Goal: Task Accomplishment & Management: Manage account settings

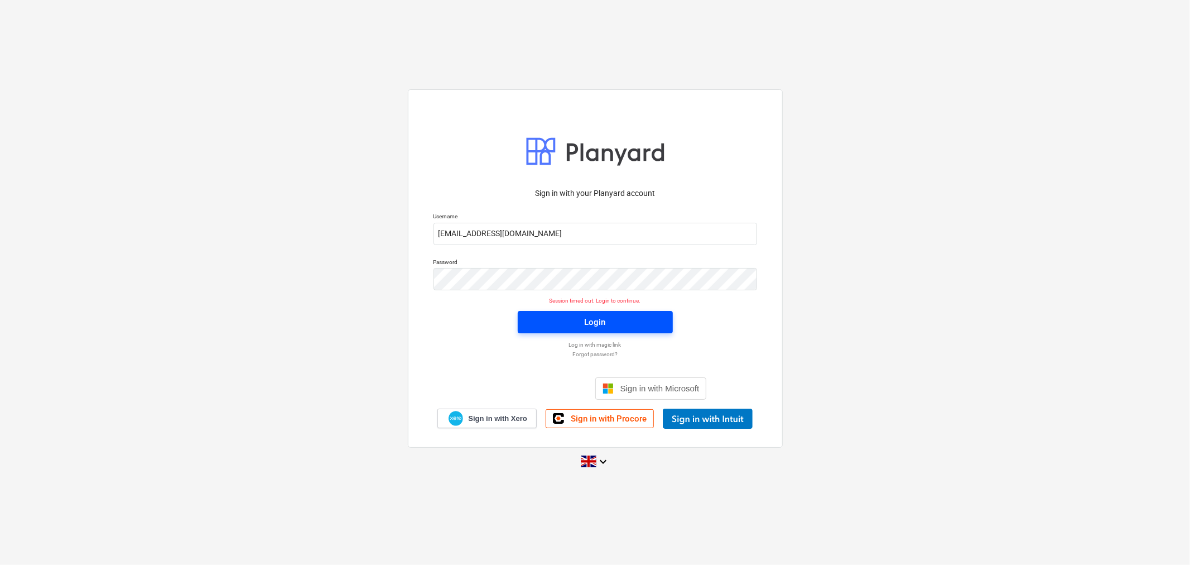
click at [608, 323] on span "Login" at bounding box center [595, 322] width 128 height 15
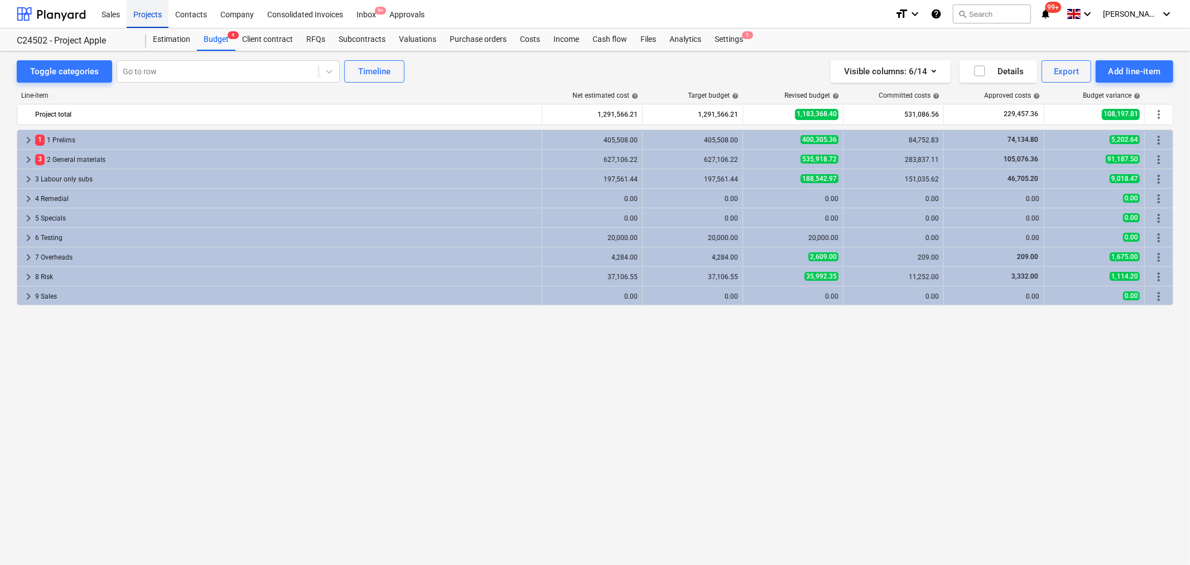
click at [152, 13] on div "Projects" at bounding box center [148, 13] width 42 height 28
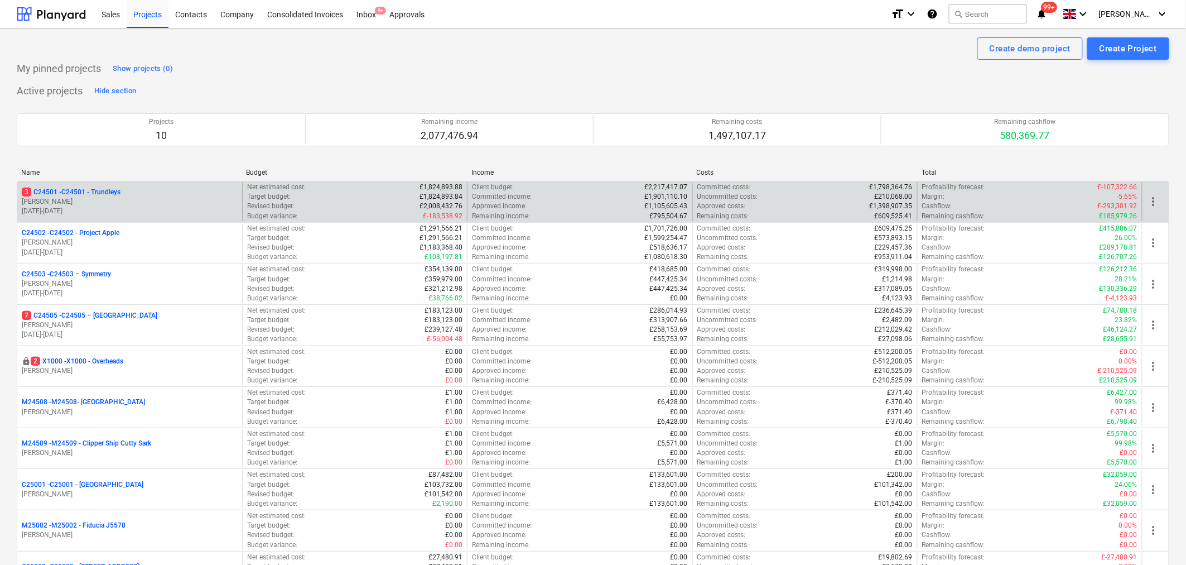
click at [544, 198] on div "Committed income : £1,901,110.10" at bounding box center [579, 196] width 215 height 9
click at [133, 191] on div "3 C24501 - C24501 - Trundleys" at bounding box center [130, 192] width 216 height 9
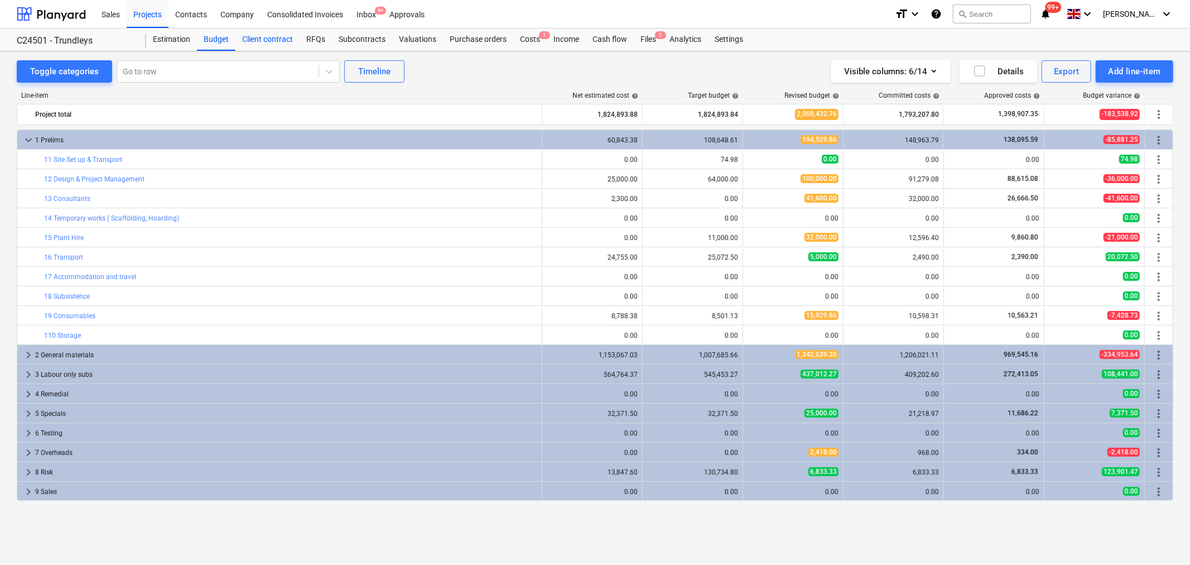
click at [275, 41] on div "Client contract" at bounding box center [268, 39] width 64 height 22
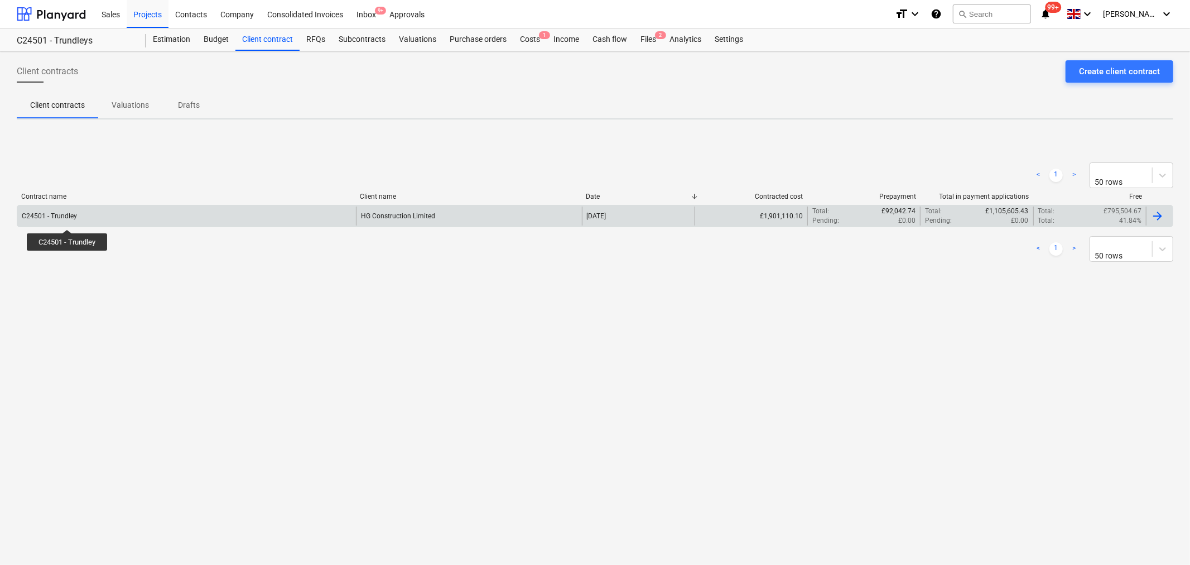
click at [69, 219] on div "C24501 - Trundley" at bounding box center [49, 216] width 55 height 8
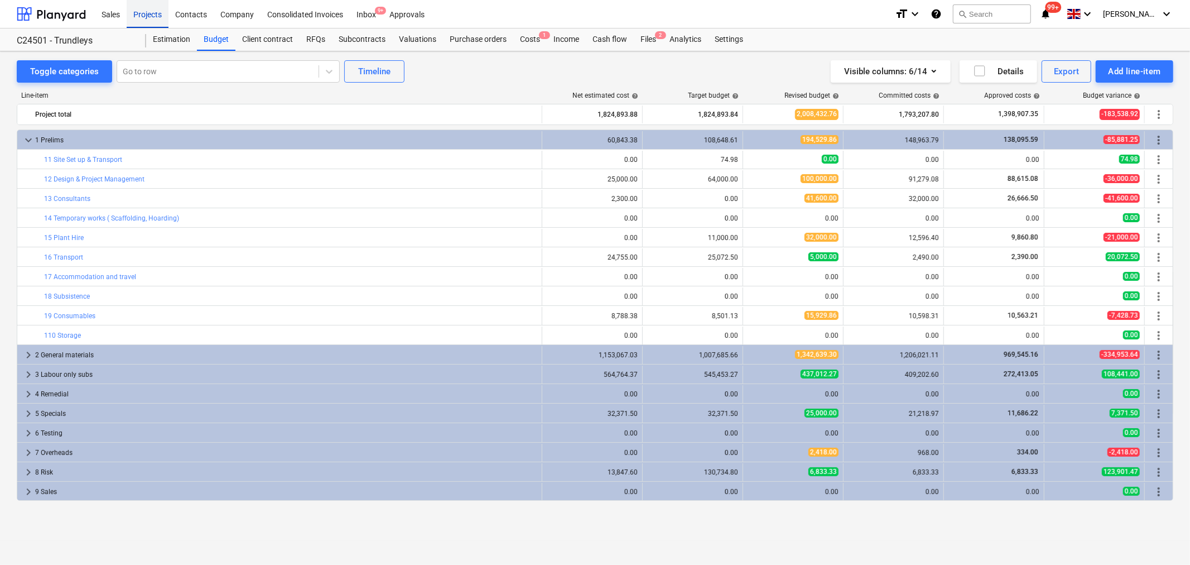
drag, startPoint x: 142, startPoint y: 15, endPoint x: 146, endPoint y: 20, distance: 6.0
click at [142, 15] on div "Projects" at bounding box center [148, 13] width 42 height 28
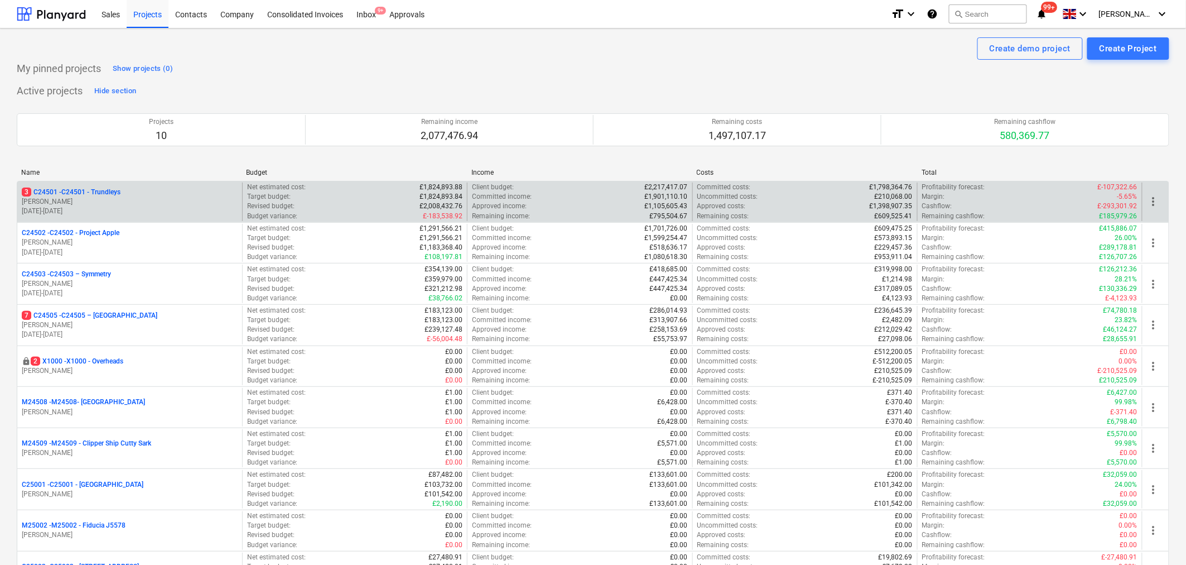
click at [95, 196] on p "3 C24501 - C24501 - Trundleys" at bounding box center [71, 192] width 99 height 9
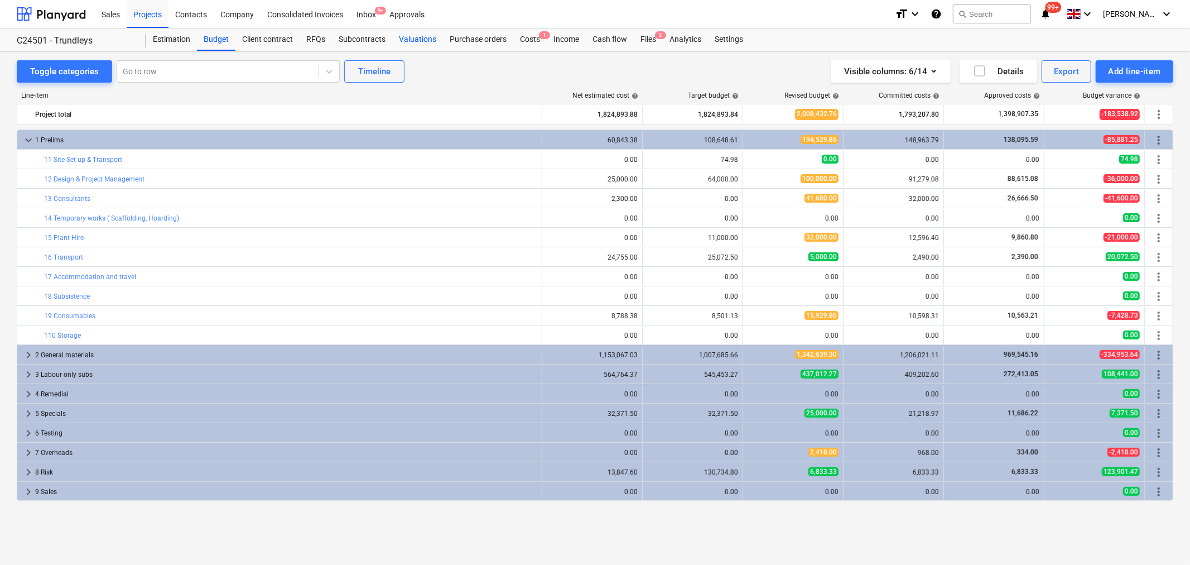
click at [417, 32] on div "Valuations" at bounding box center [417, 39] width 51 height 22
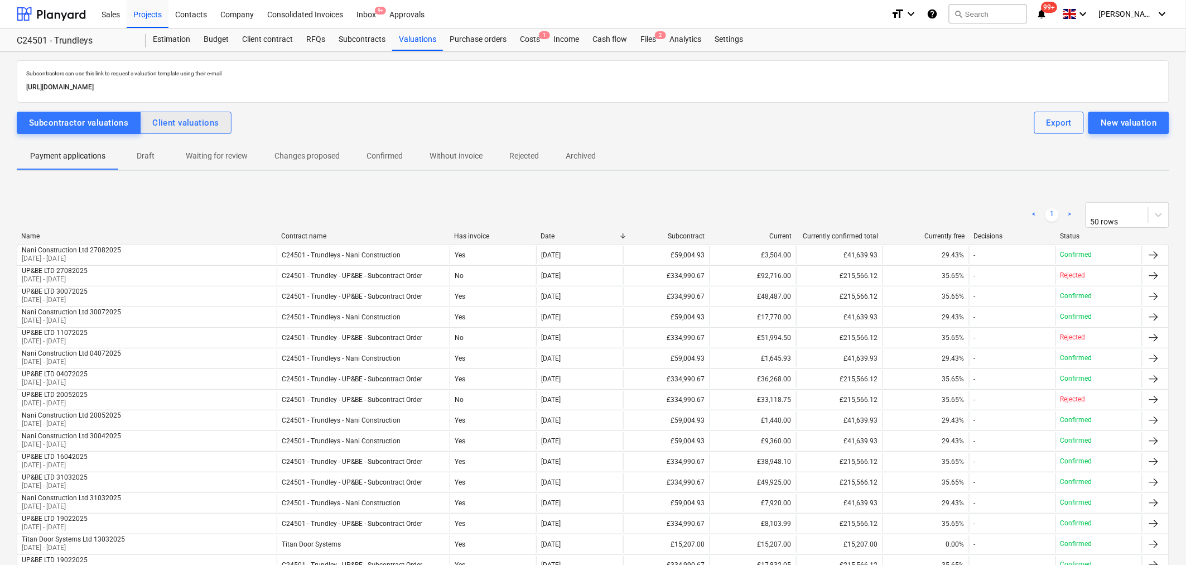
click at [208, 118] on div "Client valuations" at bounding box center [185, 123] width 66 height 15
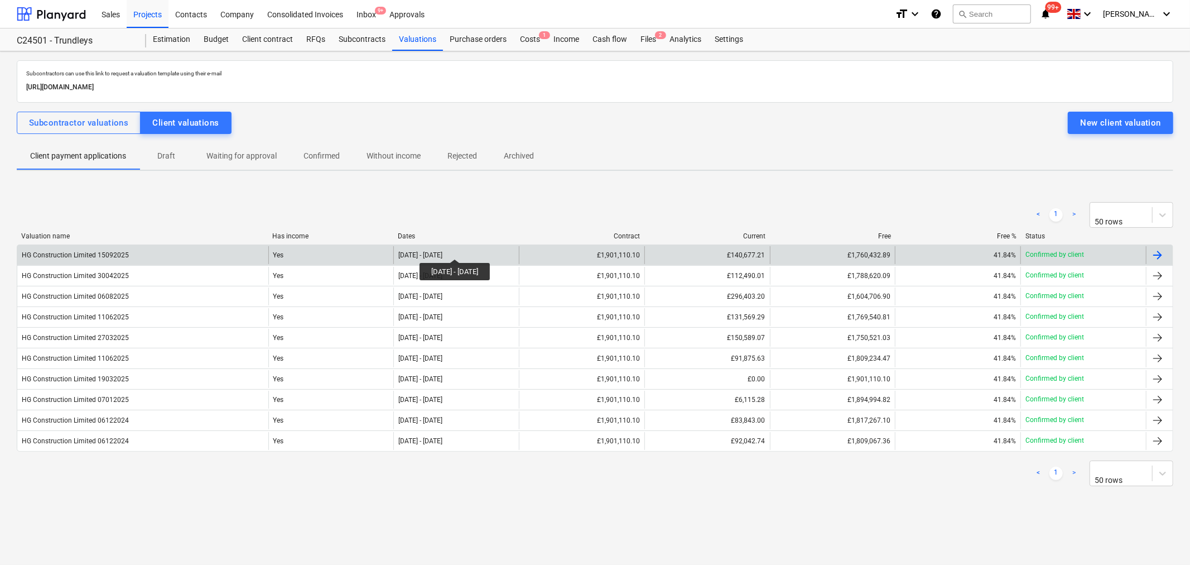
click at [443, 251] on div "[DATE] - [DATE]" at bounding box center [420, 255] width 44 height 8
click at [158, 251] on div "HG Construction Limited 15092025" at bounding box center [142, 255] width 251 height 18
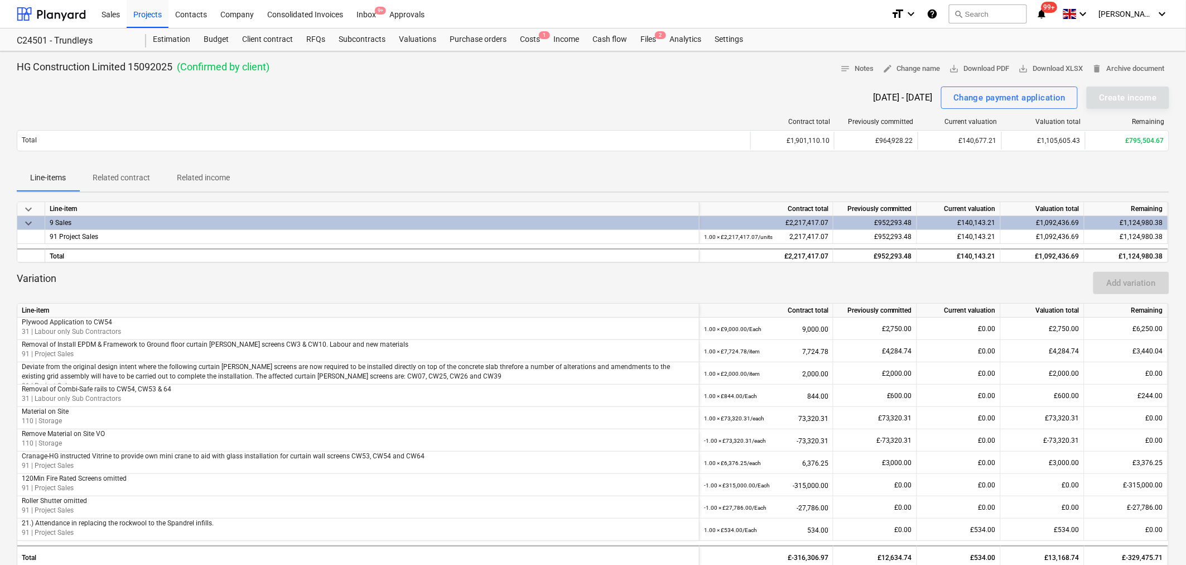
drag, startPoint x: 147, startPoint y: 15, endPoint x: 164, endPoint y: 39, distance: 29.3
click at [147, 15] on div "Projects" at bounding box center [148, 13] width 42 height 28
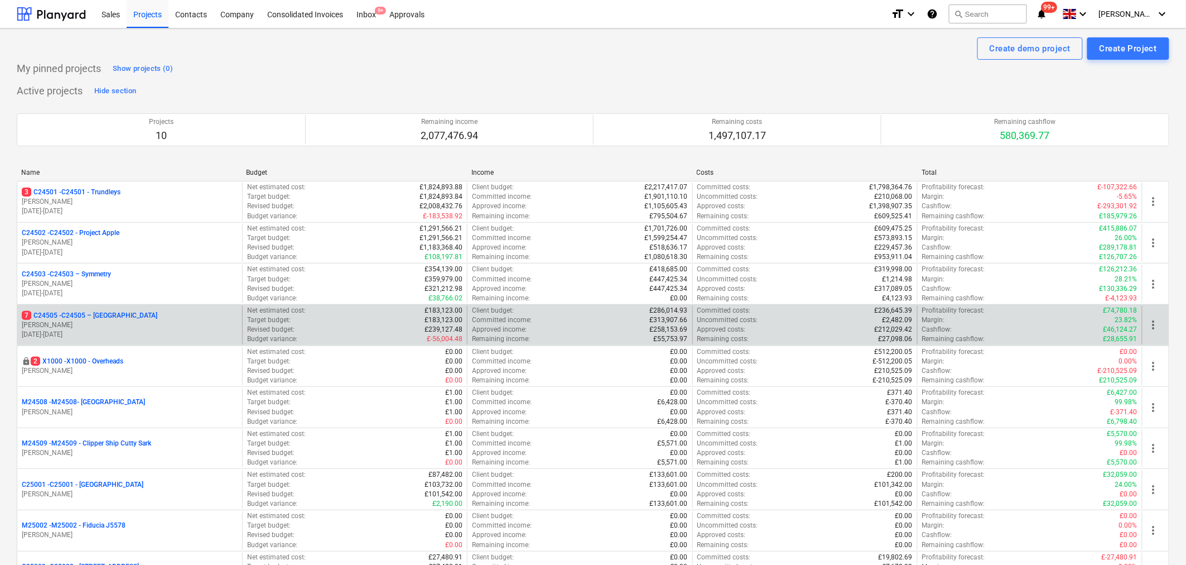
click at [129, 321] on p "[PERSON_NAME]" at bounding box center [130, 324] width 216 height 9
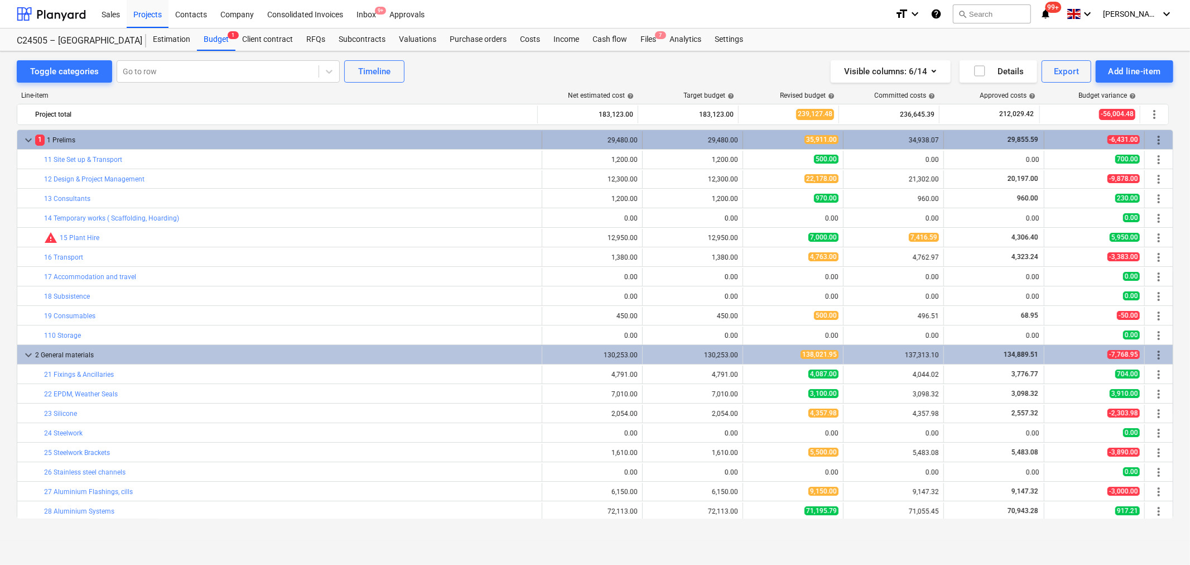
click at [28, 138] on span "keyboard_arrow_down" at bounding box center [28, 139] width 13 height 13
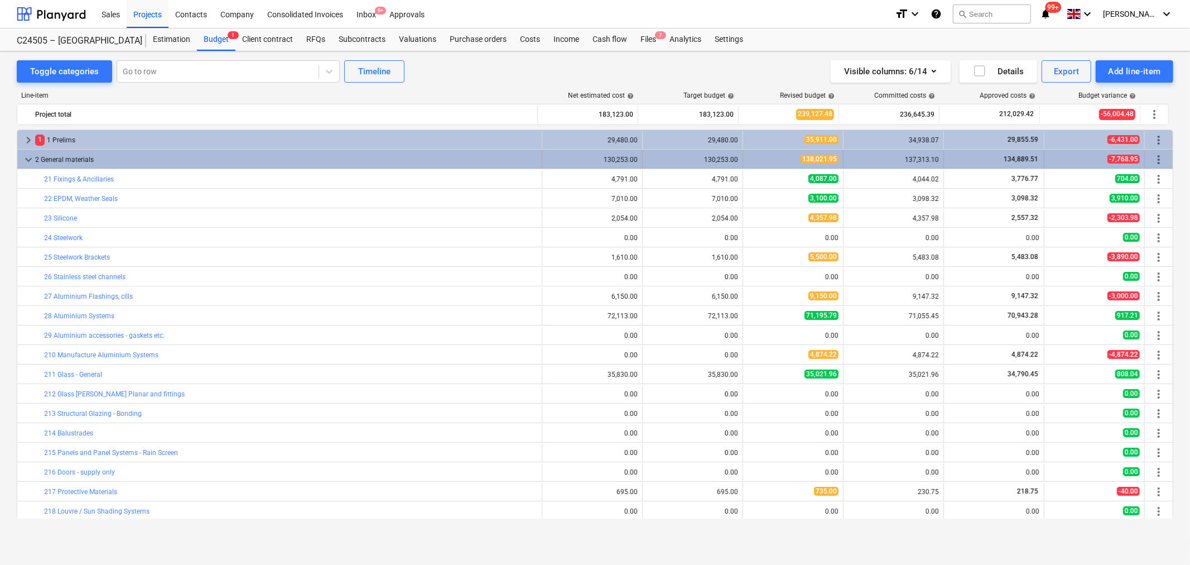
click at [30, 158] on span "keyboard_arrow_down" at bounding box center [28, 159] width 13 height 13
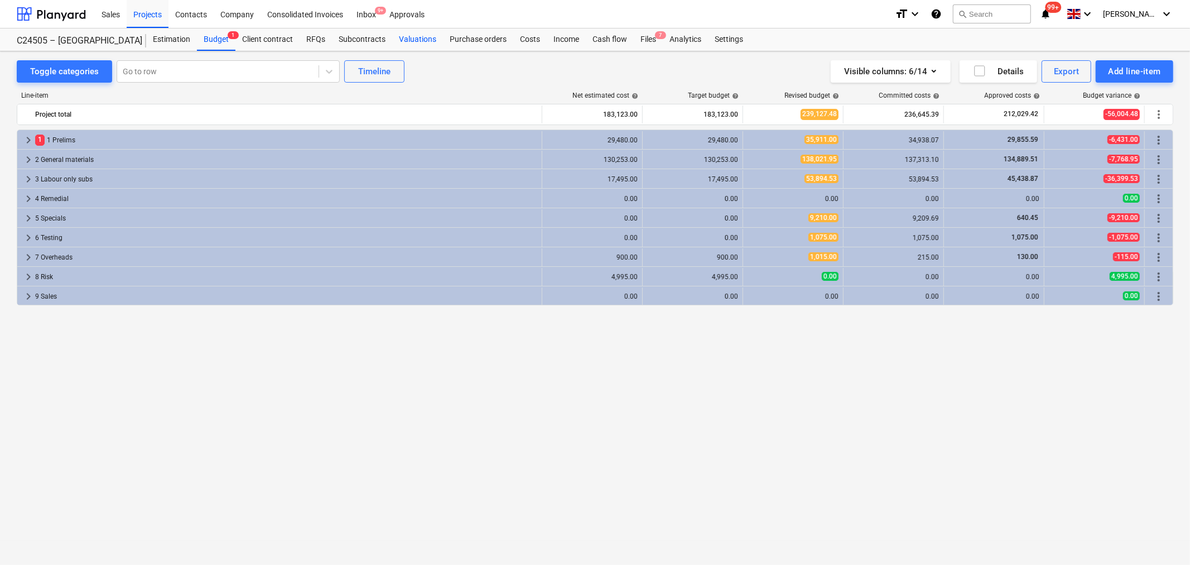
click at [427, 35] on div "Valuations" at bounding box center [417, 39] width 51 height 22
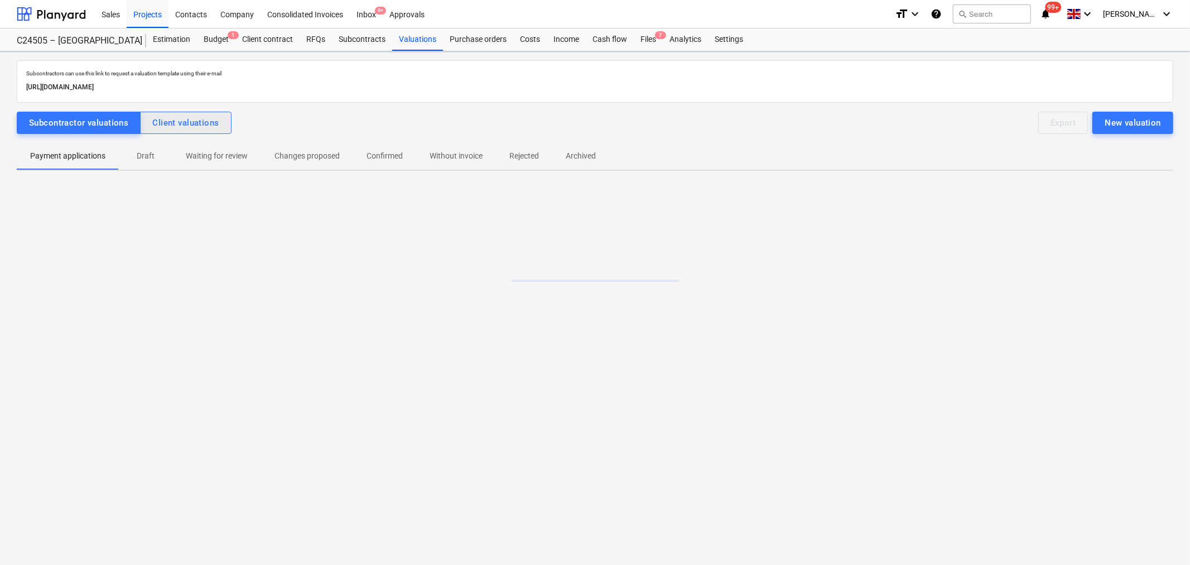
click at [194, 129] on div "Client valuations" at bounding box center [185, 123] width 66 height 15
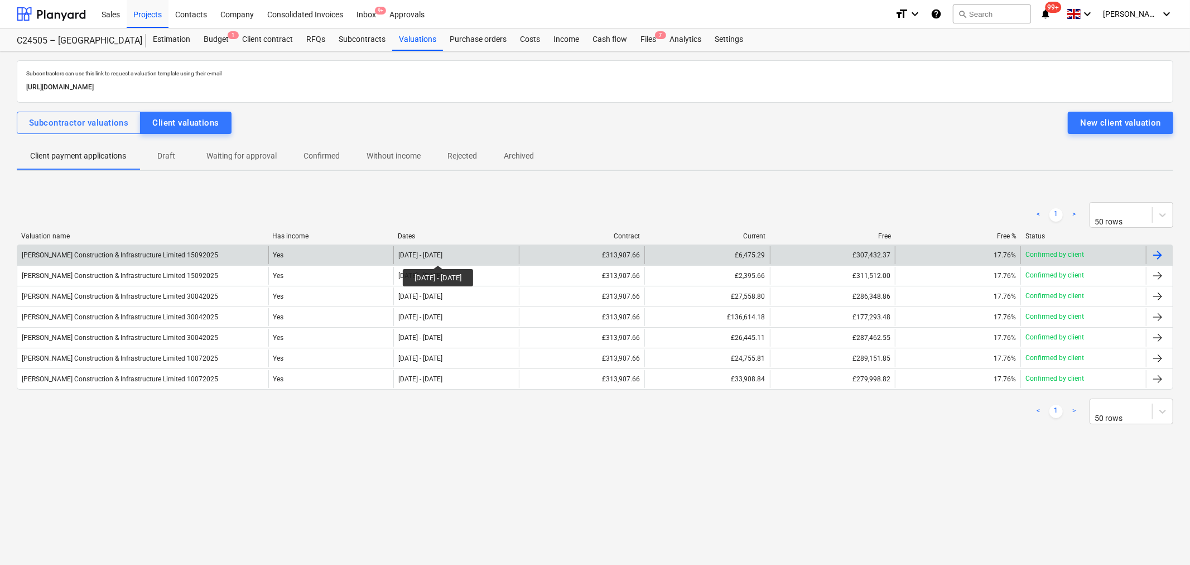
click at [443, 255] on div "[DATE] - [DATE]" at bounding box center [420, 255] width 44 height 8
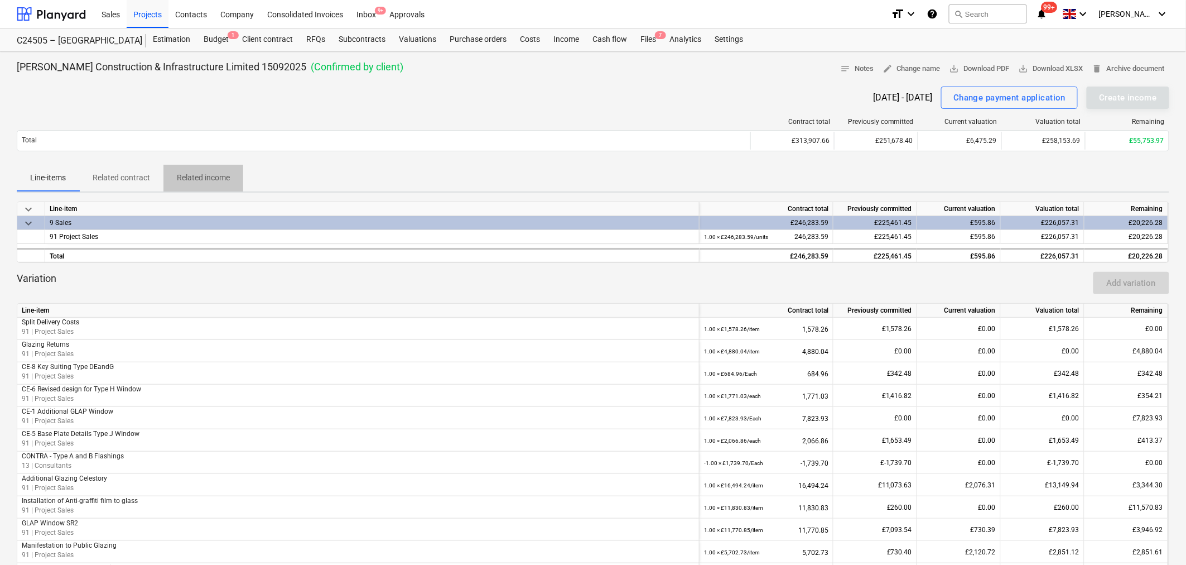
click at [186, 175] on p "Related income" at bounding box center [203, 178] width 53 height 12
click at [362, 13] on div "Inbox 9+" at bounding box center [366, 13] width 33 height 28
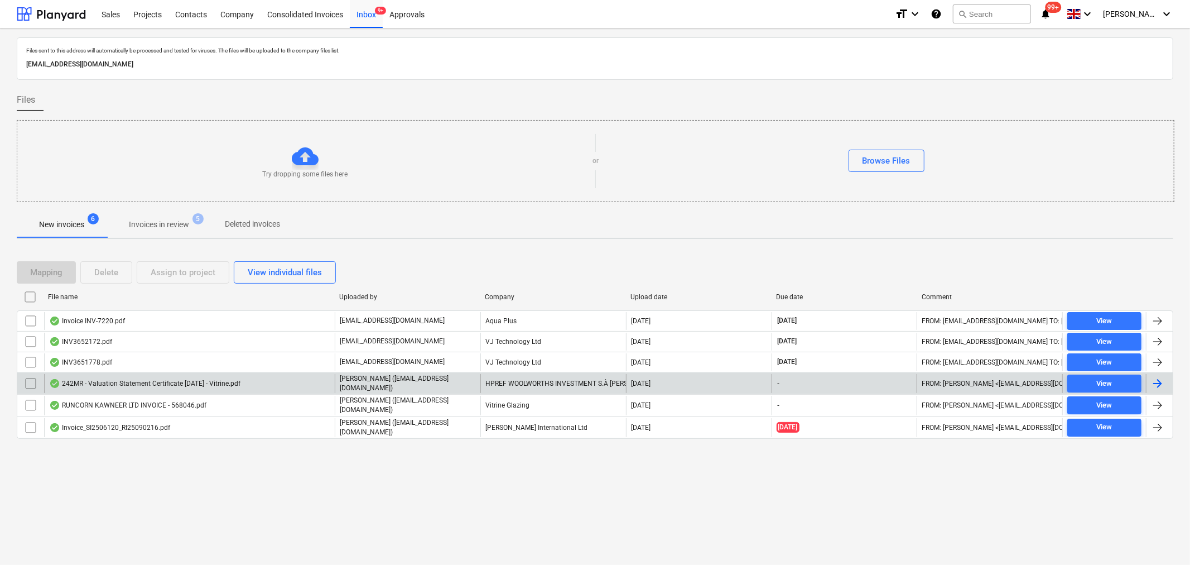
click at [246, 377] on div "242MR - Valuation Statement Certificate [DATE] - Vitrine.pdf" at bounding box center [189, 383] width 291 height 19
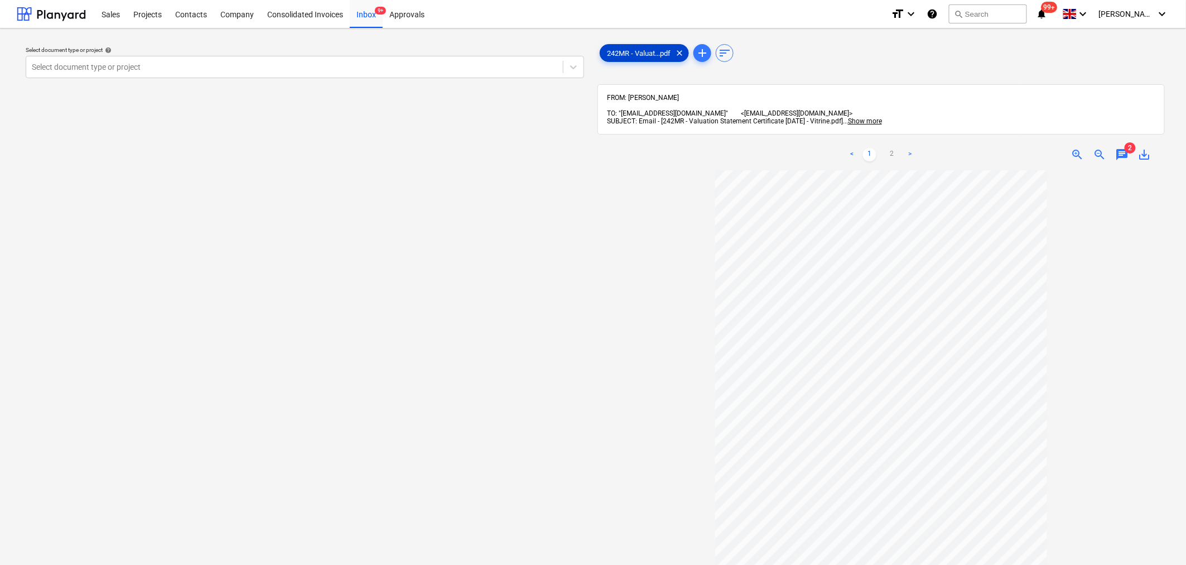
click at [649, 51] on span "242MR - Valuat...pdf" at bounding box center [639, 53] width 77 height 8
click at [911, 148] on link ">" at bounding box center [910, 154] width 13 height 13
click at [932, 142] on span "2" at bounding box center [1130, 147] width 11 height 11
click at [932, 148] on span "chat" at bounding box center [1122, 154] width 13 height 13
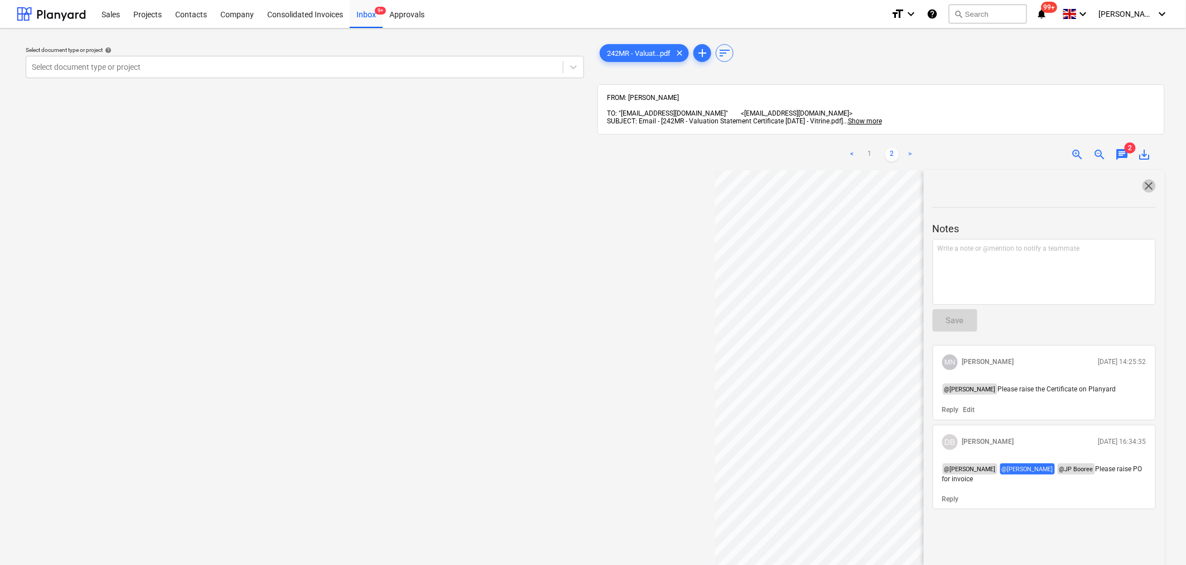
click at [932, 179] on span "close" at bounding box center [1149, 185] width 13 height 13
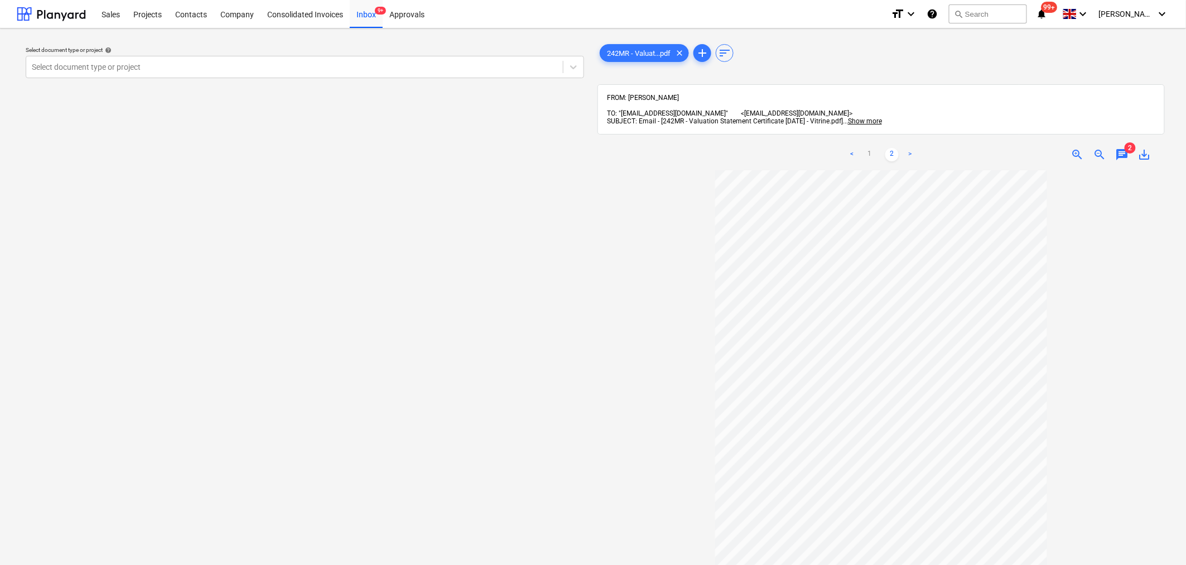
click at [932, 148] on span "save_alt" at bounding box center [1144, 154] width 13 height 13
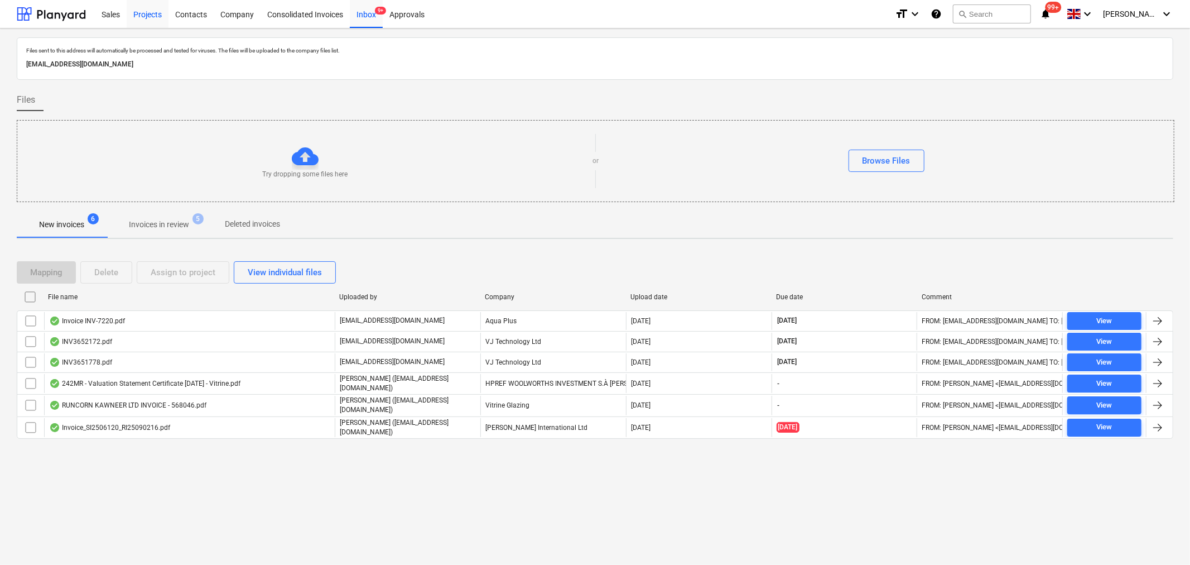
click at [146, 17] on div "Projects" at bounding box center [148, 13] width 42 height 28
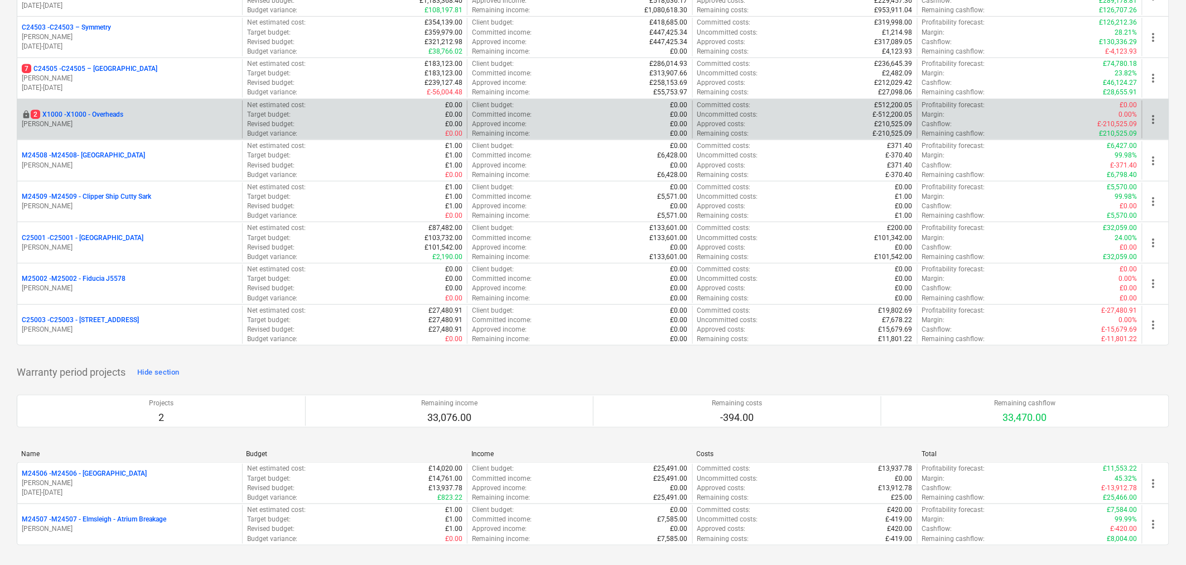
scroll to position [248, 0]
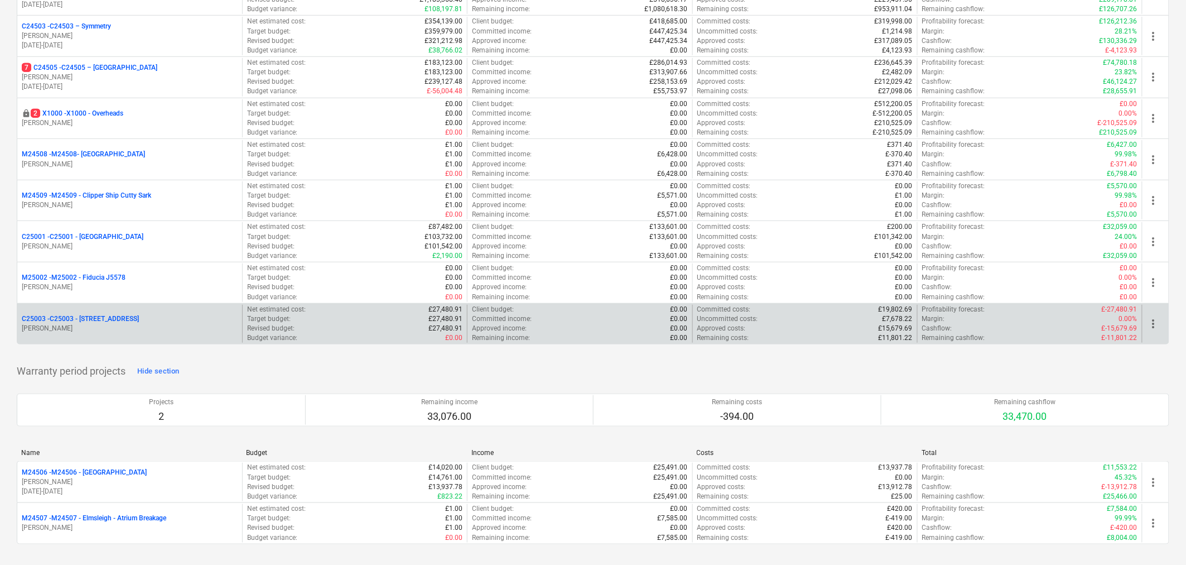
click at [136, 328] on p "[PERSON_NAME]" at bounding box center [130, 328] width 216 height 9
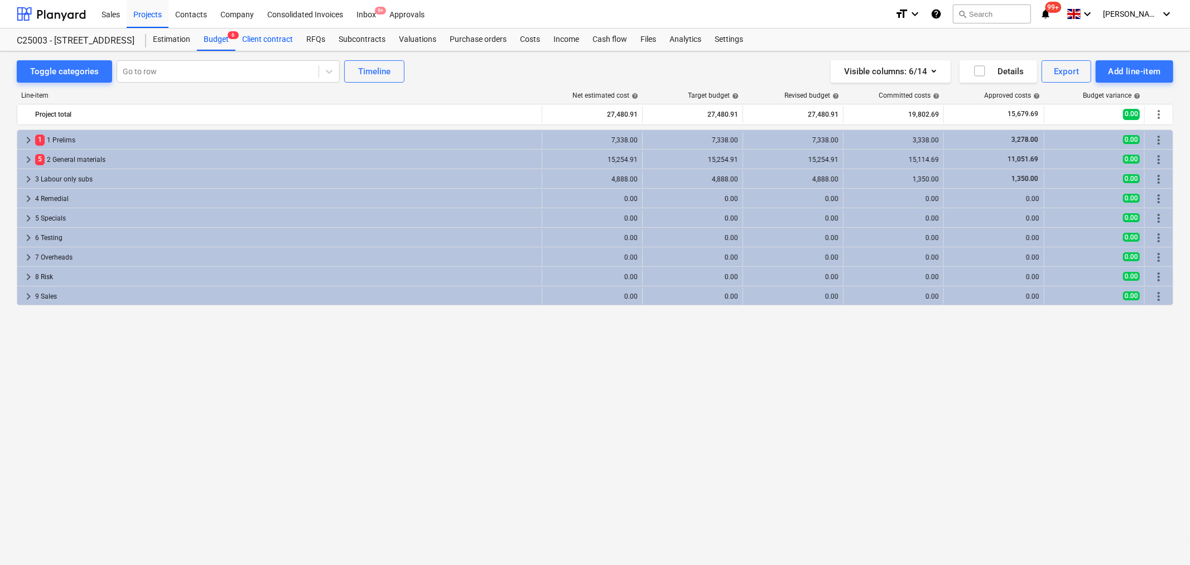
click at [278, 40] on div "Client contract" at bounding box center [268, 39] width 64 height 22
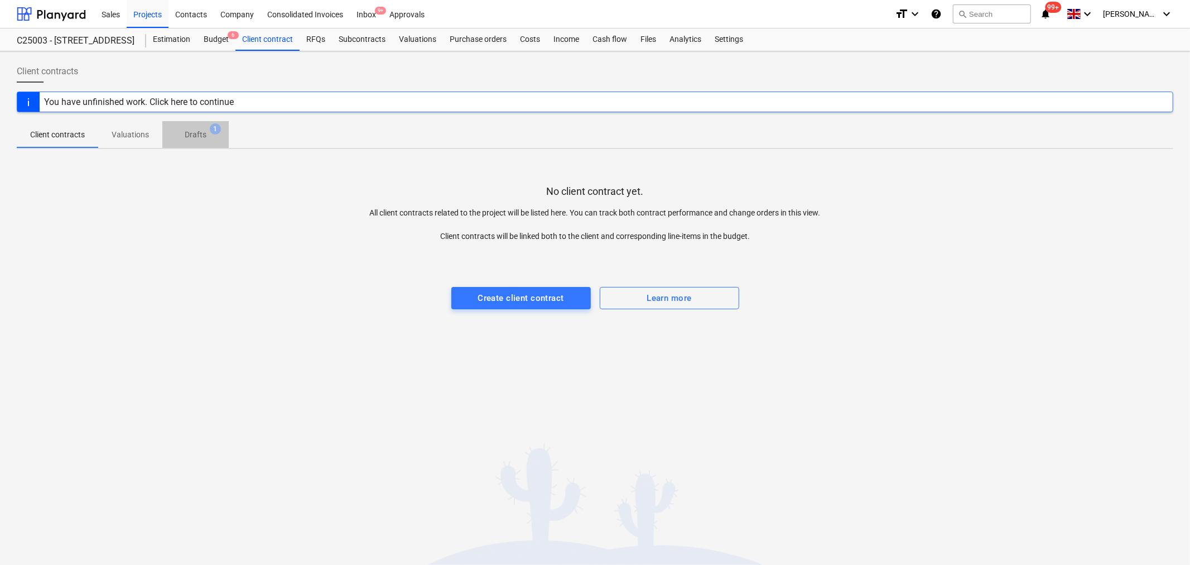
click at [195, 138] on p "Drafts" at bounding box center [196, 135] width 22 height 12
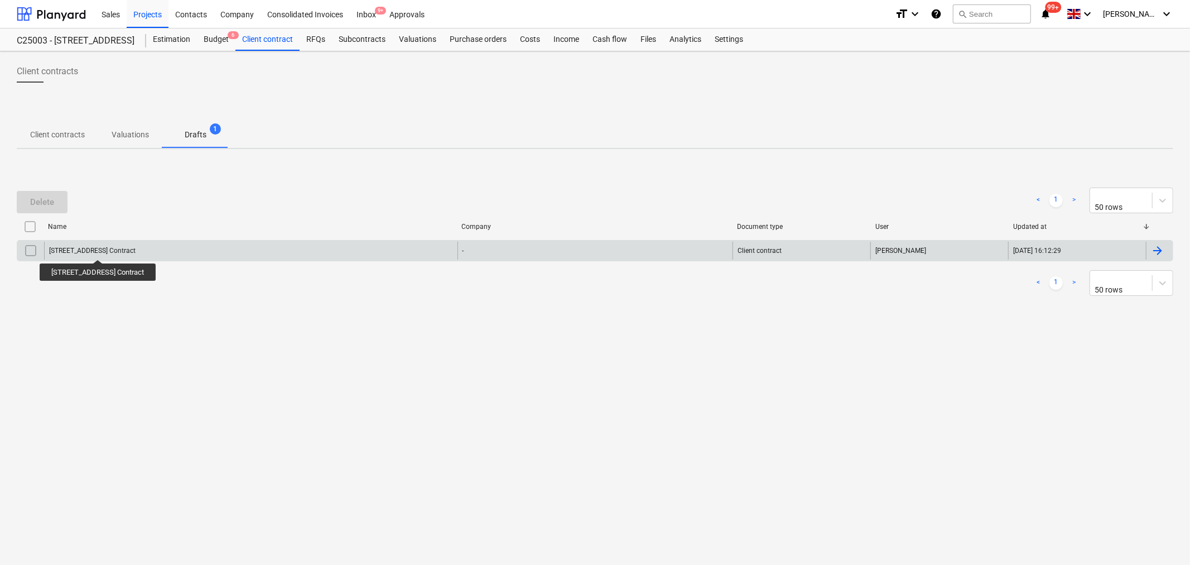
click at [101, 249] on div "[STREET_ADDRESS] Contract" at bounding box center [92, 251] width 87 height 8
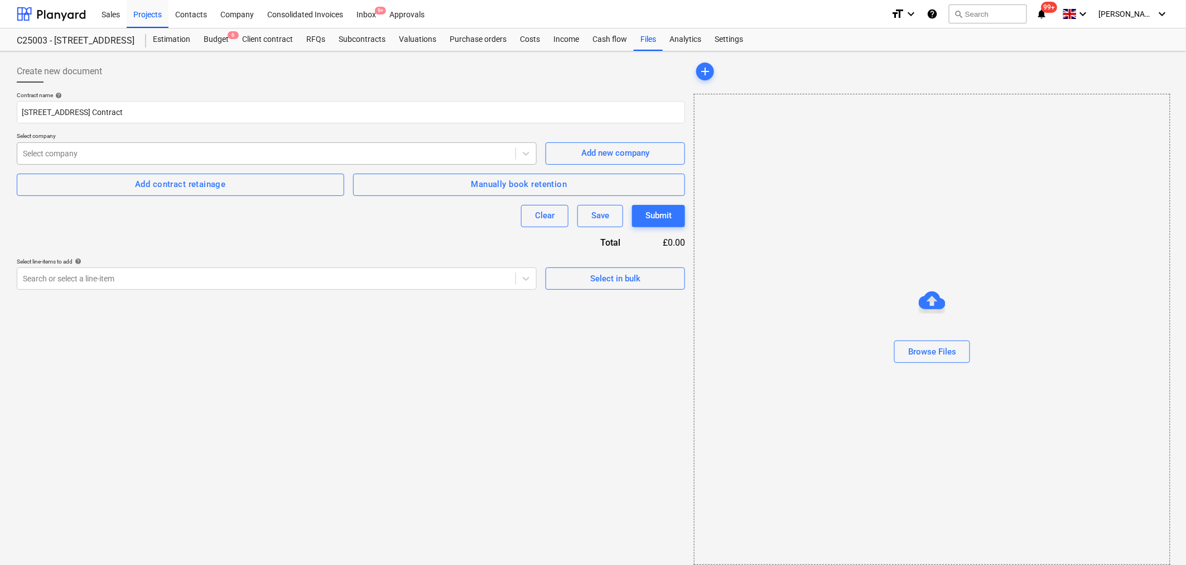
click at [127, 153] on div at bounding box center [266, 153] width 487 height 11
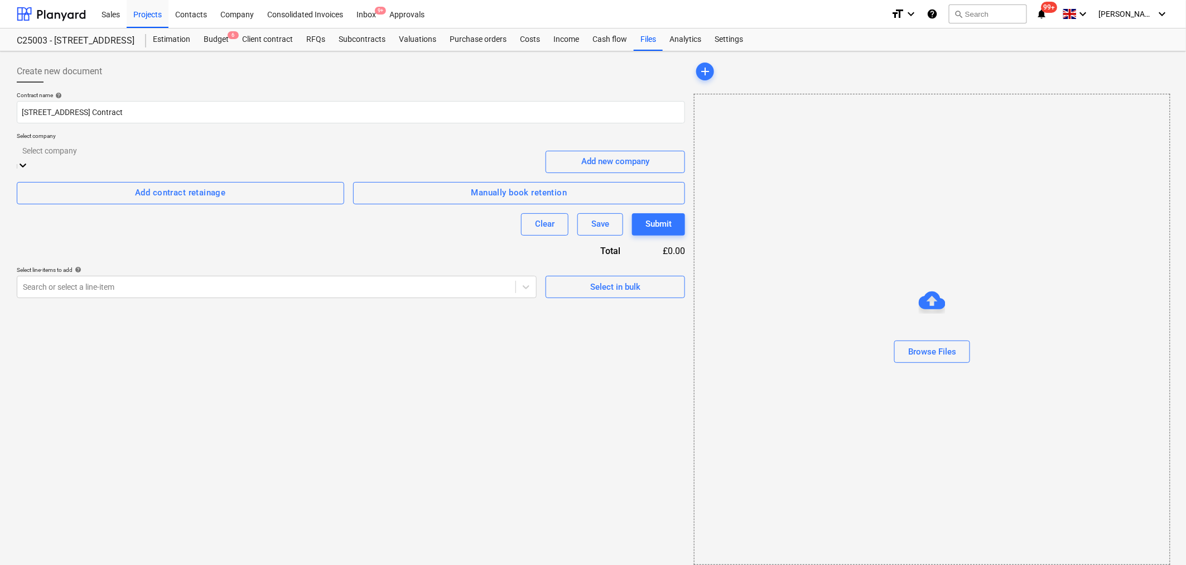
click at [127, 153] on div at bounding box center [276, 151] width 509 height 13
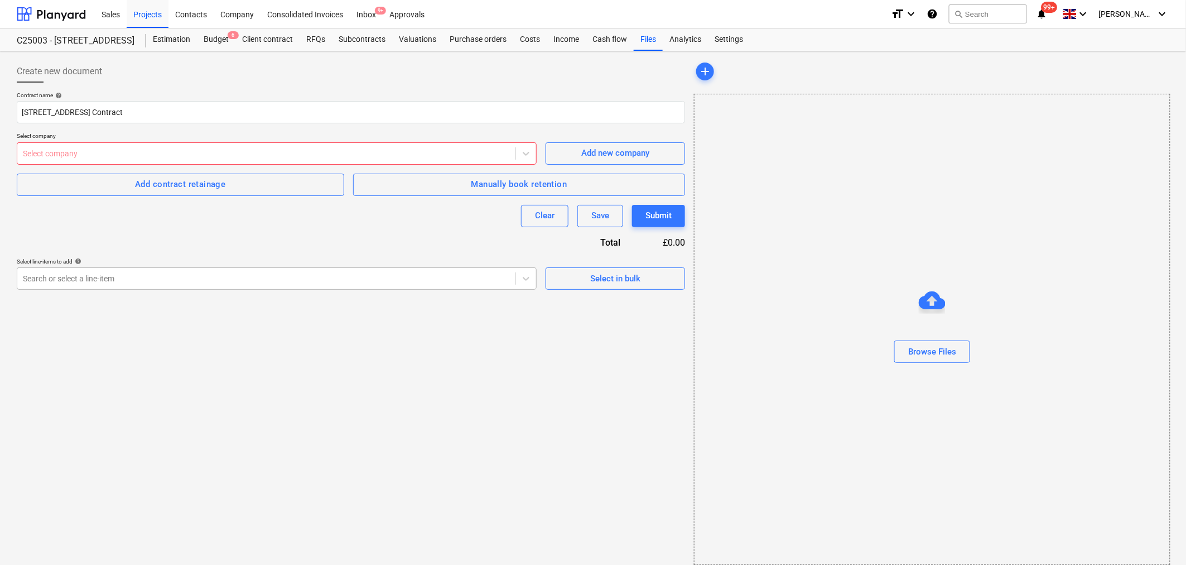
click at [444, 279] on div at bounding box center [266, 278] width 487 height 11
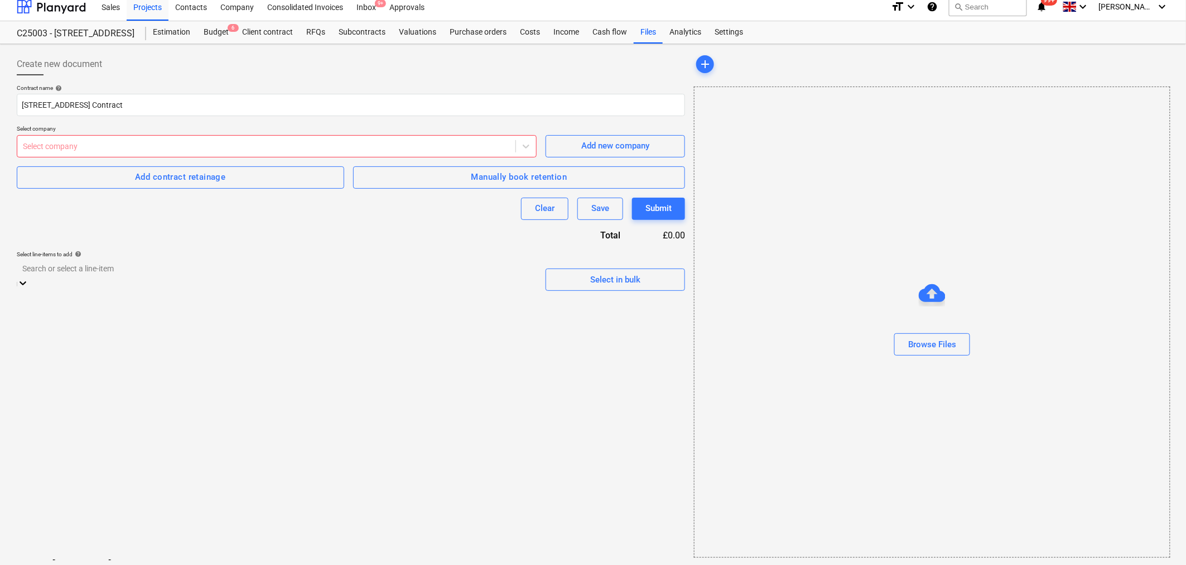
scroll to position [8, 0]
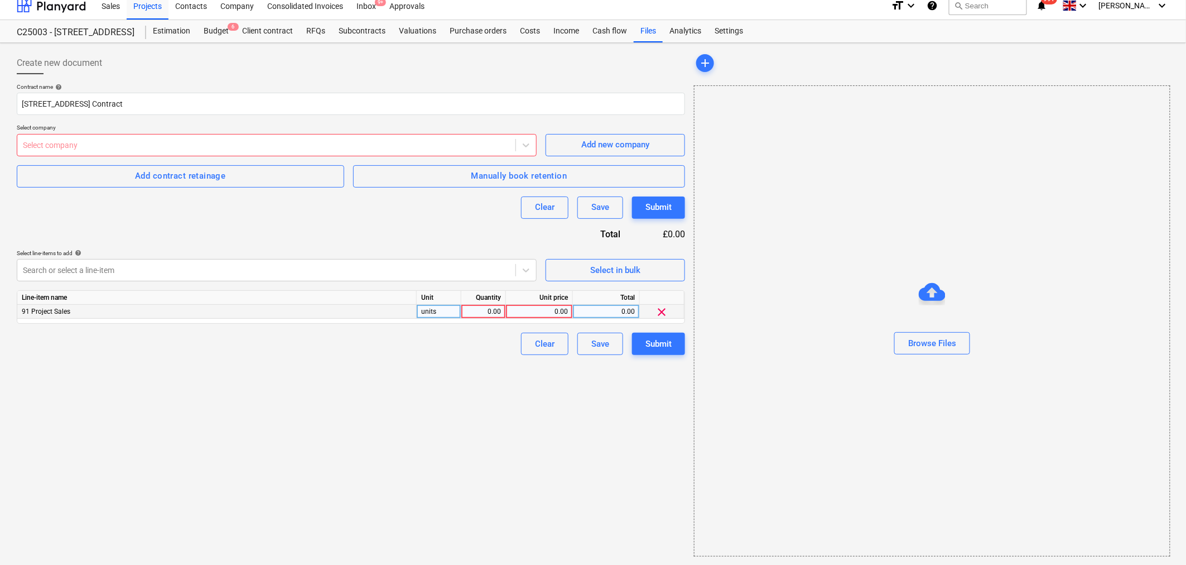
click at [189, 313] on div "91 Project Sales" at bounding box center [217, 312] width 400 height 14
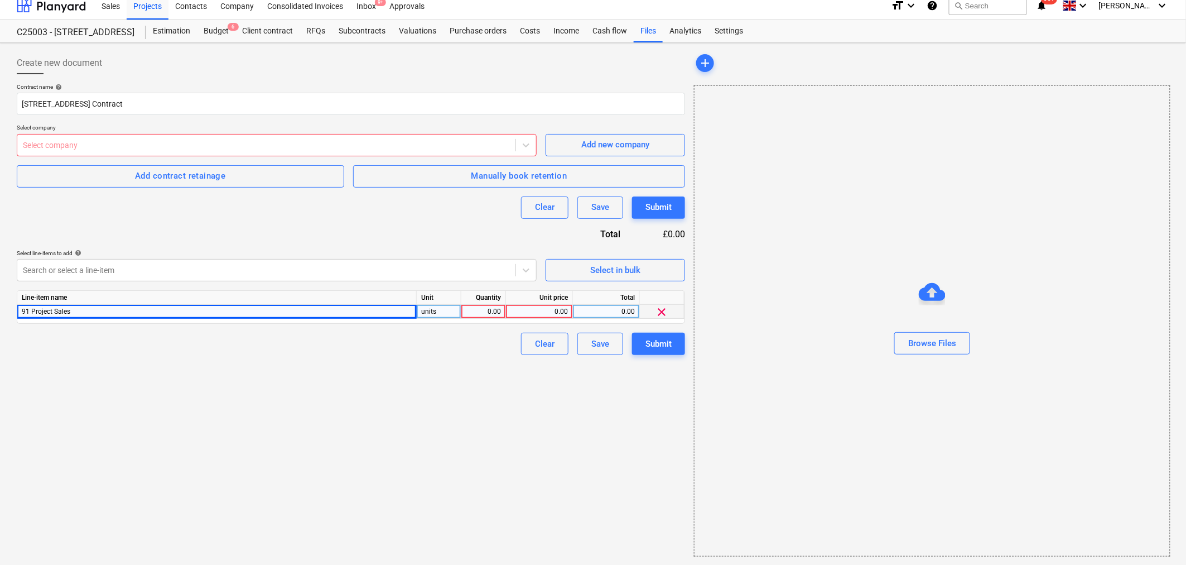
click at [536, 309] on div "0.00" at bounding box center [539, 312] width 57 height 14
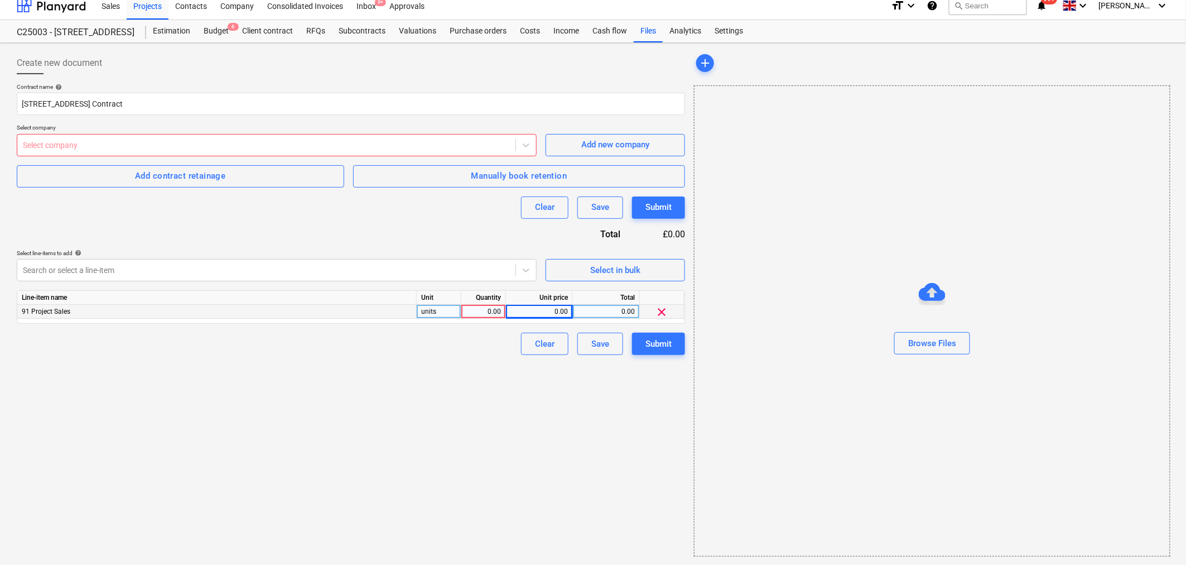
click at [486, 310] on div "0.00" at bounding box center [483, 312] width 35 height 14
click at [545, 310] on div "0.00" at bounding box center [539, 312] width 57 height 14
click at [526, 271] on icon at bounding box center [526, 270] width 7 height 4
click at [534, 310] on div "0.00" at bounding box center [539, 312] width 57 height 14
type input "39"
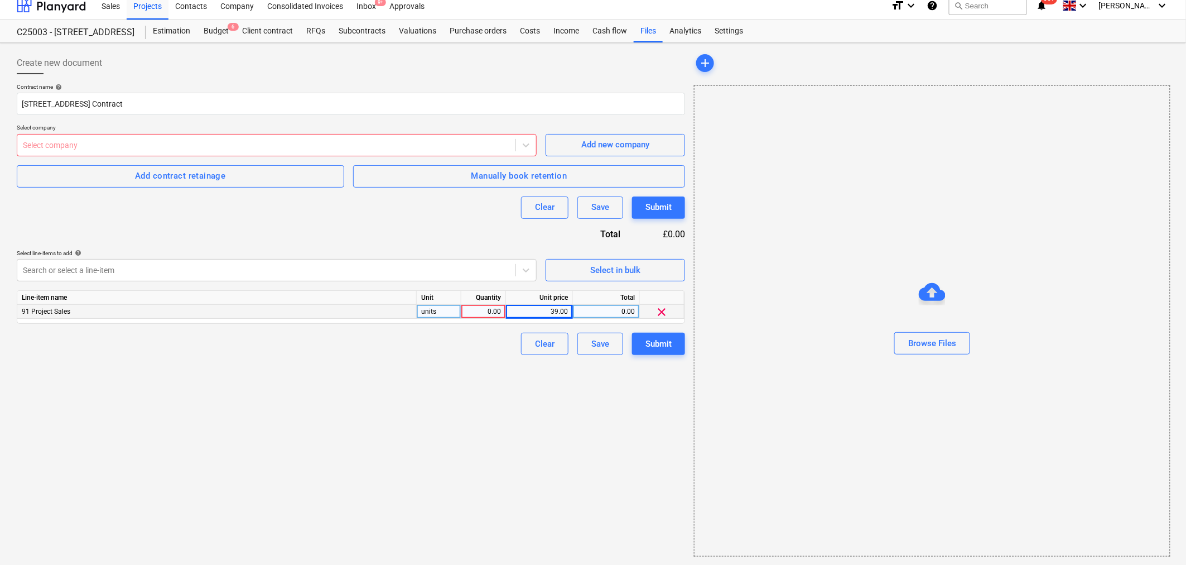
click at [557, 313] on div "39.00" at bounding box center [539, 312] width 57 height 14
type input "3944.61"
click at [480, 308] on div "0.00" at bounding box center [483, 312] width 35 height 14
type input "1"
click at [525, 274] on icon at bounding box center [526, 270] width 11 height 11
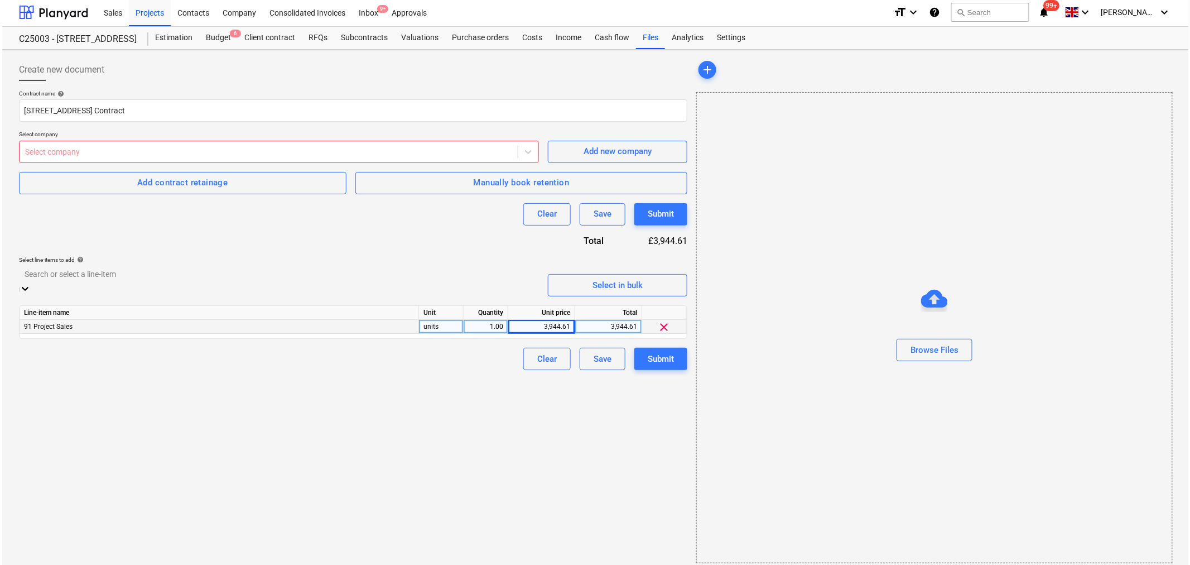
scroll to position [0, 0]
click at [75, 516] on div "Add new line-item" at bounding box center [593, 571] width 1186 height 9
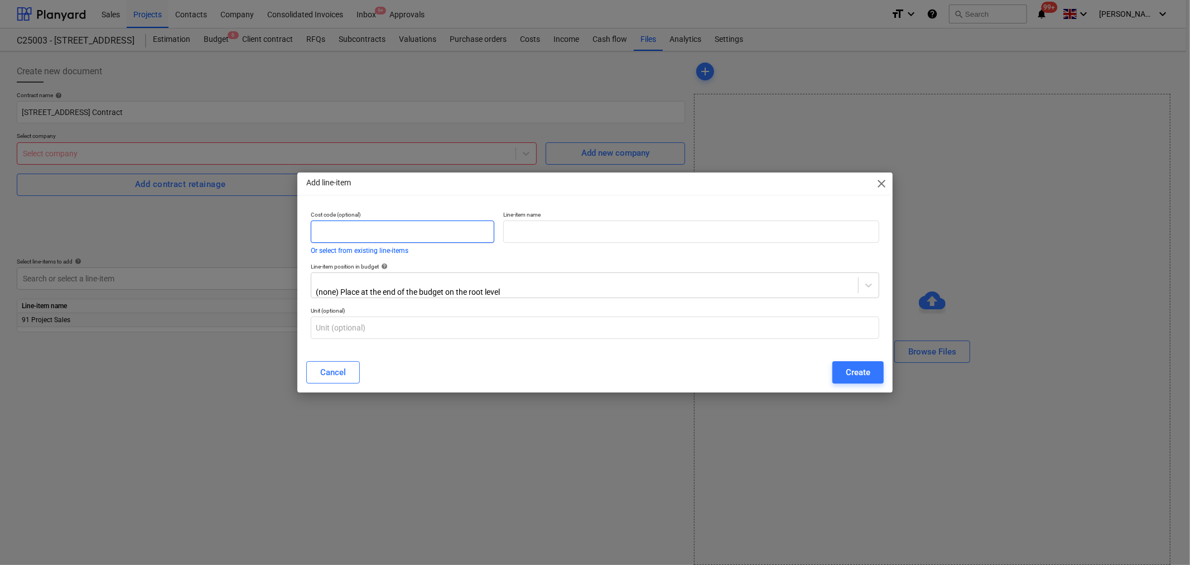
click at [419, 228] on input "text" at bounding box center [403, 231] width 184 height 22
type input "9"
click at [568, 237] on input "text" at bounding box center [691, 231] width 376 height 22
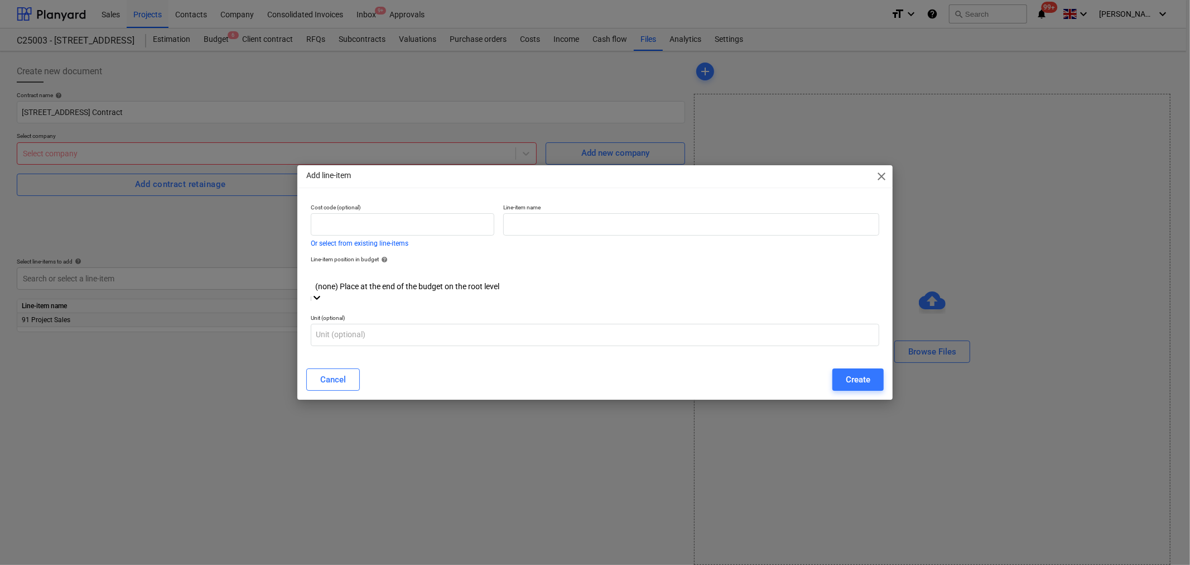
click at [402, 281] on div at bounding box center [595, 274] width 558 height 13
click at [354, 328] on input "text" at bounding box center [595, 335] width 569 height 22
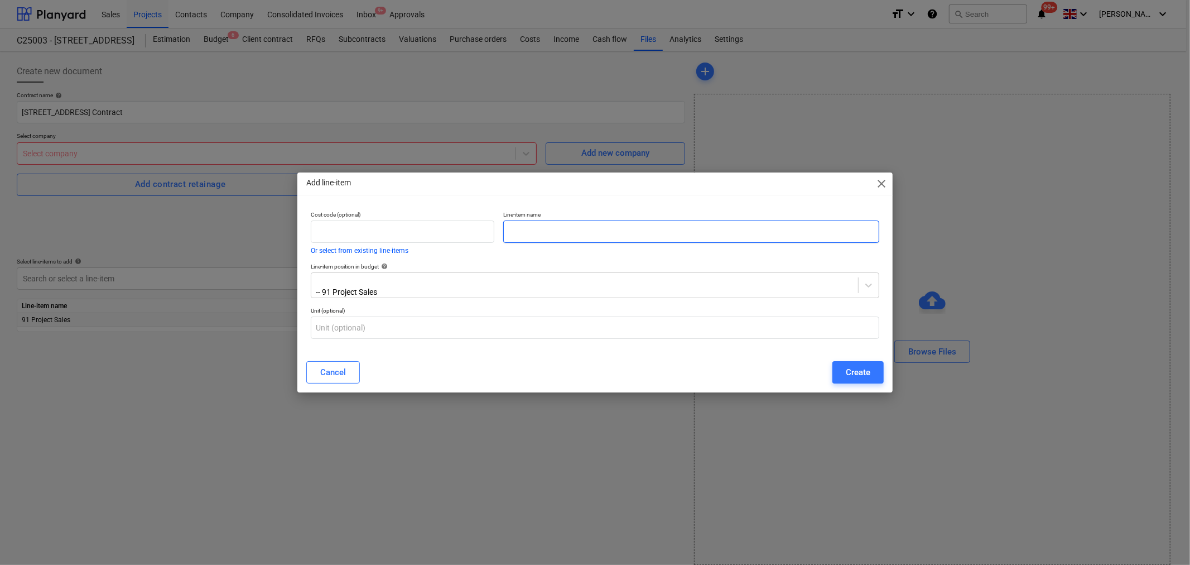
click at [525, 226] on input "text" at bounding box center [691, 231] width 376 height 22
click at [525, 230] on input "text" at bounding box center [691, 231] width 376 height 22
paste input "1no Fire Rated Glass Unit"
type input "1no Fire Rated Glass Unit"
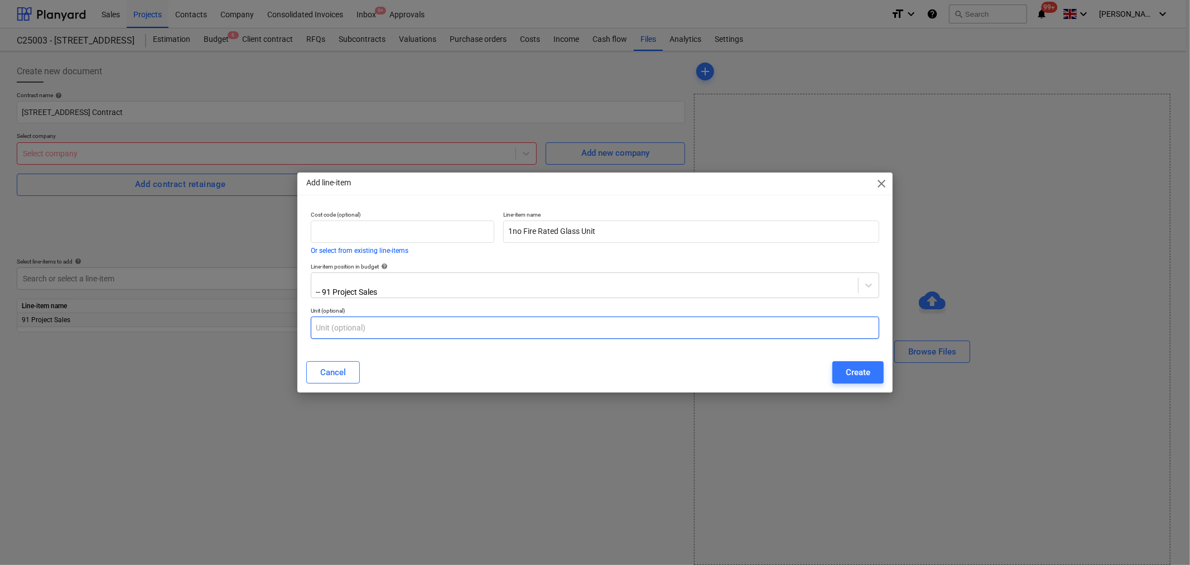
click at [417, 326] on input "text" at bounding box center [595, 327] width 569 height 22
click at [860, 370] on div "Create" at bounding box center [858, 372] width 25 height 15
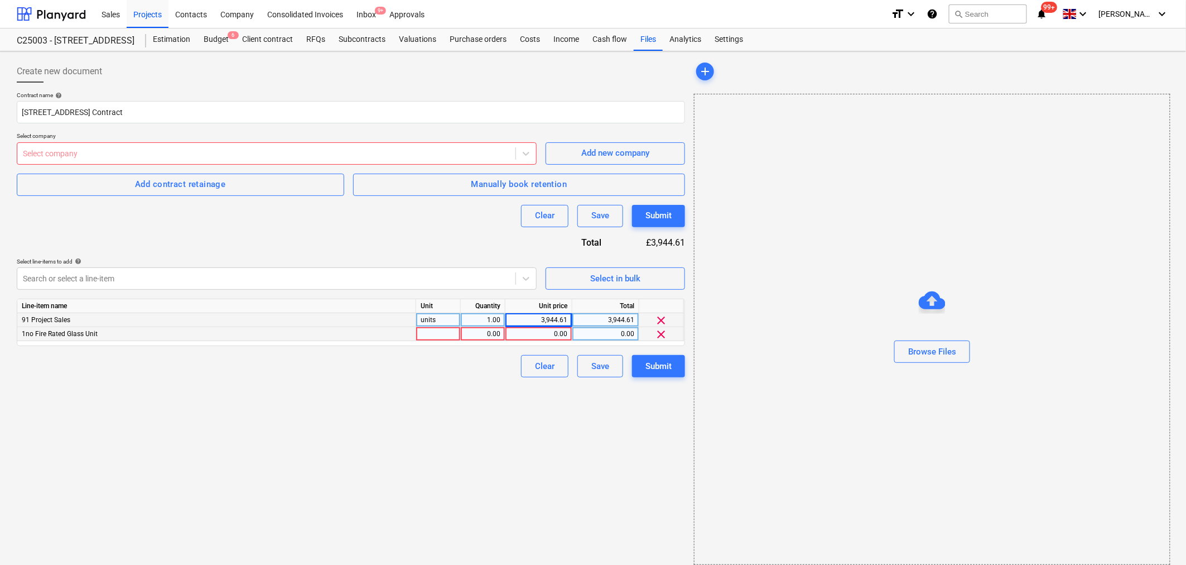
click at [444, 335] on div at bounding box center [438, 334] width 45 height 14
type input "item"
click at [494, 336] on div "0.00" at bounding box center [482, 334] width 35 height 14
type input "1"
click at [545, 336] on div "0.00" at bounding box center [538, 334] width 57 height 14
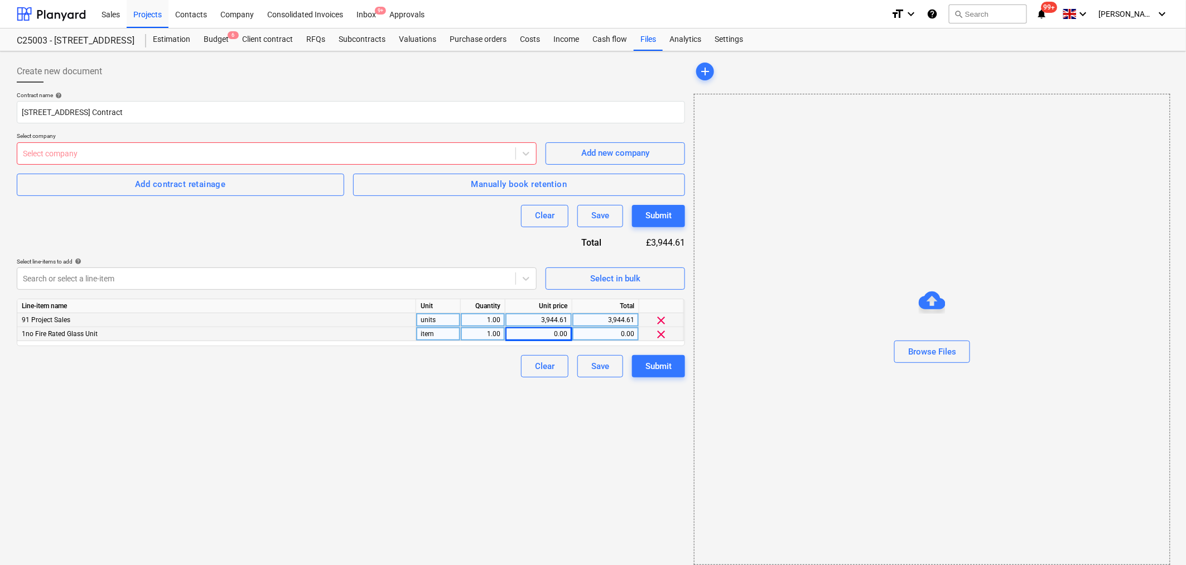
click at [540, 336] on div "0.00" at bounding box center [538, 334] width 57 height 14
click at [558, 339] on div "0.00" at bounding box center [538, 334] width 57 height 14
type input "3944.61"
click at [569, 316] on div "3,944.61" at bounding box center [539, 320] width 67 height 14
click at [662, 319] on span "clear" at bounding box center [661, 320] width 13 height 13
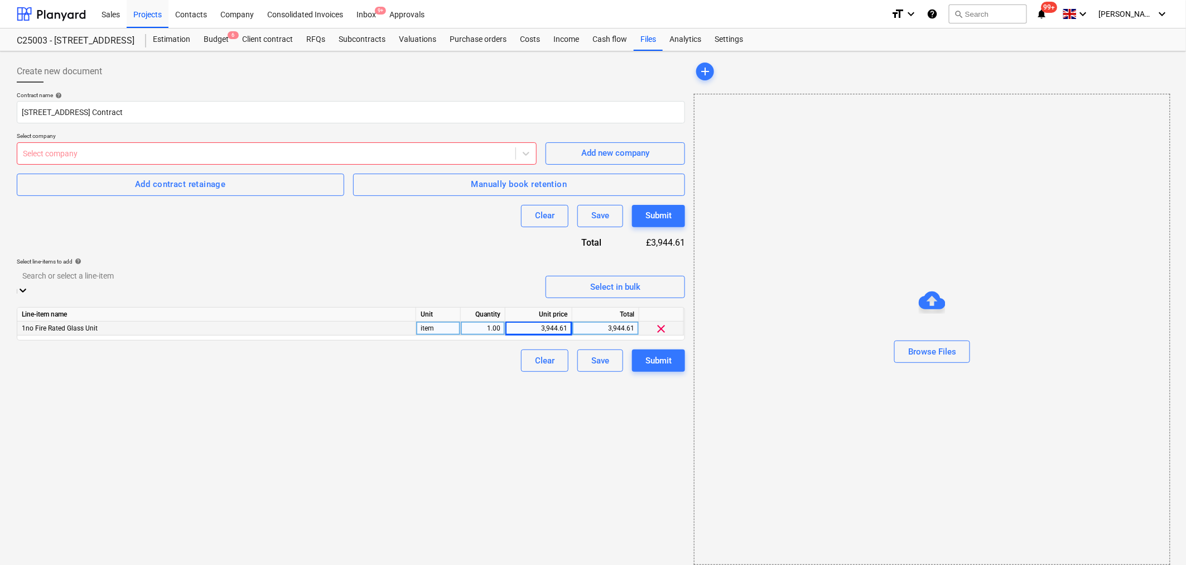
click at [381, 280] on div at bounding box center [276, 276] width 509 height 13
click at [225, 516] on div "Add new line-item" at bounding box center [593, 571] width 1186 height 9
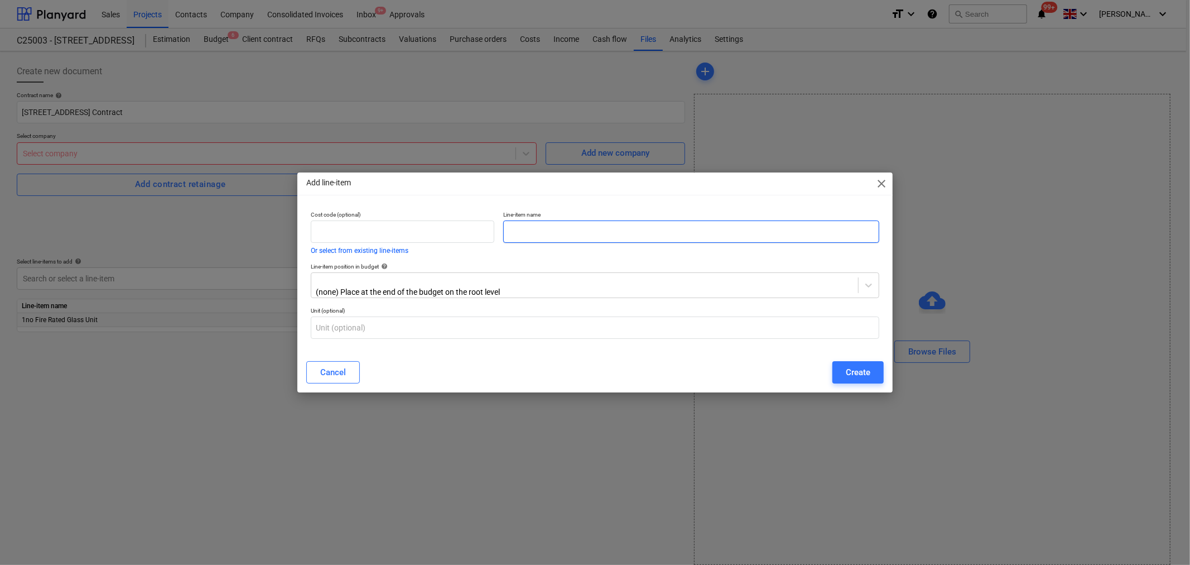
click at [542, 225] on input "text" at bounding box center [691, 231] width 376 height 22
click at [534, 236] on input "text" at bounding box center [691, 231] width 376 height 22
paste input "Delivery and collection of plant and materials"
type input "Delivery and collection of plant and materials"
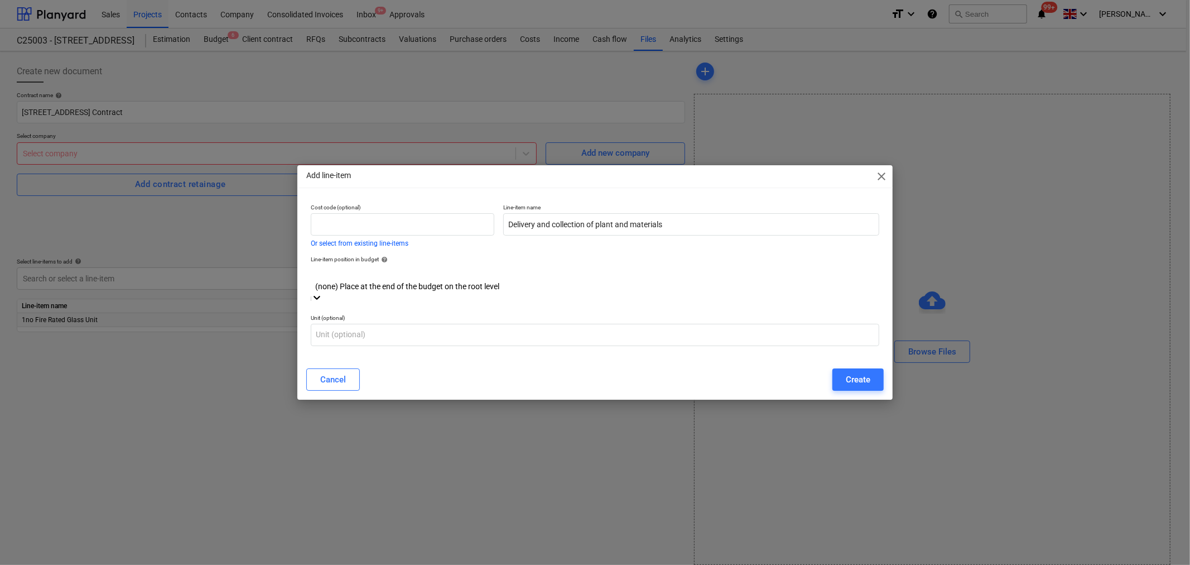
click at [430, 281] on div at bounding box center [595, 274] width 558 height 13
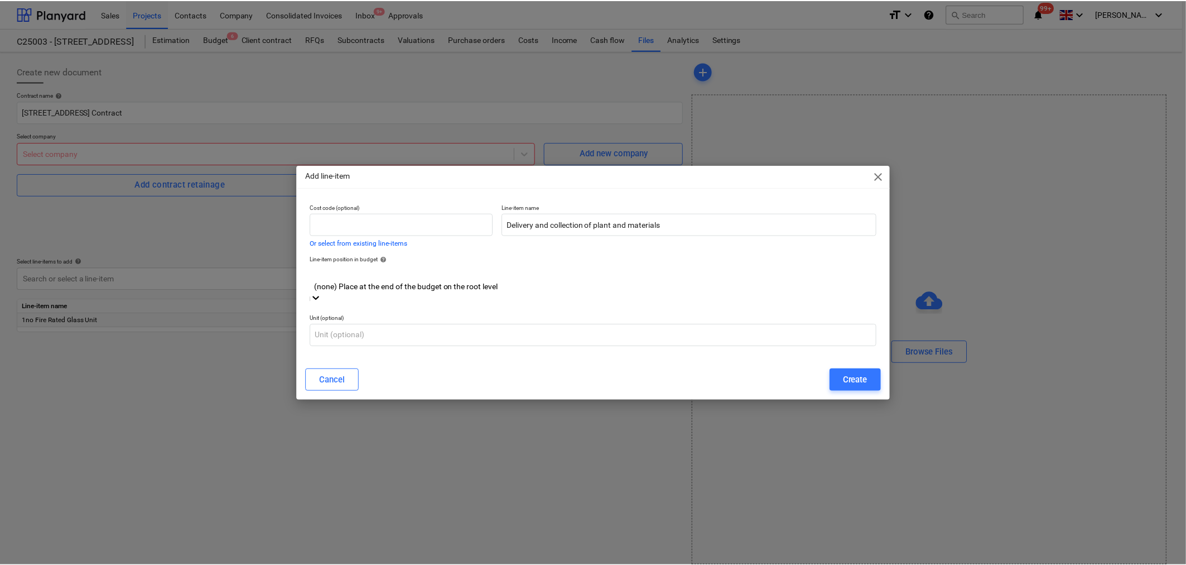
scroll to position [1180, 0]
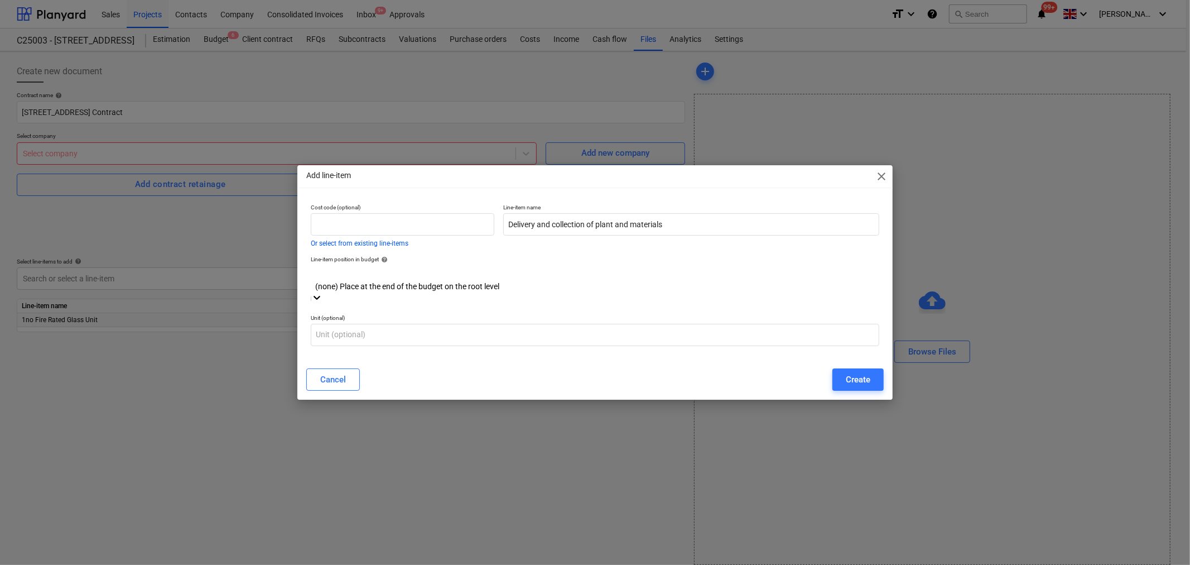
click at [856, 372] on div "Create" at bounding box center [858, 379] width 25 height 15
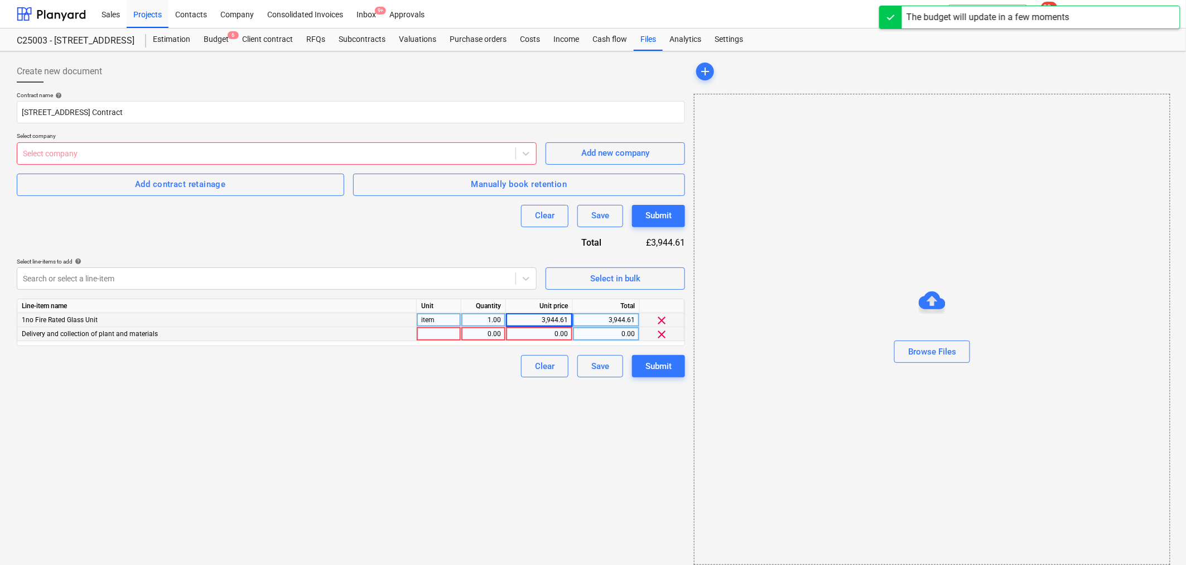
click at [444, 334] on div at bounding box center [439, 334] width 45 height 14
type input "Item"
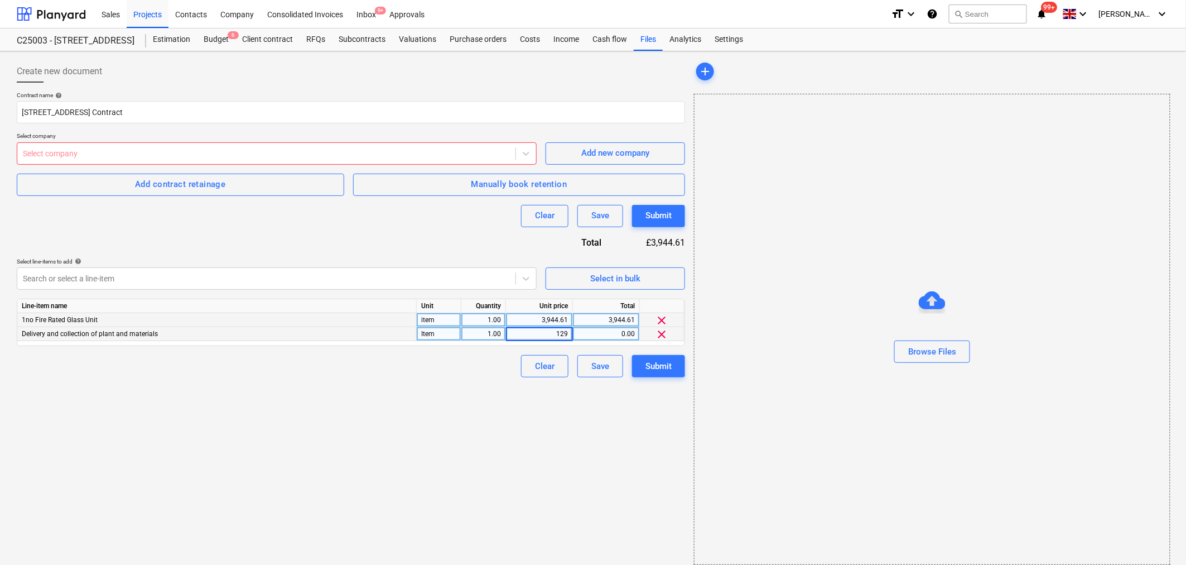
type input "1298"
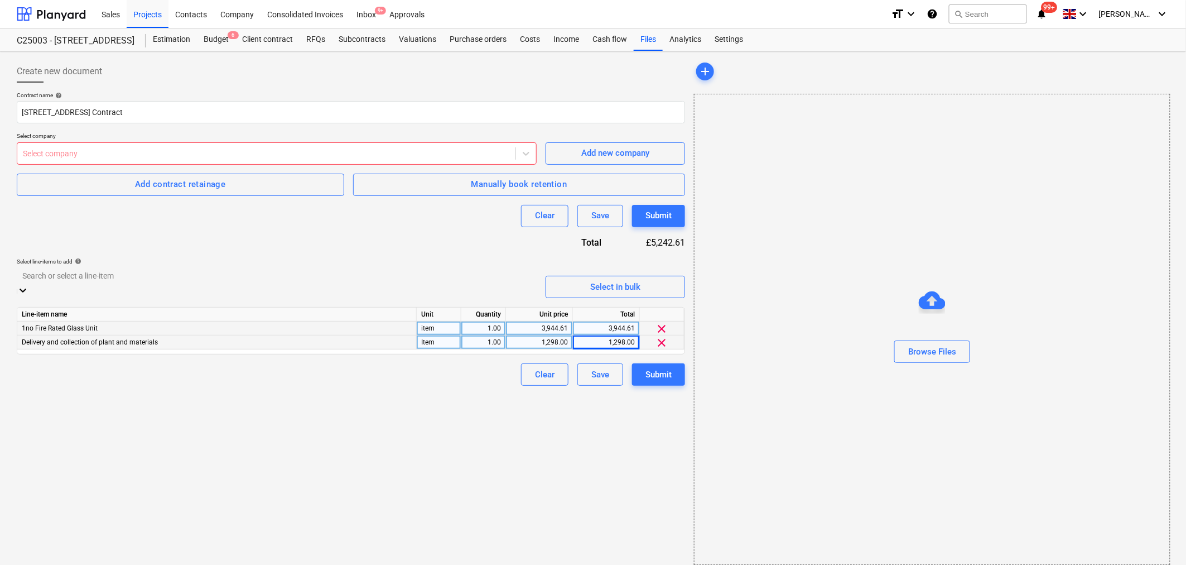
click at [26, 289] on icon at bounding box center [23, 291] width 7 height 4
click at [377, 516] on div "Add new line-item" at bounding box center [593, 571] width 1186 height 9
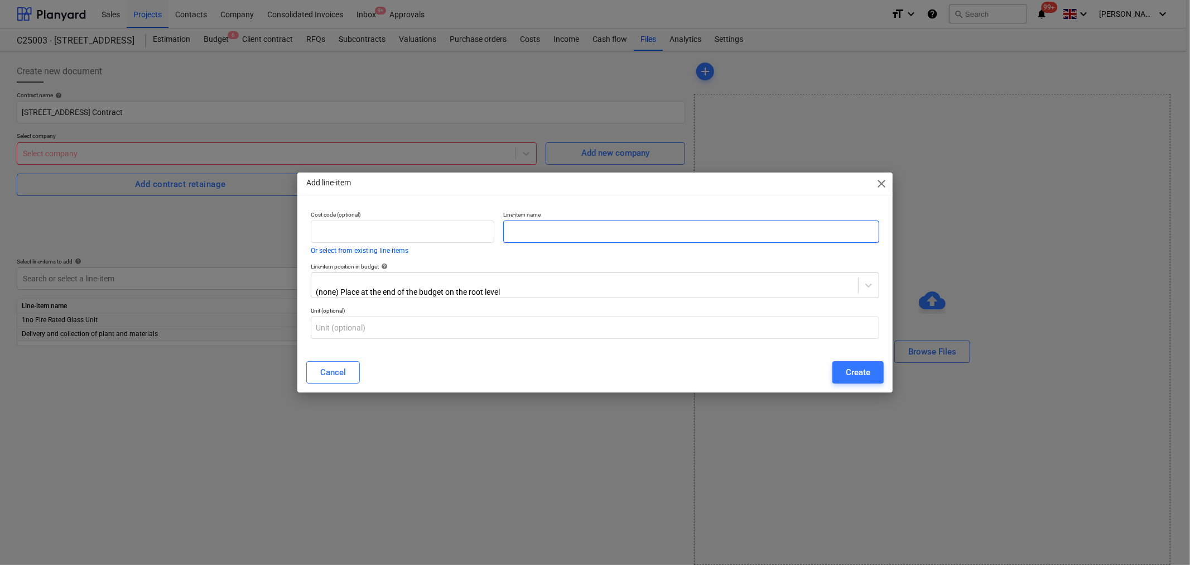
click at [527, 235] on input "text" at bounding box center [691, 231] width 376 height 22
click at [527, 236] on input "text" at bounding box center [691, 231] width 376 height 22
paste input "Storage of glass since ISG administration"
type input "Storage of glass since ISG administration"
click at [856, 372] on div "Create" at bounding box center [858, 372] width 25 height 15
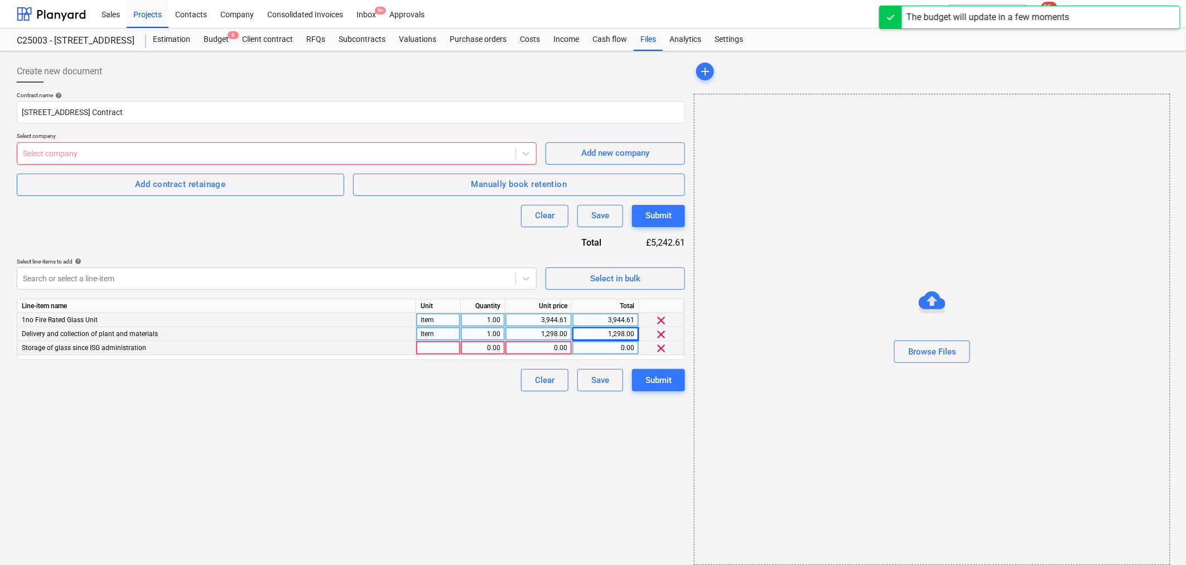
click at [447, 349] on div at bounding box center [438, 348] width 45 height 14
type input "Item"
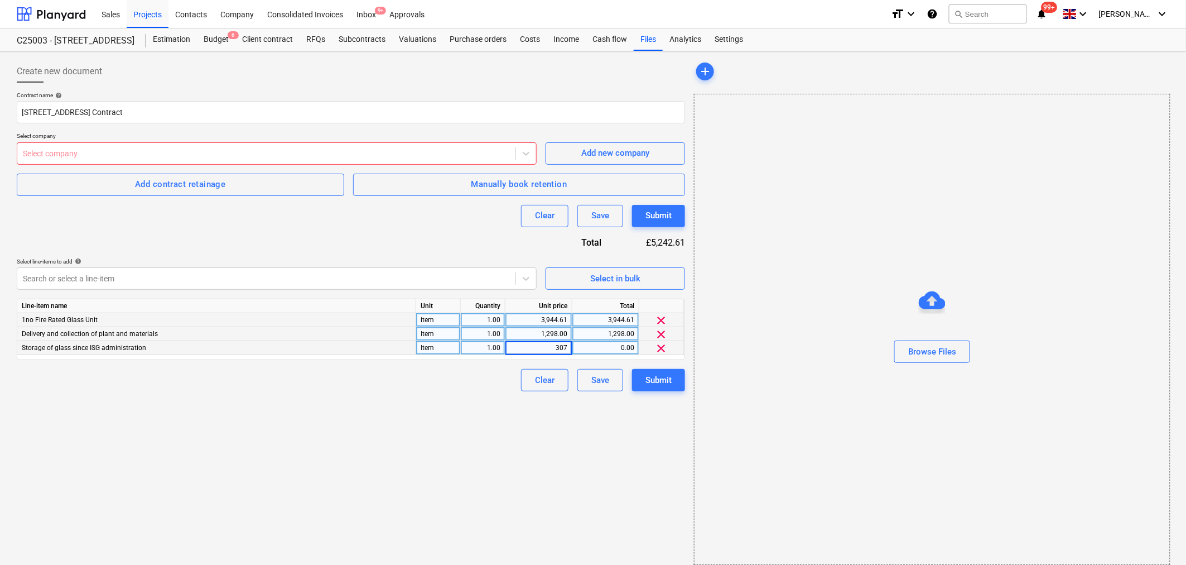
type input "3074"
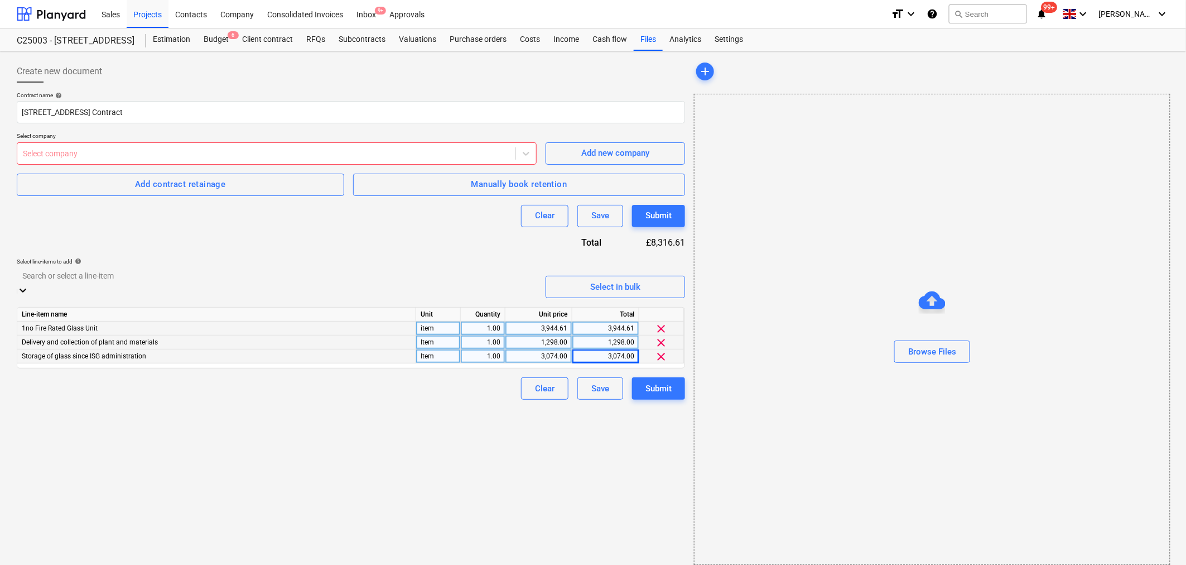
click at [426, 282] on div at bounding box center [276, 276] width 509 height 13
click at [368, 516] on div "Add new line-item" at bounding box center [593, 571] width 1186 height 9
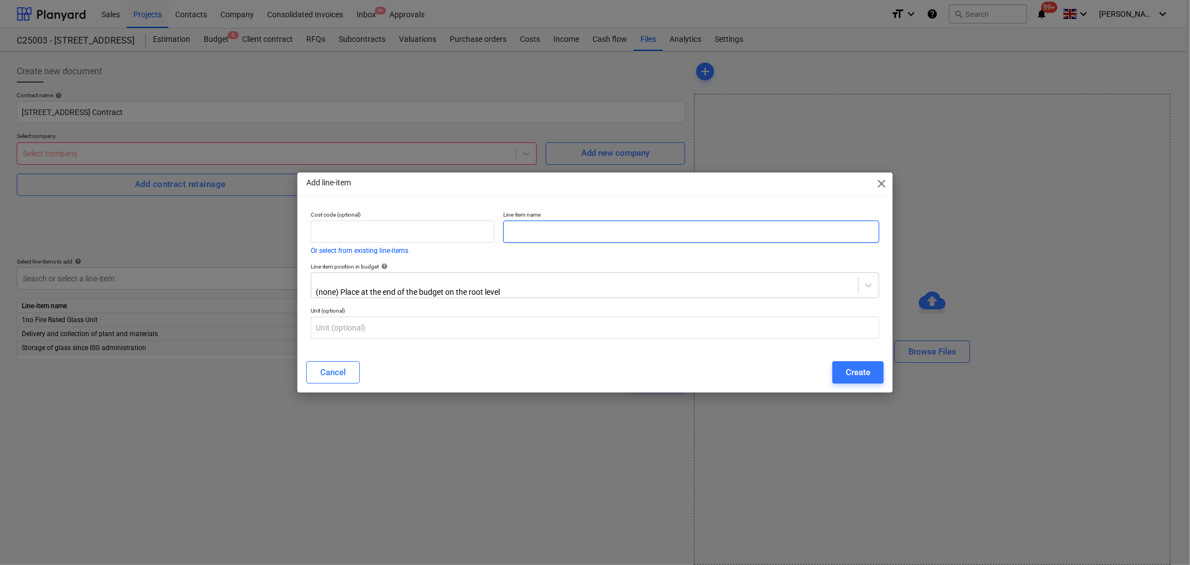
click at [530, 230] on input "text" at bounding box center [691, 231] width 376 height 22
paste input "Logistics"
type input "Logistics"
click at [497, 279] on div at bounding box center [585, 280] width 536 height 11
type input "91"
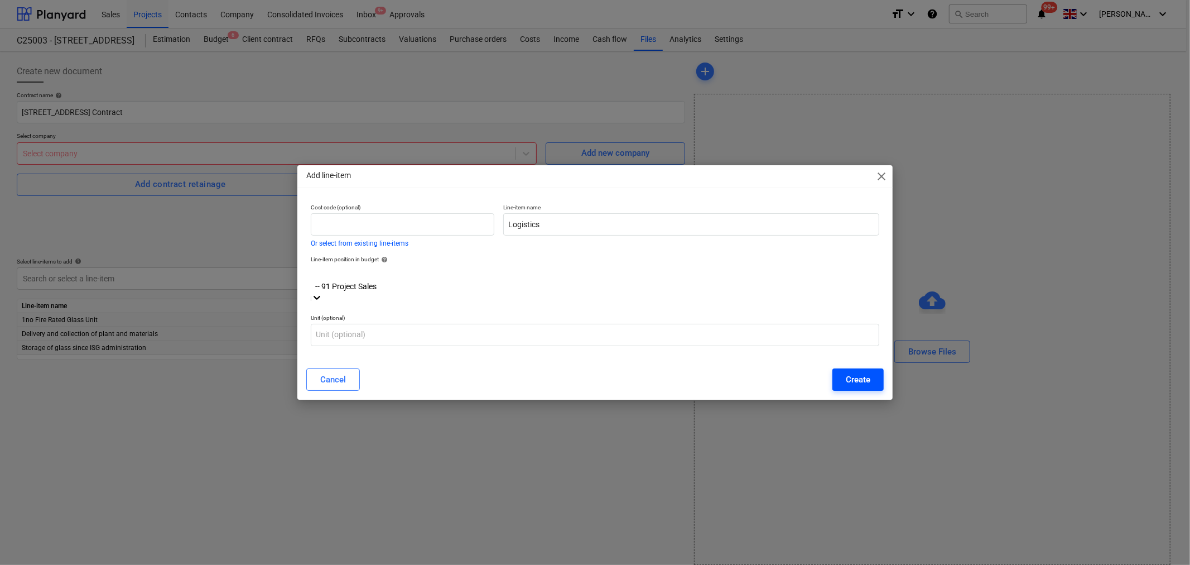
click at [856, 372] on div "Create" at bounding box center [858, 379] width 25 height 15
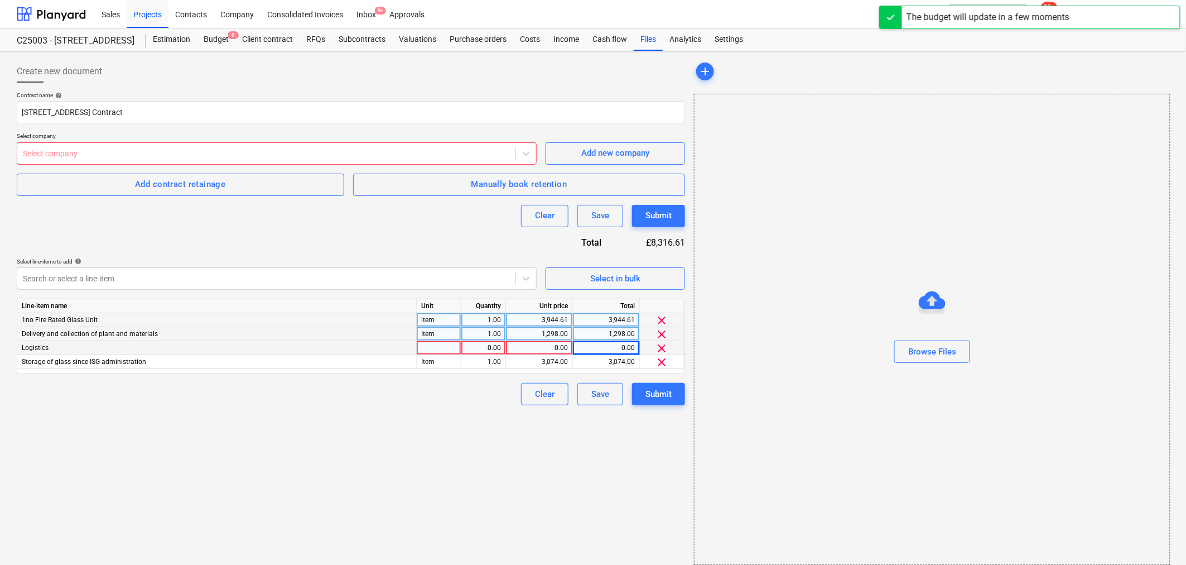
click at [441, 347] on div at bounding box center [439, 348] width 45 height 14
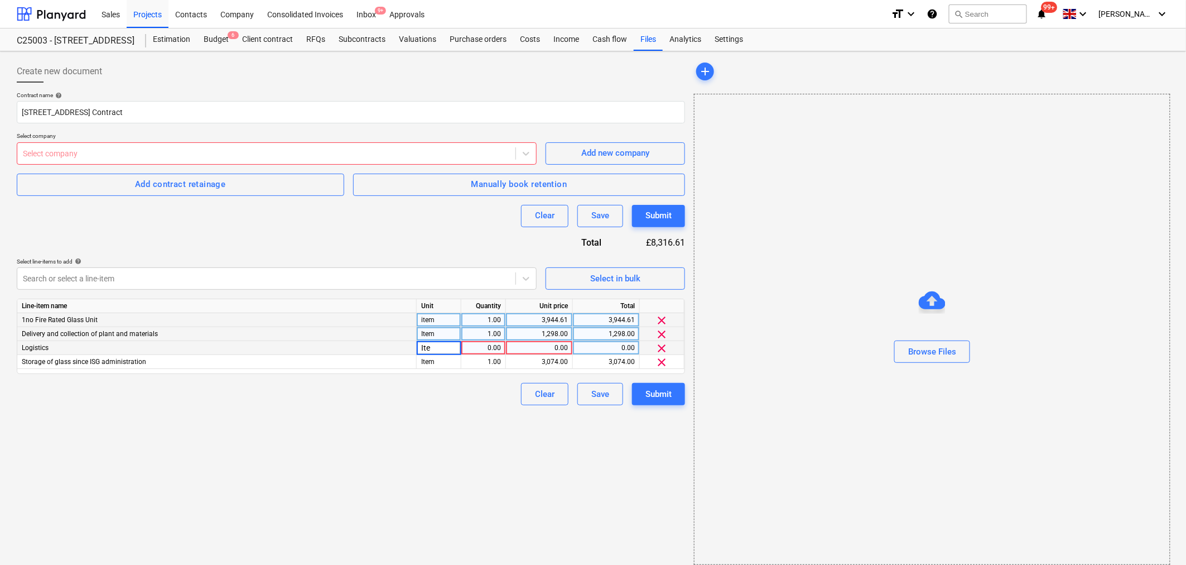
type input "Item"
click at [382, 331] on div "Delivery and collection of plant and materials" at bounding box center [217, 334] width 400 height 14
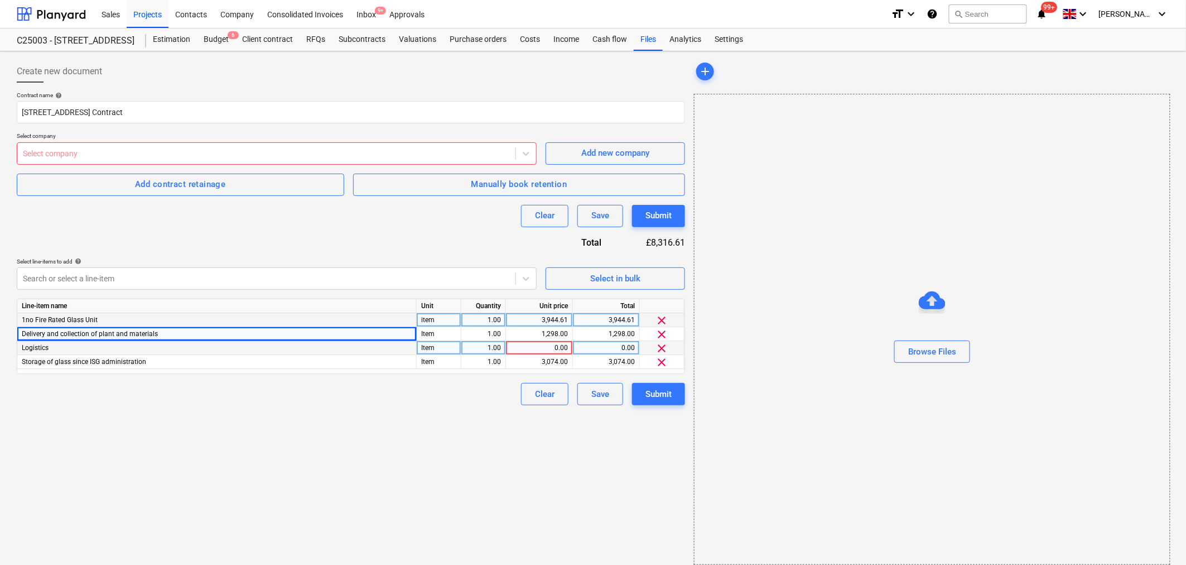
drag, startPoint x: 164, startPoint y: 334, endPoint x: 130, endPoint y: 310, distance: 41.3
click at [130, 310] on div "Line-item name Unit Quantity Unit price Total 1no Fire Rated Glass Unit item 1.…" at bounding box center [351, 336] width 669 height 75
click at [163, 335] on div "Delivery and collection of plant and materials" at bounding box center [217, 334] width 400 height 14
drag, startPoint x: 163, startPoint y: 334, endPoint x: 35, endPoint y: 333, distance: 127.8
click at [35, 333] on div "Delivery and collection of plant and materials" at bounding box center [217, 334] width 400 height 14
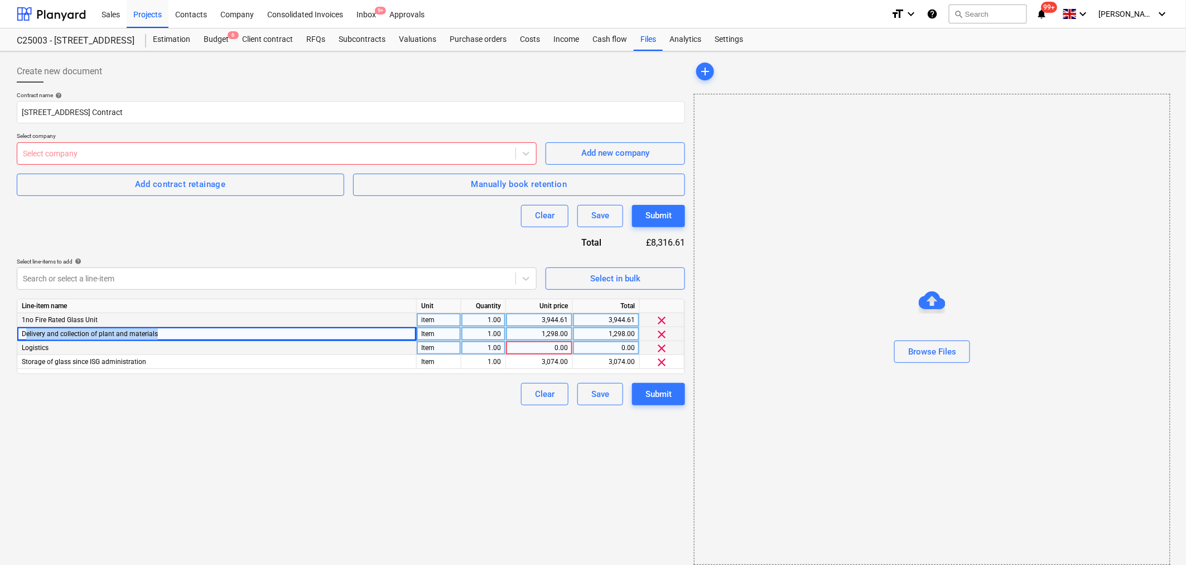
click at [160, 331] on div "Delivery and collection of plant and materials" at bounding box center [217, 334] width 400 height 14
drag, startPoint x: 152, startPoint y: 335, endPoint x: 2, endPoint y: 338, distance: 150.2
click at [2, 338] on div "Create new document Contract name help [STREET_ADDRESS] Contract Select company…" at bounding box center [593, 312] width 1186 height 522
click at [165, 337] on div "Delivery and collection of plant and materials" at bounding box center [217, 334] width 400 height 14
click at [163, 335] on div "Delivery and collection of plant and materials" at bounding box center [217, 334] width 400 height 14
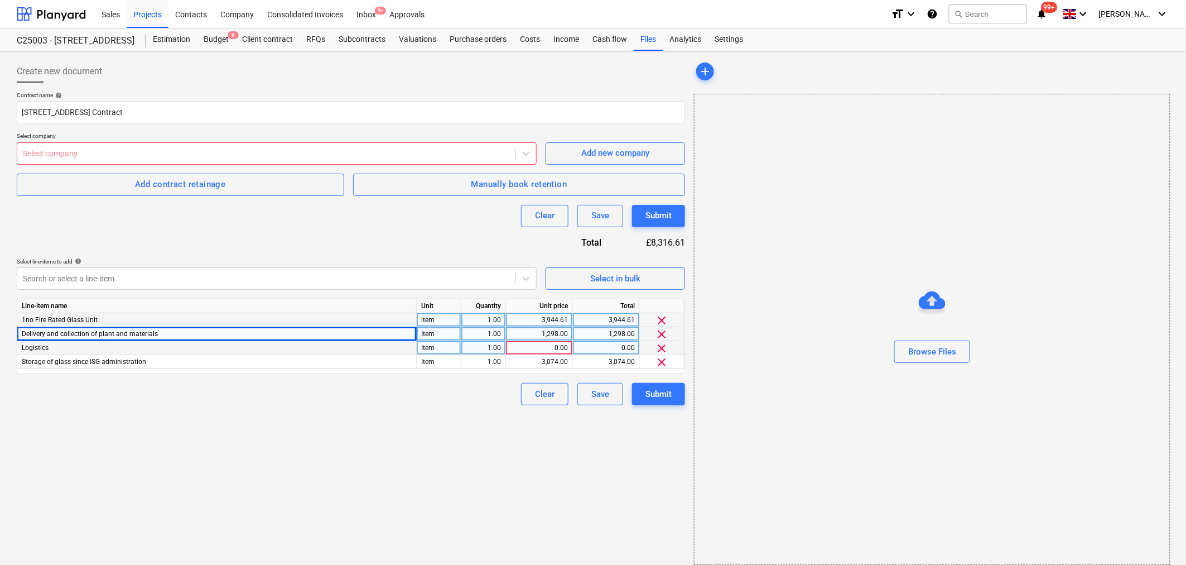
click at [149, 335] on span "Delivery and collection of plant and materials" at bounding box center [90, 334] width 136 height 8
click at [661, 361] on span "clear" at bounding box center [662, 362] width 13 height 13
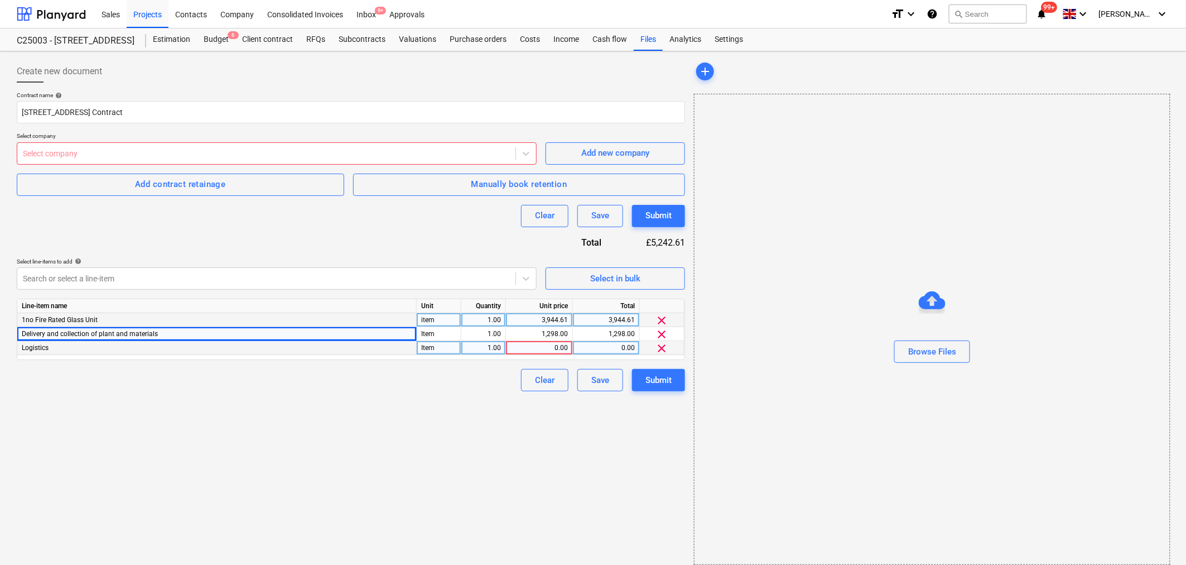
click at [661, 347] on span "clear" at bounding box center [662, 348] width 13 height 13
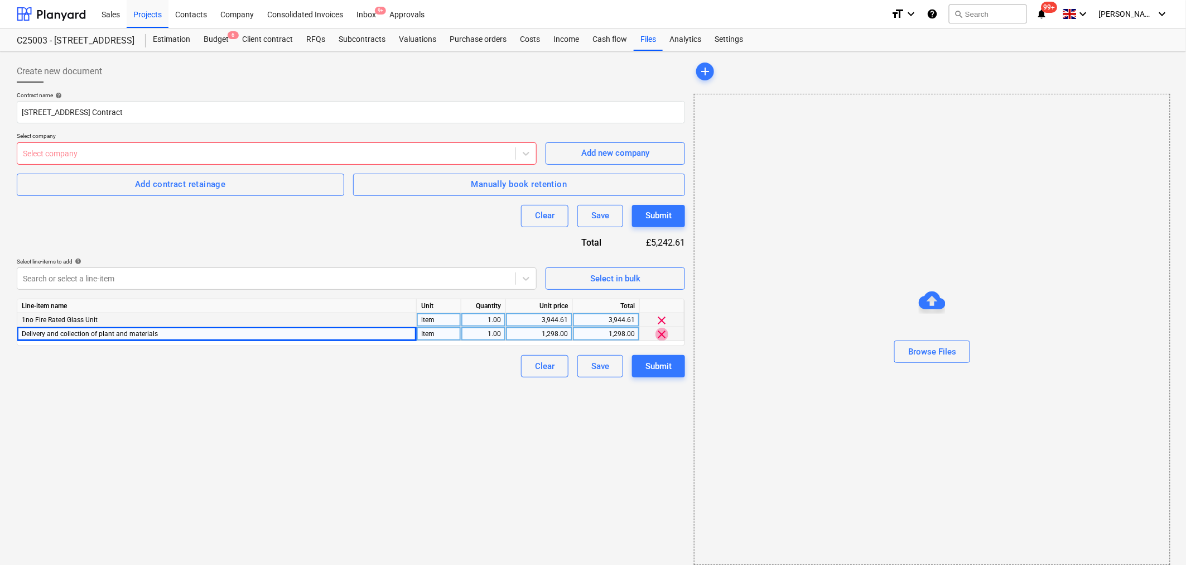
click at [661, 336] on span "clear" at bounding box center [662, 334] width 13 height 13
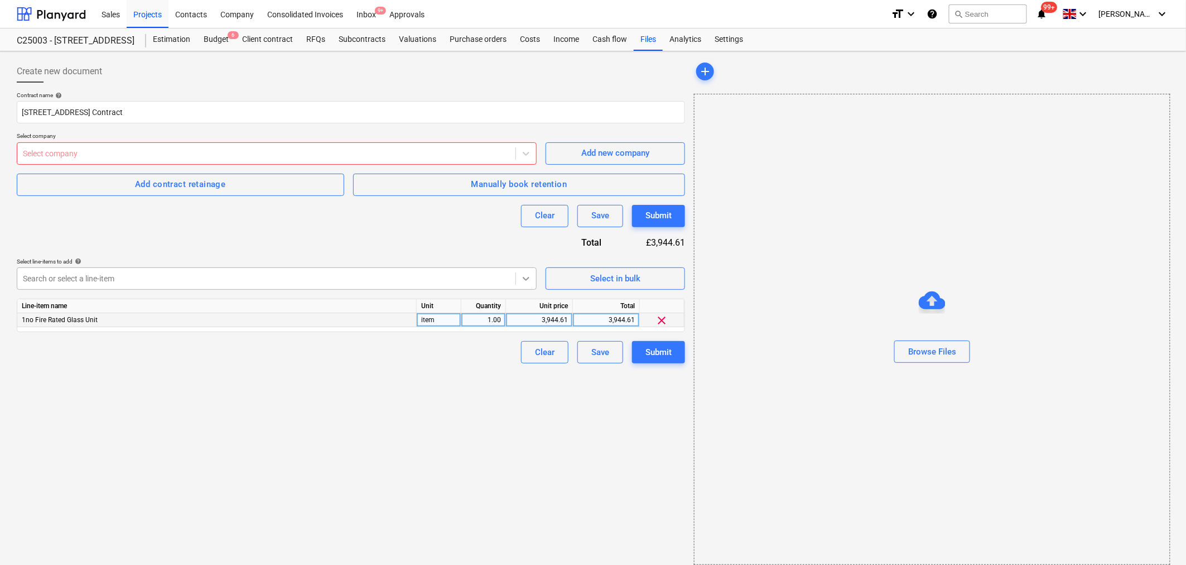
click at [528, 278] on icon at bounding box center [526, 279] width 7 height 4
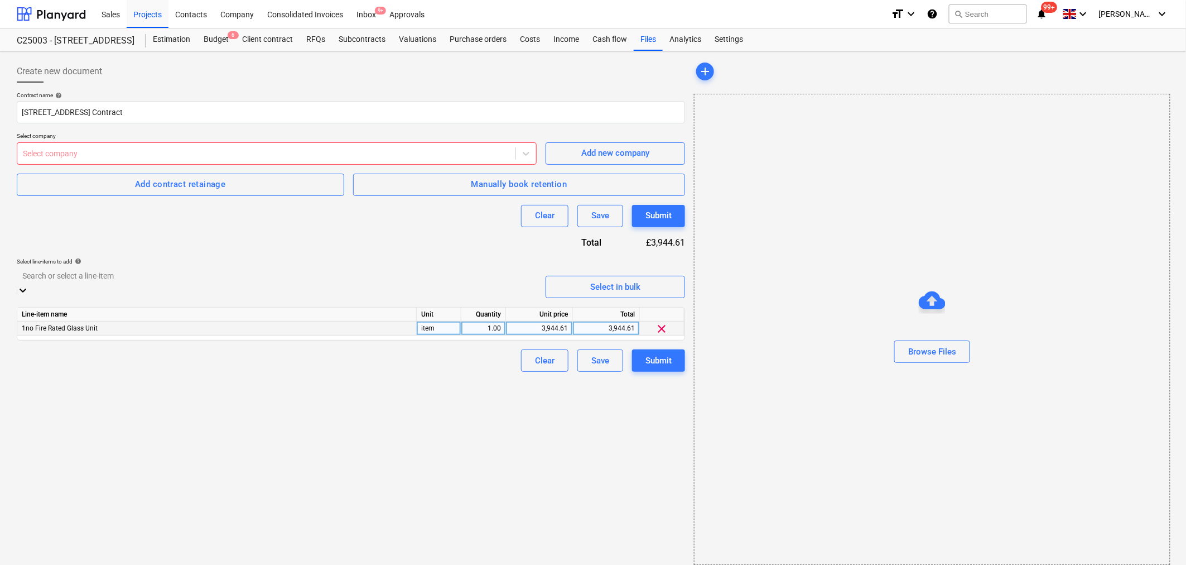
click at [242, 516] on div "Add new line-item" at bounding box center [593, 571] width 1186 height 9
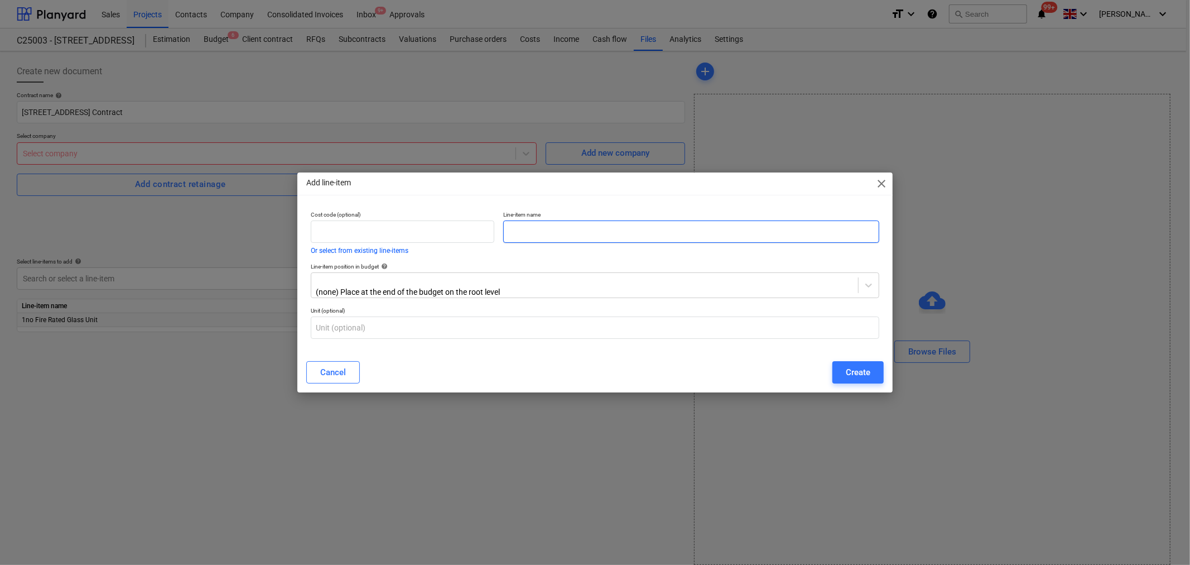
click at [522, 238] on input "text" at bounding box center [691, 231] width 376 height 22
paste input "Delivery, Logistics, Handling, Storage"
type input "Delivery, Logistics, Handling, Storage"
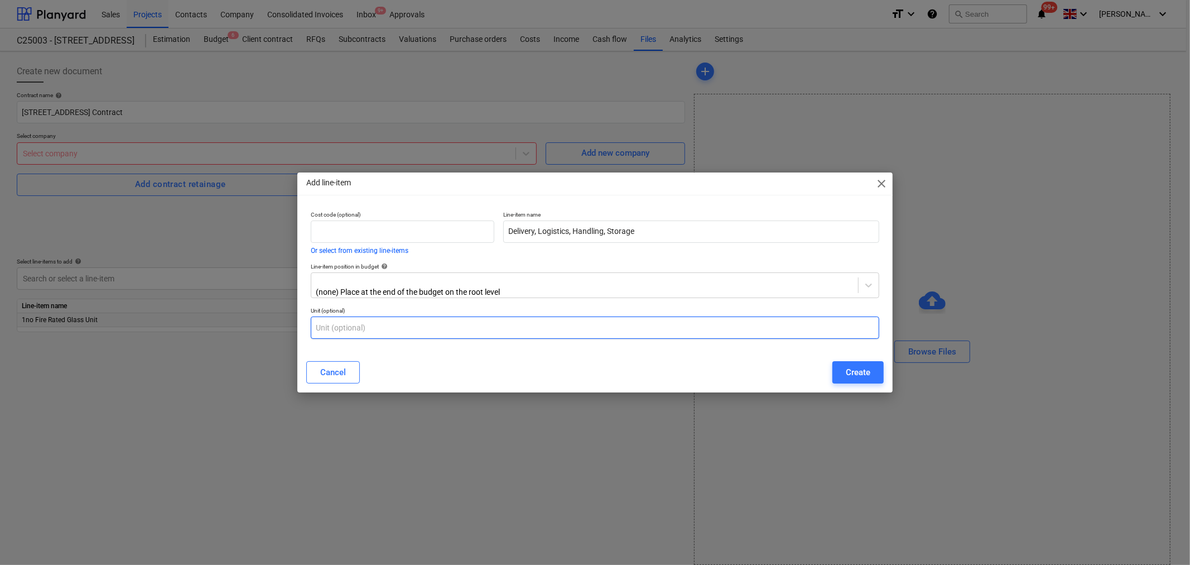
click at [466, 328] on input "text" at bounding box center [595, 327] width 569 height 22
type input "Item"
click at [849, 376] on div "Create" at bounding box center [858, 372] width 25 height 15
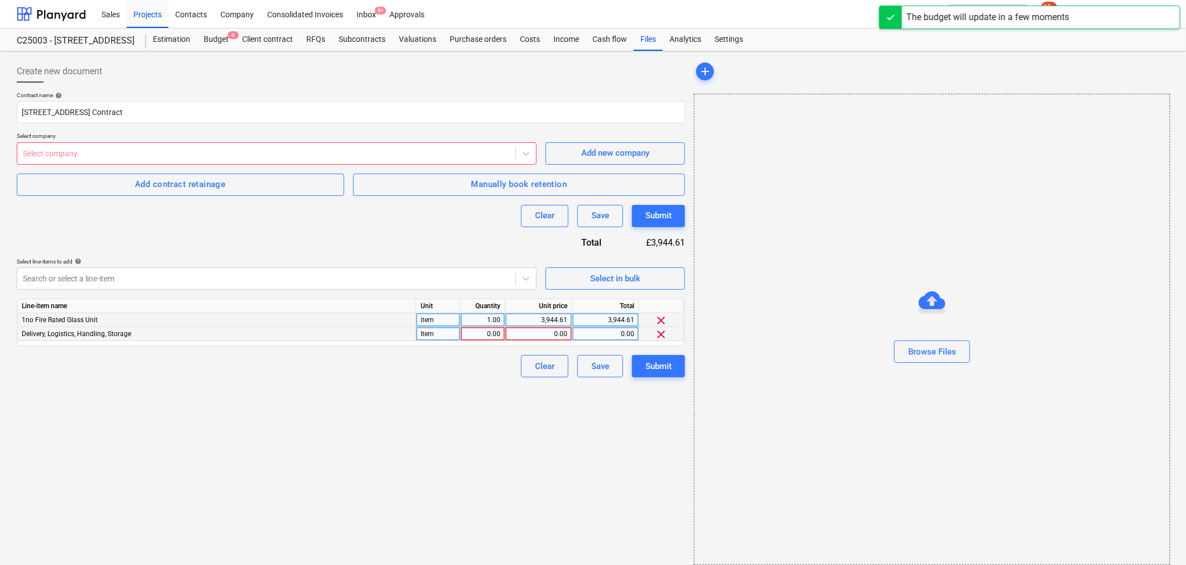
click at [483, 336] on div "0.00" at bounding box center [482, 334] width 35 height 14
type input "1"
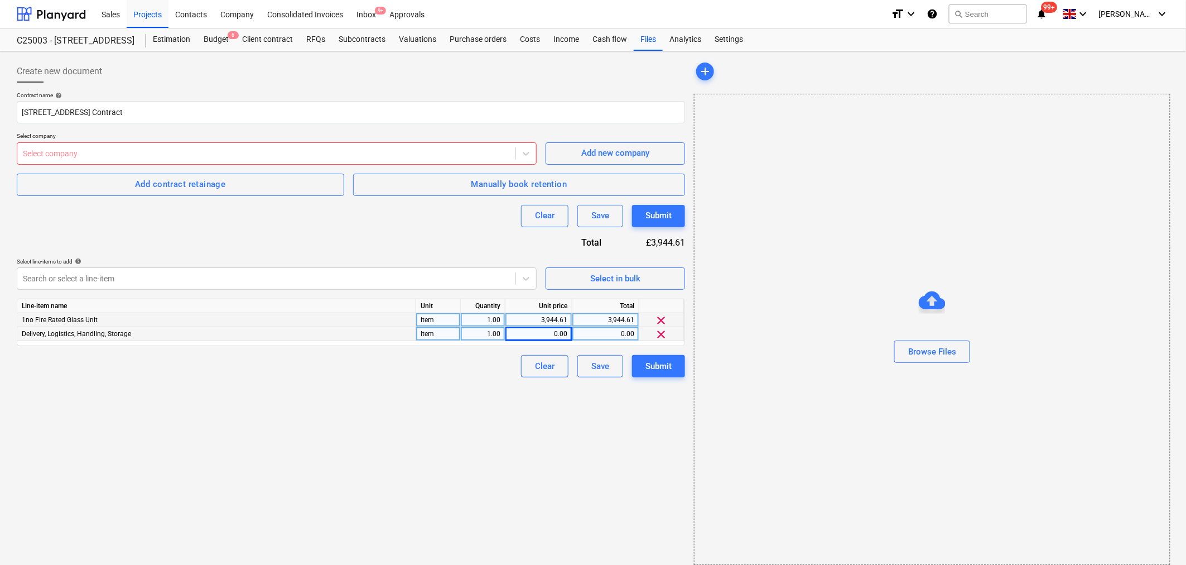
click at [521, 337] on div "0.00" at bounding box center [538, 334] width 57 height 14
type input "5712"
click at [553, 332] on div "5,712.00" at bounding box center [538, 334] width 57 height 14
type input "5172"
click at [432, 280] on div at bounding box center [266, 278] width 487 height 11
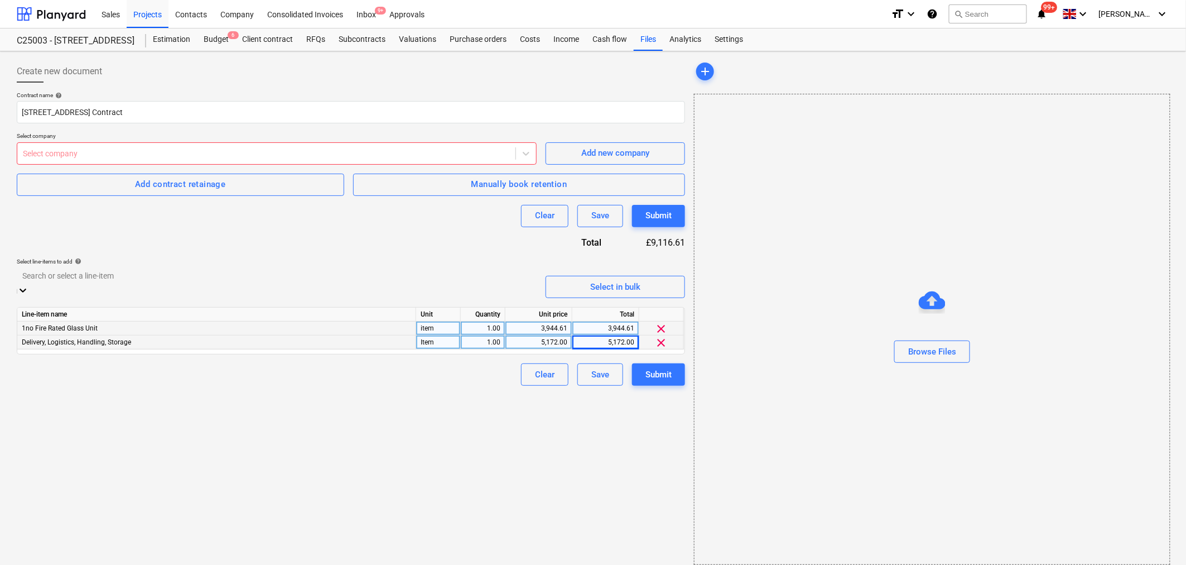
click at [373, 516] on div "Add new line-item" at bounding box center [593, 571] width 1186 height 9
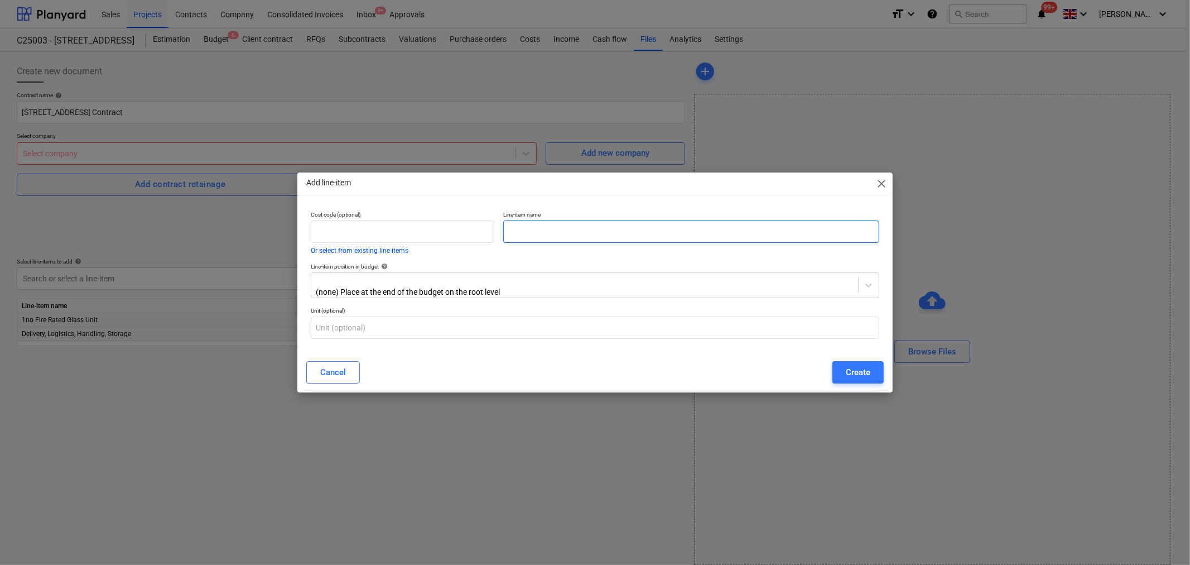
click at [570, 230] on input "text" at bounding box center [691, 231] width 376 height 22
type input "Materials"
type input "91"
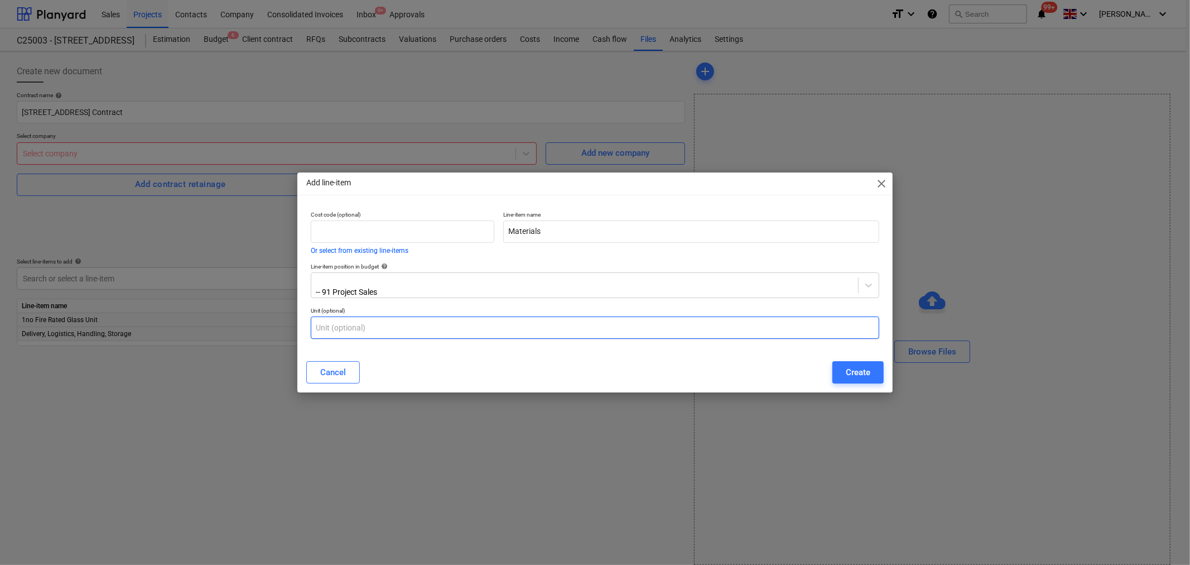
click at [358, 332] on input "text" at bounding box center [595, 327] width 569 height 22
type input "Item"
click at [860, 375] on div "Create" at bounding box center [858, 372] width 25 height 15
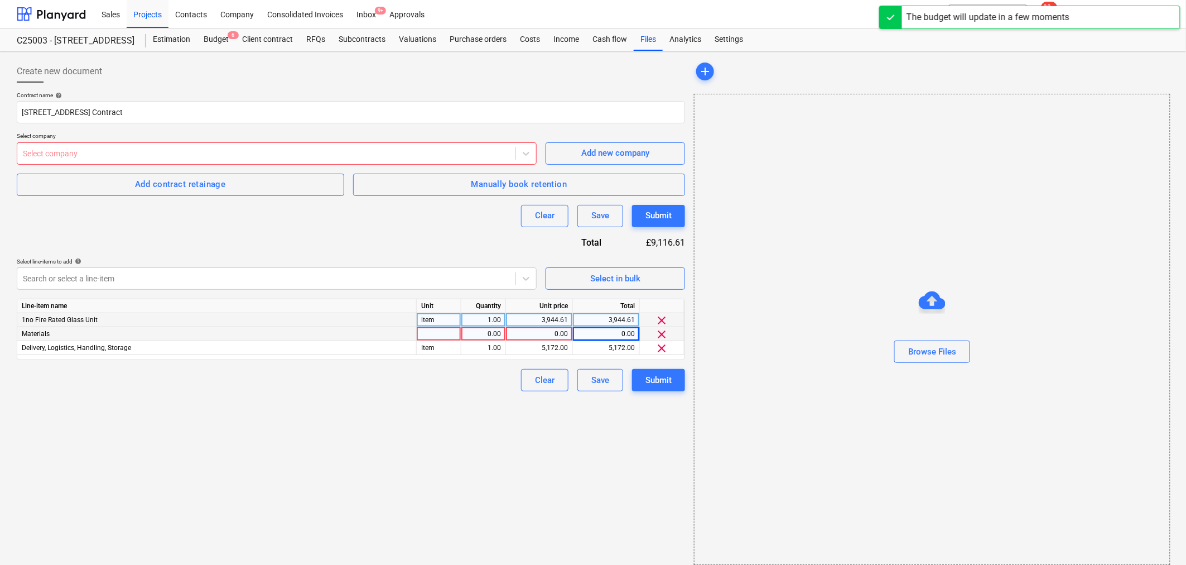
click at [453, 330] on div at bounding box center [439, 334] width 45 height 14
type input "Item"
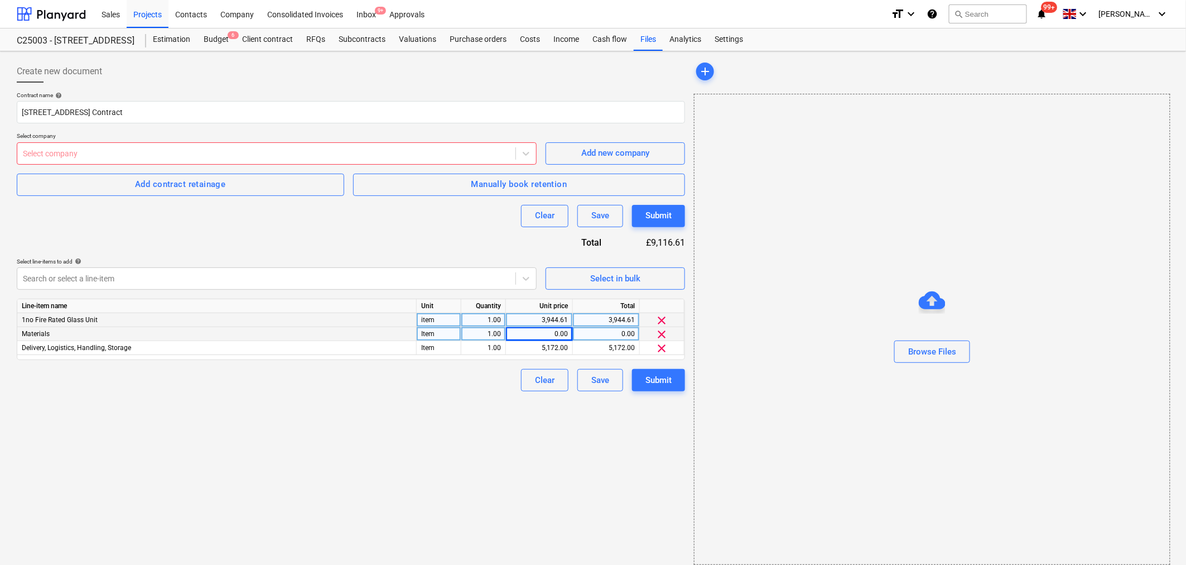
click at [541, 336] on div "0.00" at bounding box center [539, 334] width 57 height 14
type input "1830.24"
click at [494, 278] on div at bounding box center [266, 278] width 487 height 11
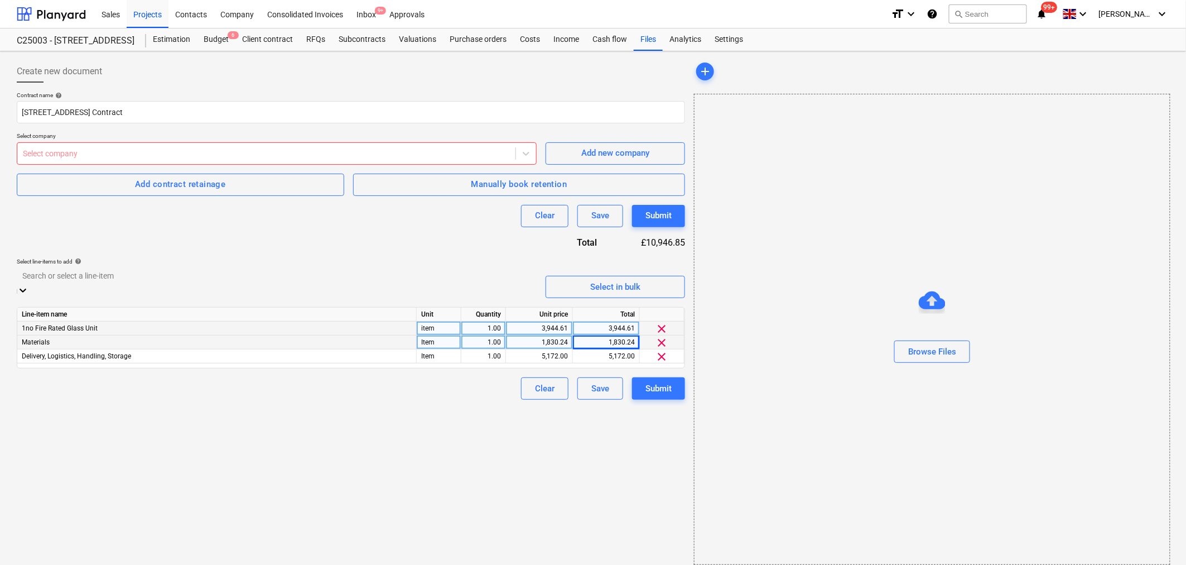
click at [432, 516] on div "Add new line-item" at bounding box center [593, 571] width 1186 height 9
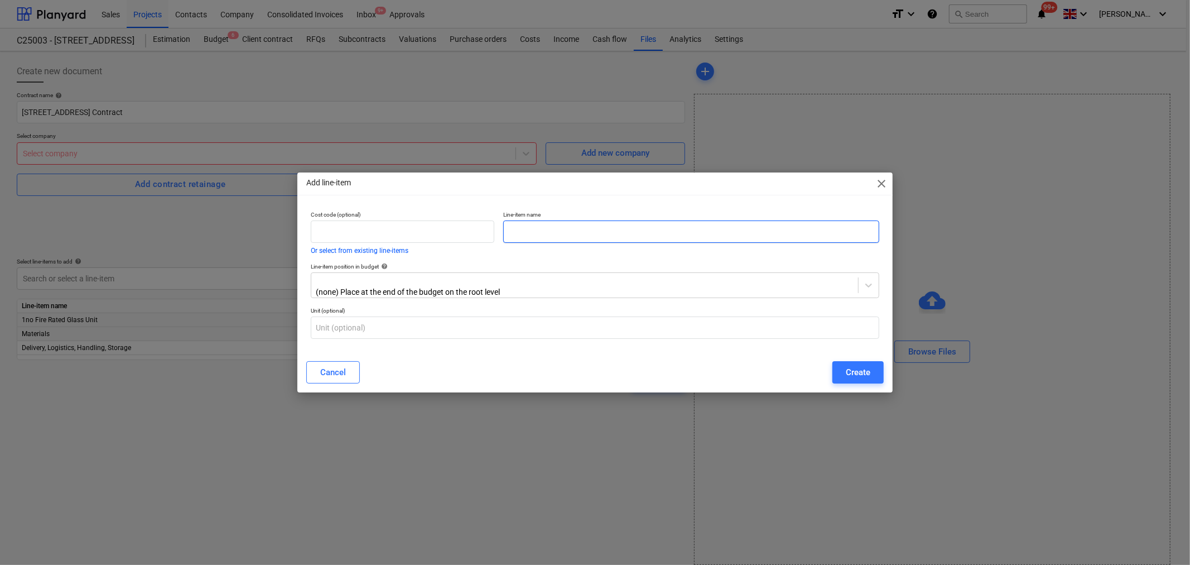
click at [534, 232] on input "text" at bounding box center [691, 231] width 376 height 22
type input "Plant Hire"
type input "91"
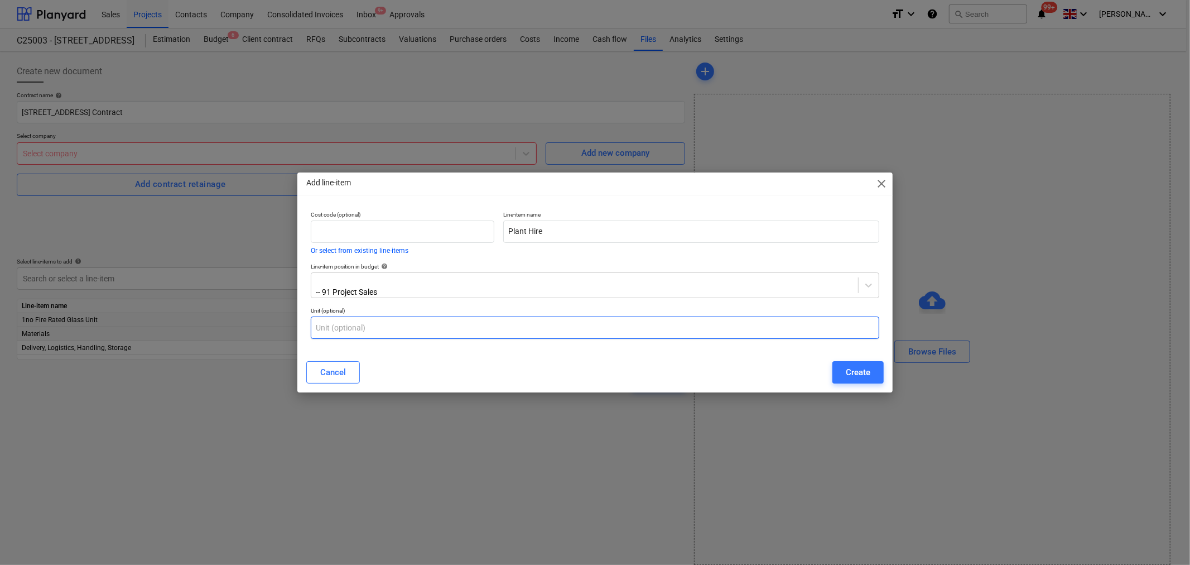
click at [402, 328] on input "text" at bounding box center [595, 327] width 569 height 22
type input "Item"
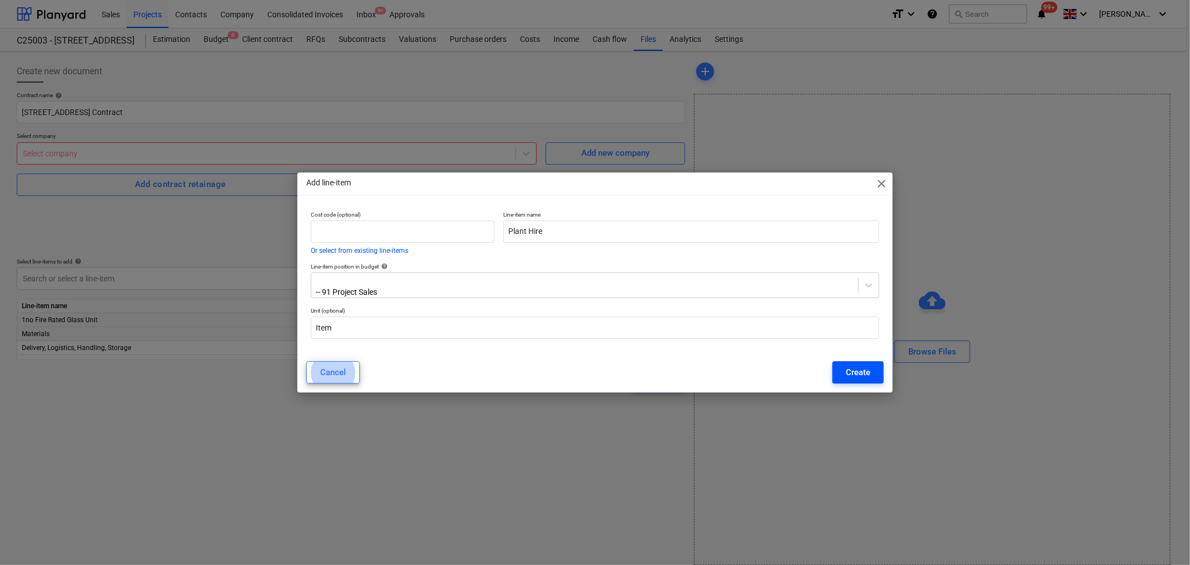
click at [856, 365] on div "Create" at bounding box center [858, 372] width 25 height 15
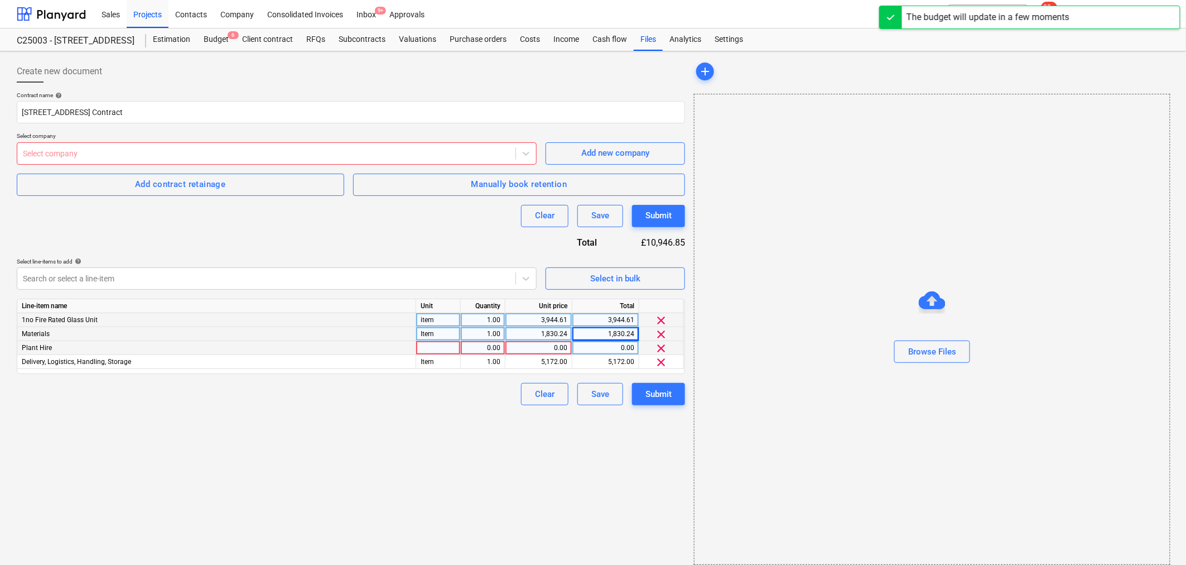
click at [444, 348] on div at bounding box center [438, 348] width 45 height 14
type input "Item"
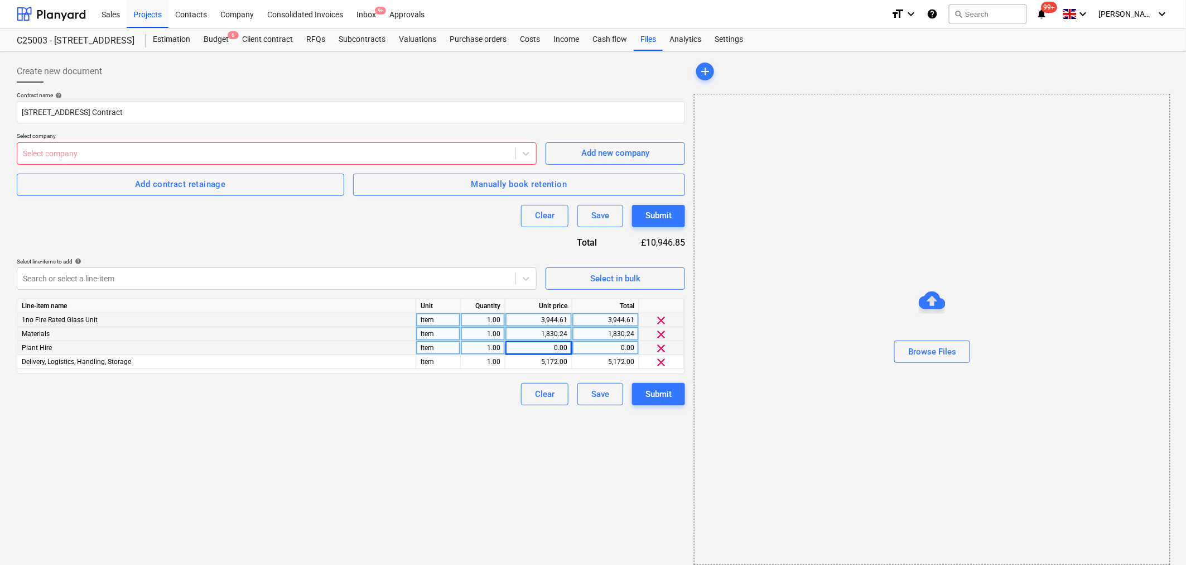
click at [547, 348] on div "0.00" at bounding box center [538, 348] width 57 height 14
type input "1711"
click at [523, 280] on icon at bounding box center [526, 278] width 11 height 11
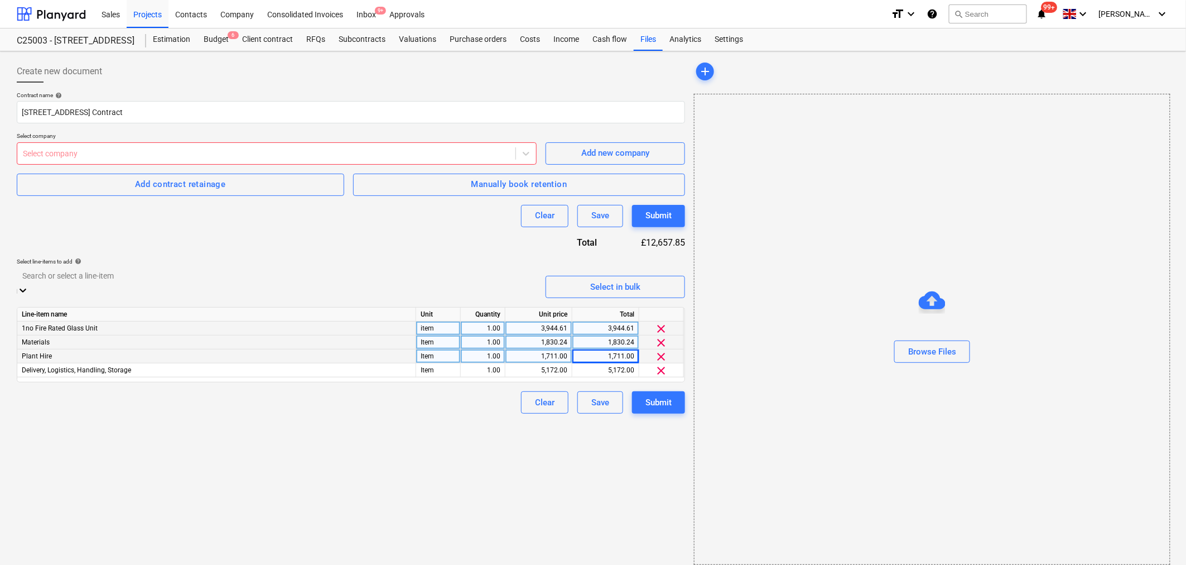
click at [509, 516] on div "Add new line-item" at bounding box center [593, 571] width 1186 height 9
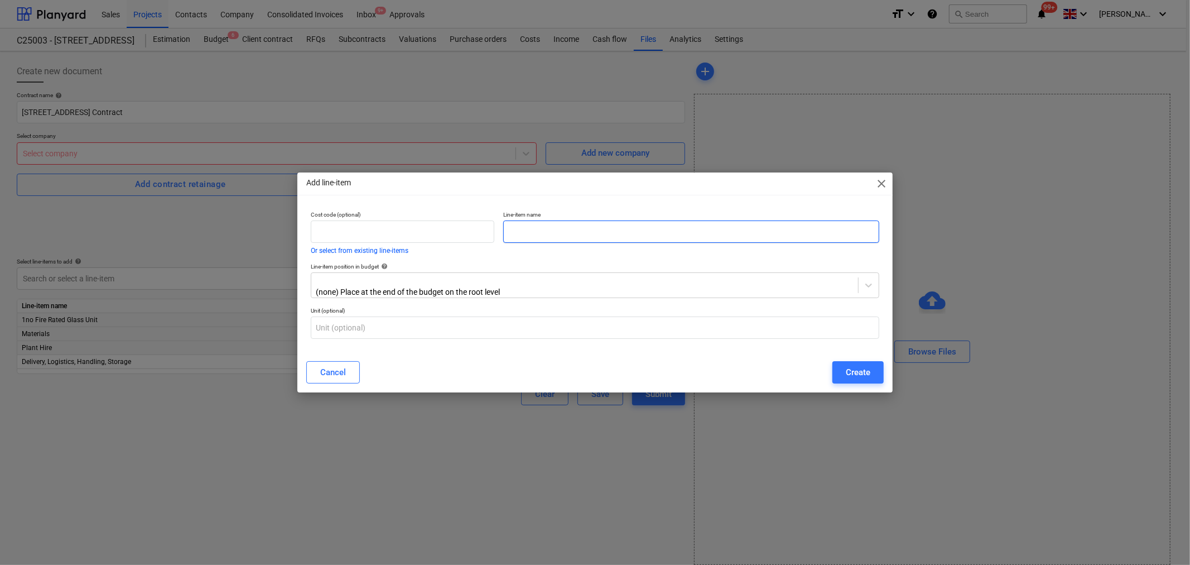
click at [540, 238] on input "text" at bounding box center [691, 231] width 376 height 22
type input "Labour & Supervision"
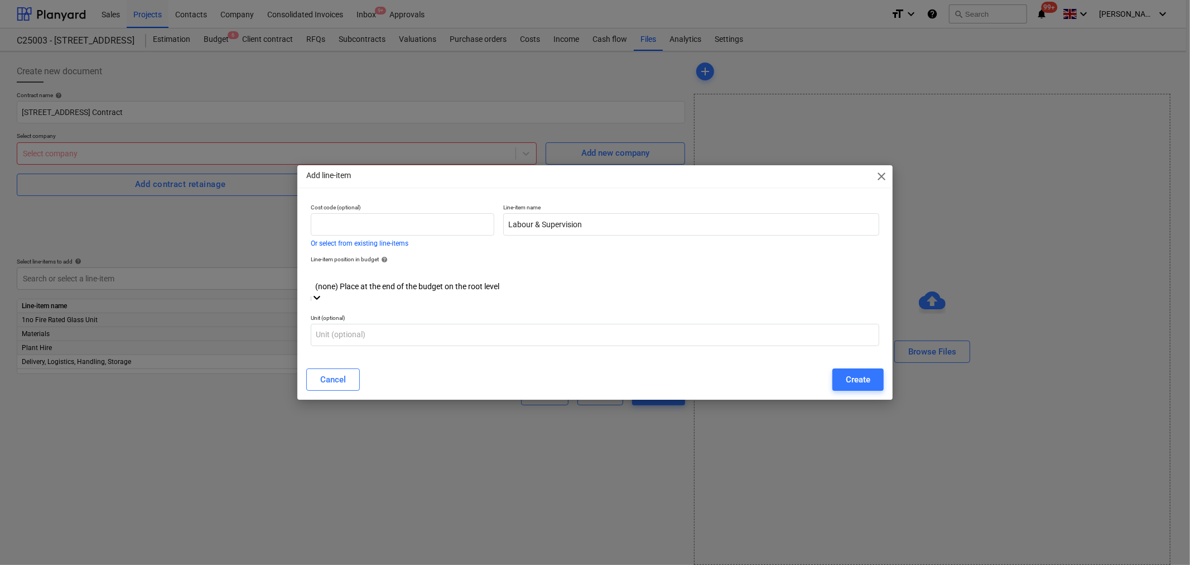
click at [414, 292] on div "(none) Place at the end of the budget on the root level" at bounding box center [595, 279] width 569 height 26
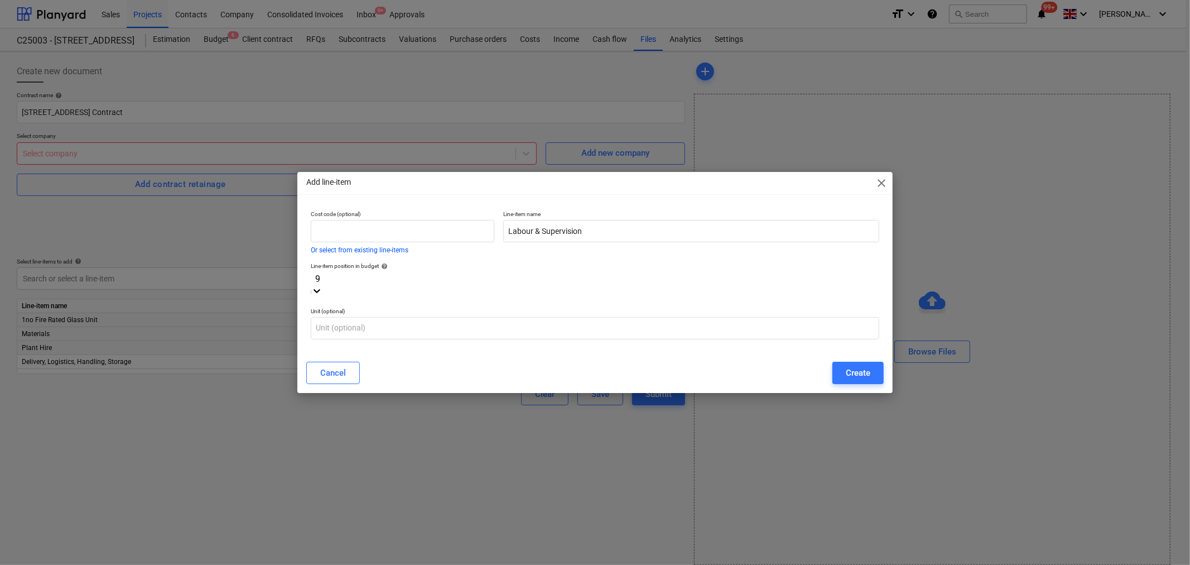
type input "91"
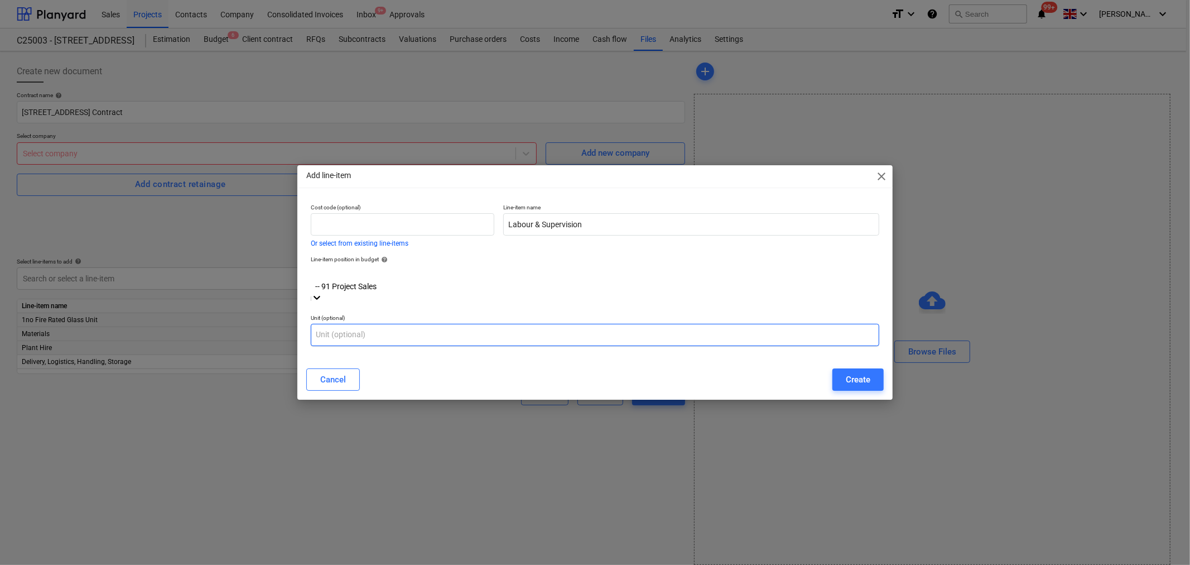
click at [380, 324] on input "text" at bounding box center [595, 335] width 569 height 22
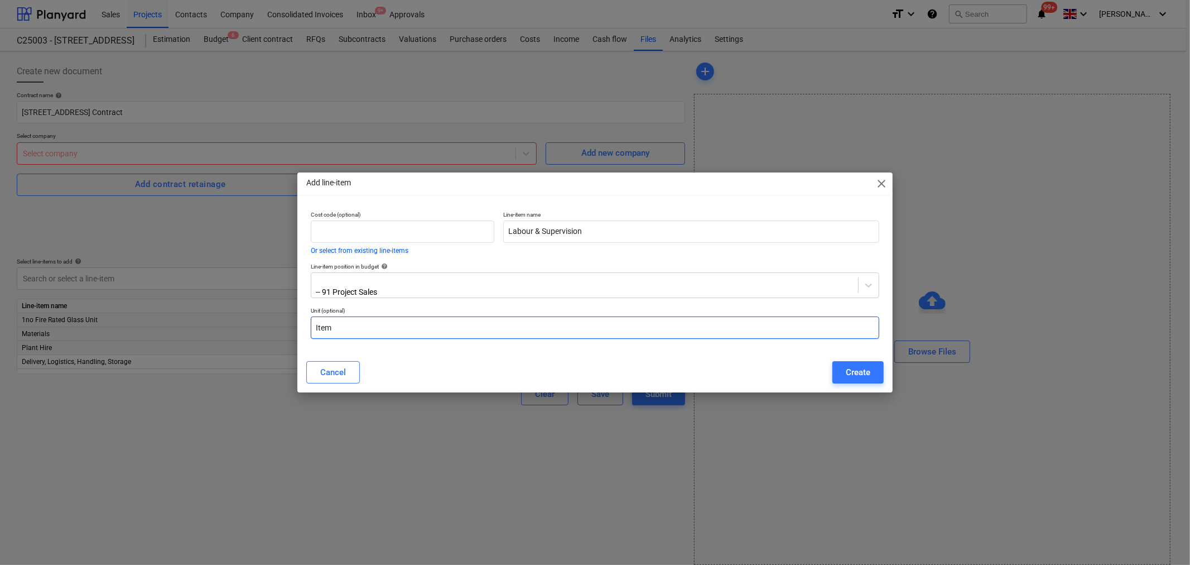
type input "Item"
click at [856, 368] on div "Create" at bounding box center [858, 372] width 25 height 15
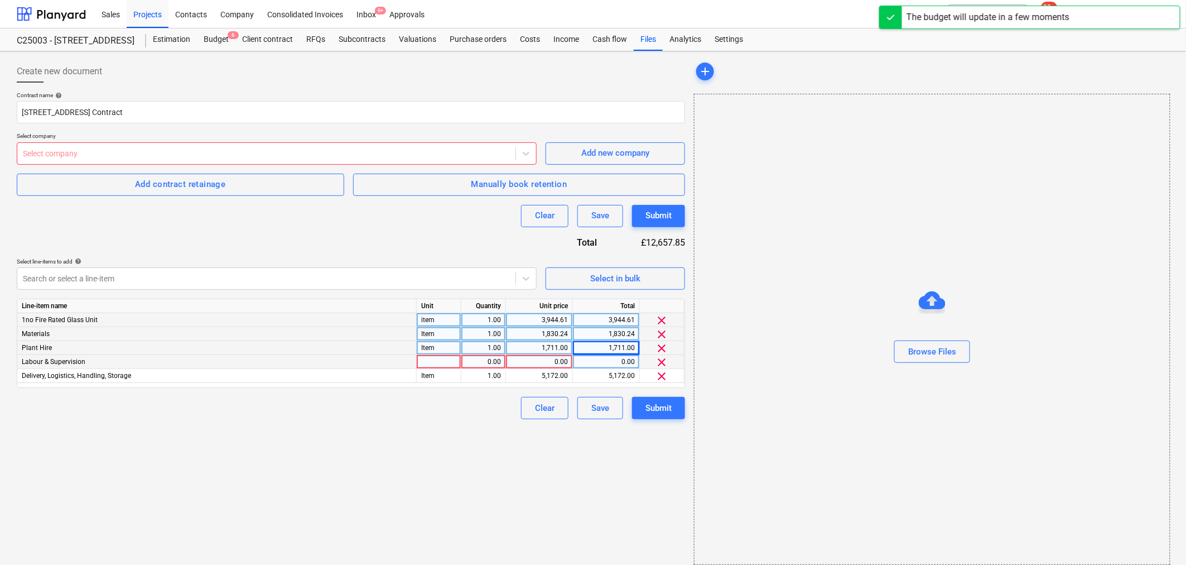
click at [433, 359] on div at bounding box center [439, 362] width 45 height 14
type input "Item"
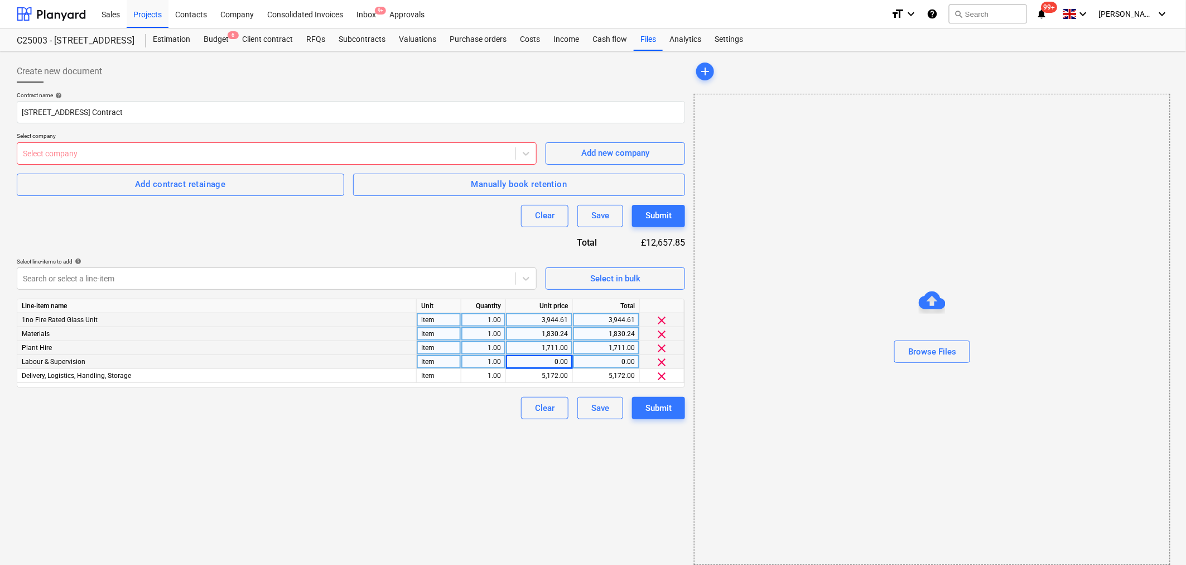
click at [544, 364] on div "0.00" at bounding box center [539, 362] width 57 height 14
drag, startPoint x: 550, startPoint y: 363, endPoint x: 550, endPoint y: 372, distance: 8.9
click at [550, 363] on div "0.00" at bounding box center [539, 362] width 57 height 14
type input "4888"
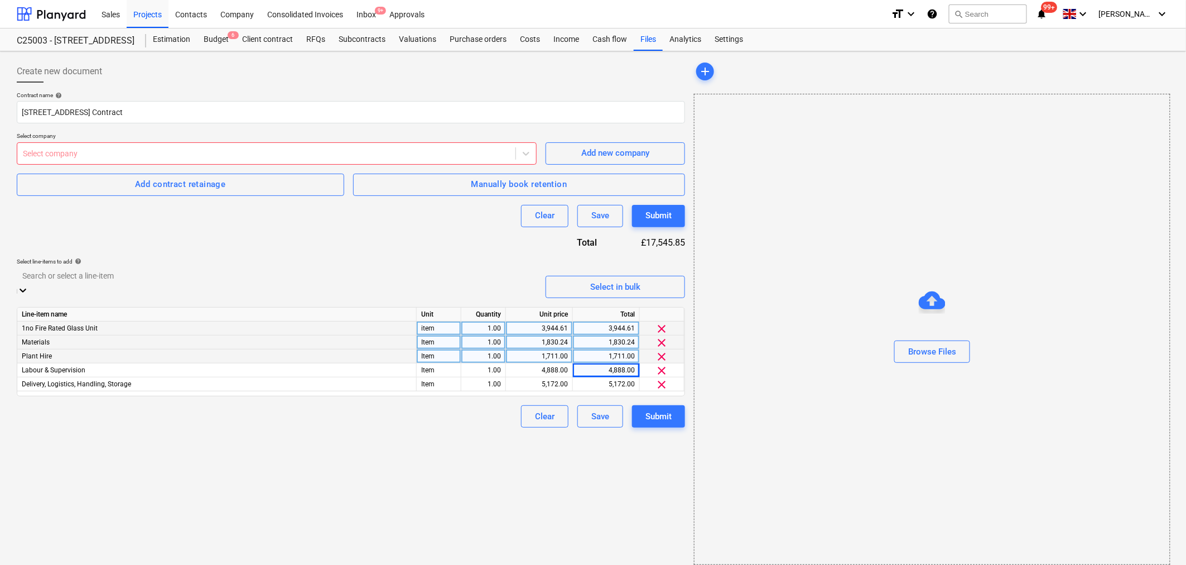
click at [28, 285] on icon at bounding box center [22, 290] width 11 height 11
click at [484, 516] on div "Add new line-item" at bounding box center [593, 571] width 1186 height 9
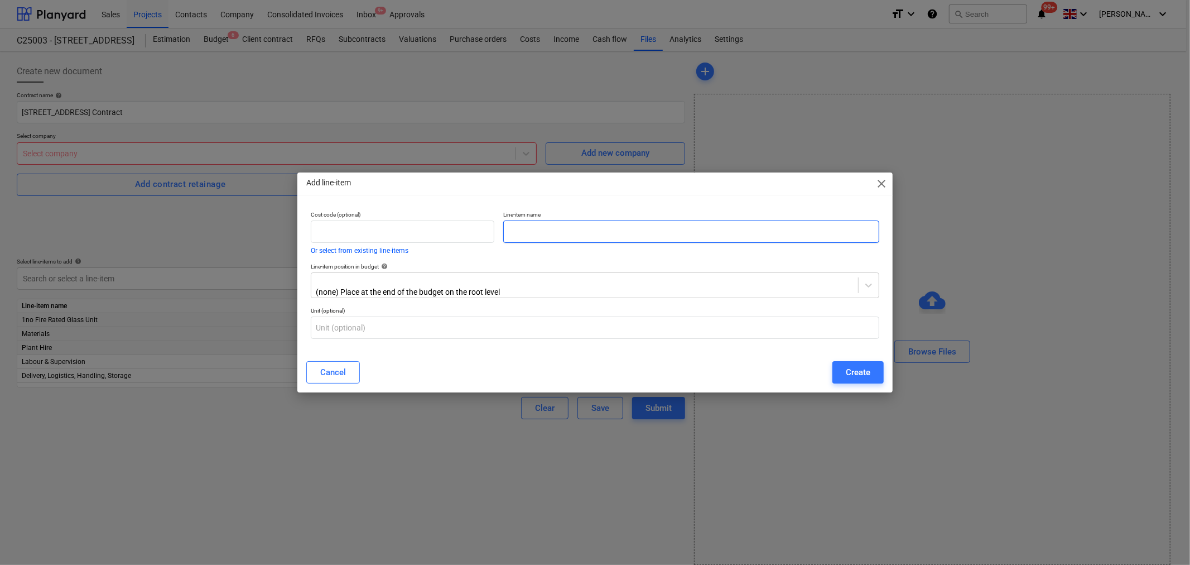
click at [526, 236] on input "text" at bounding box center [691, 231] width 376 height 22
type input "Design"
click at [508, 286] on div at bounding box center [585, 280] width 536 height 11
type input "91"
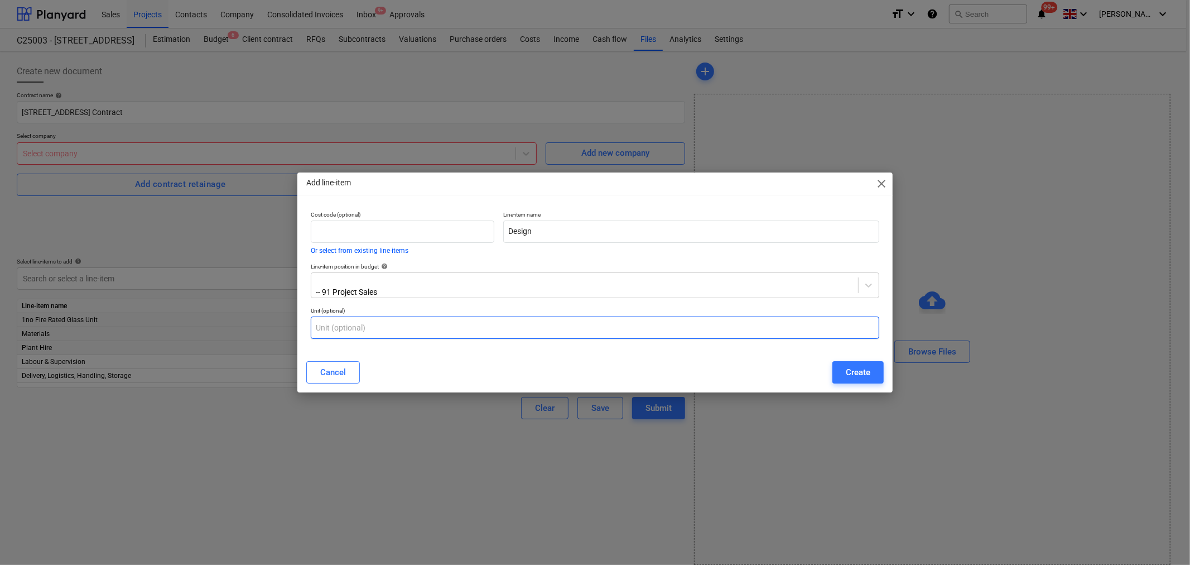
click at [455, 321] on input "text" at bounding box center [595, 327] width 569 height 22
type input "Item"
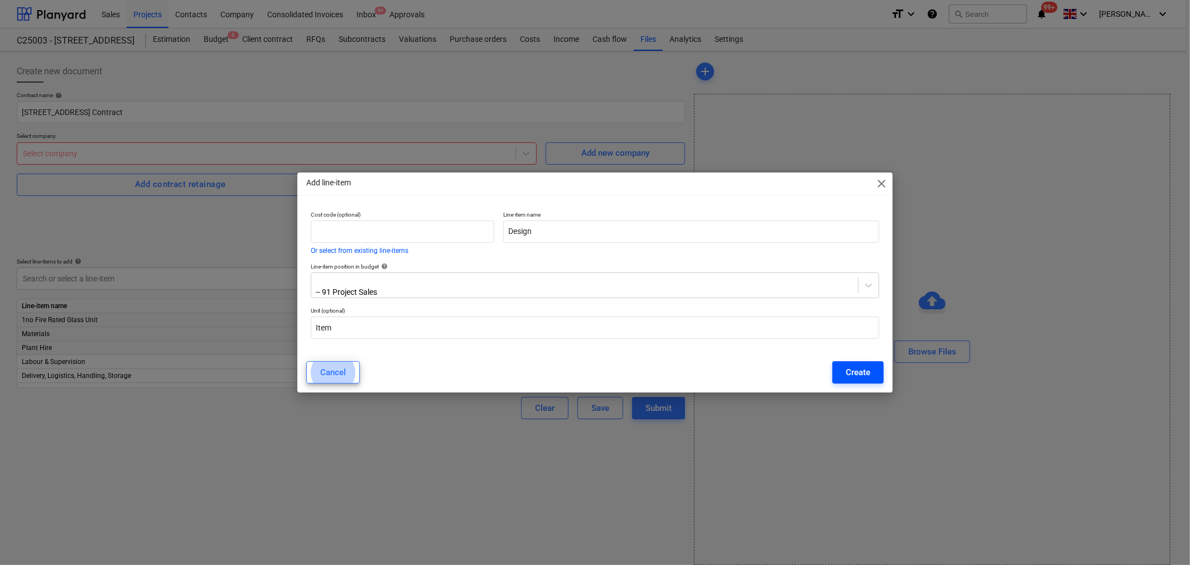
click at [858, 370] on div "Create" at bounding box center [858, 372] width 25 height 15
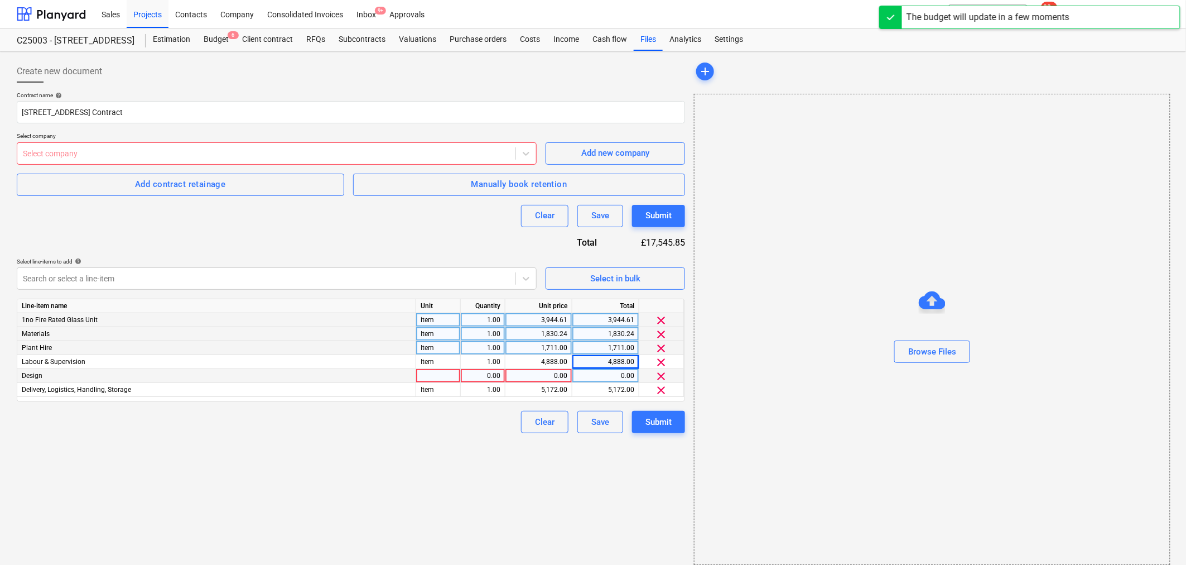
click at [441, 377] on div at bounding box center [438, 376] width 45 height 14
type input "Item"
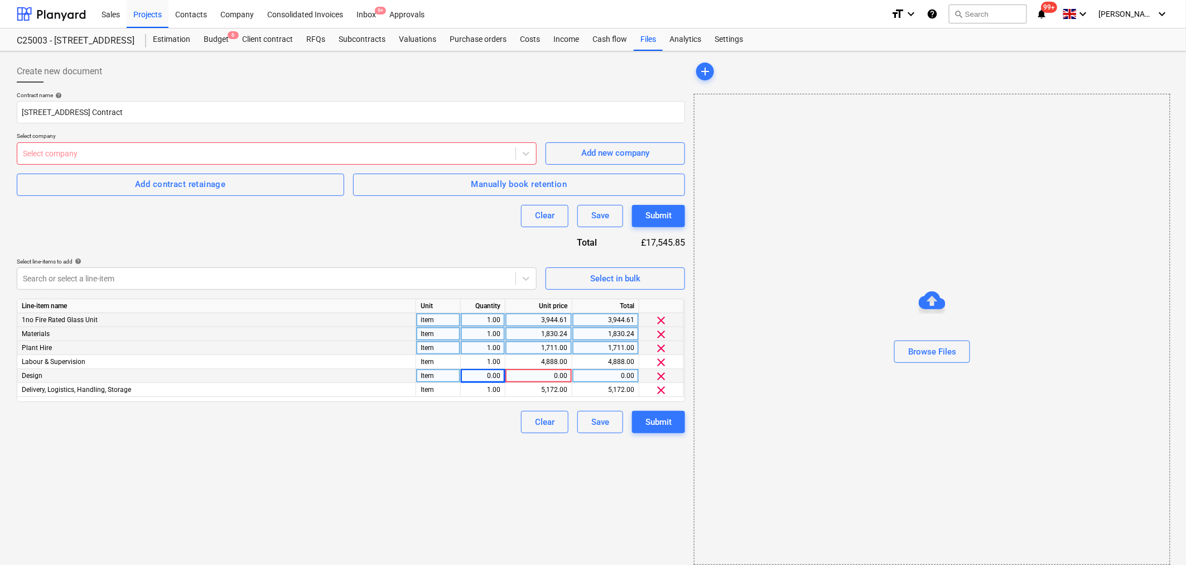
click at [482, 374] on div "0.00" at bounding box center [482, 376] width 35 height 14
type input "1"
type input "455"
click at [520, 280] on div at bounding box center [526, 278] width 20 height 20
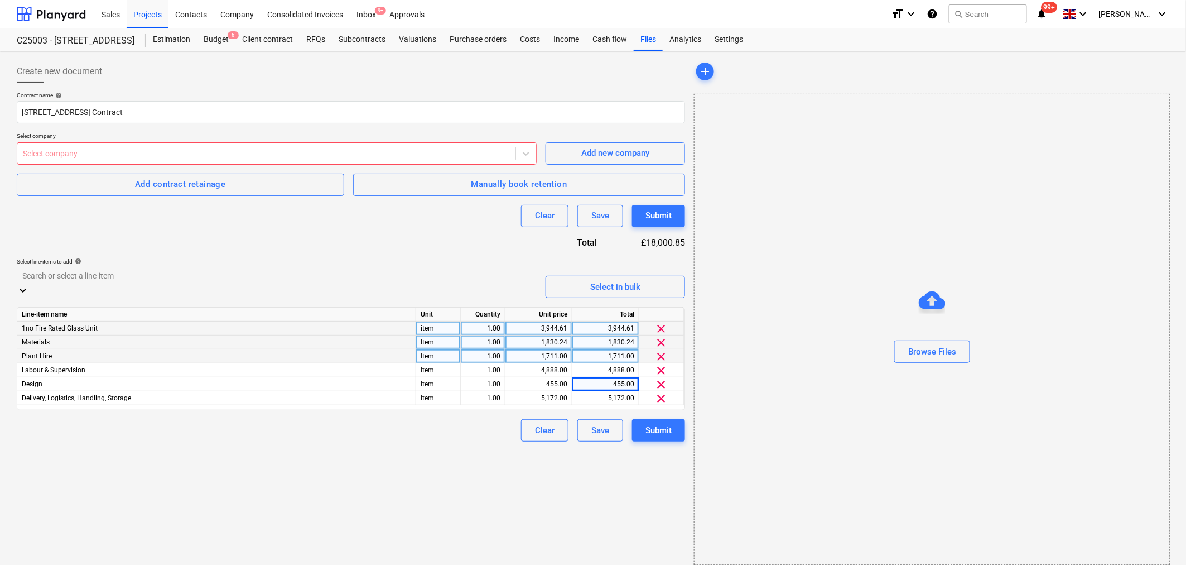
click at [443, 516] on div "Add new line-item" at bounding box center [593, 571] width 1186 height 9
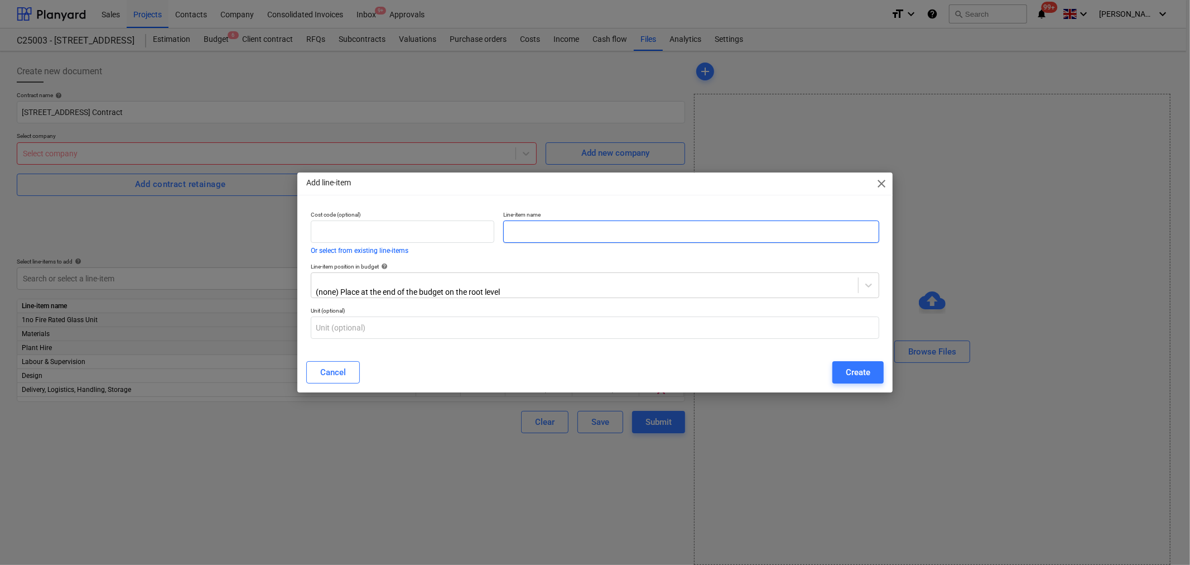
click at [528, 234] on input "text" at bounding box center [691, 231] width 376 height 22
type input "Geze Door Gear"
click at [503, 286] on div at bounding box center [585, 280] width 536 height 11
type input "91"
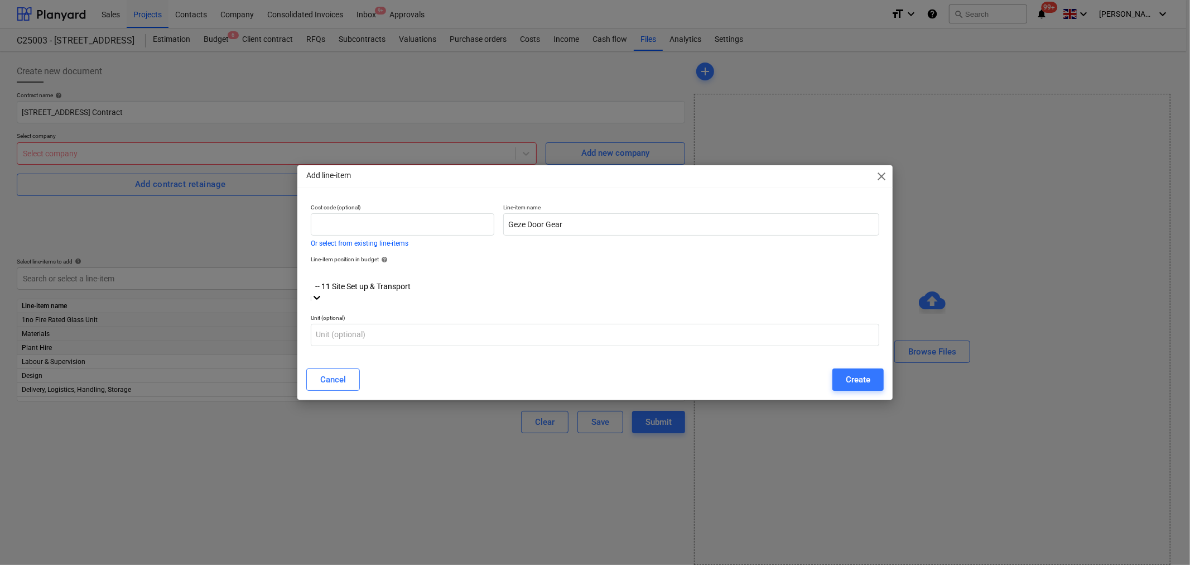
click at [495, 281] on div at bounding box center [595, 274] width 558 height 13
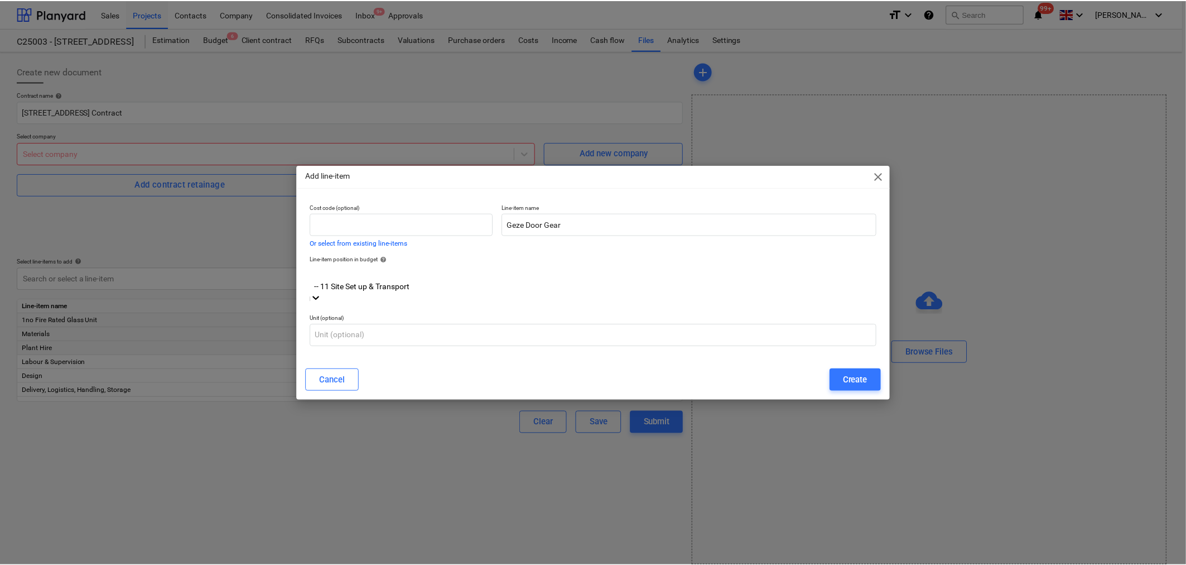
scroll to position [39, 0]
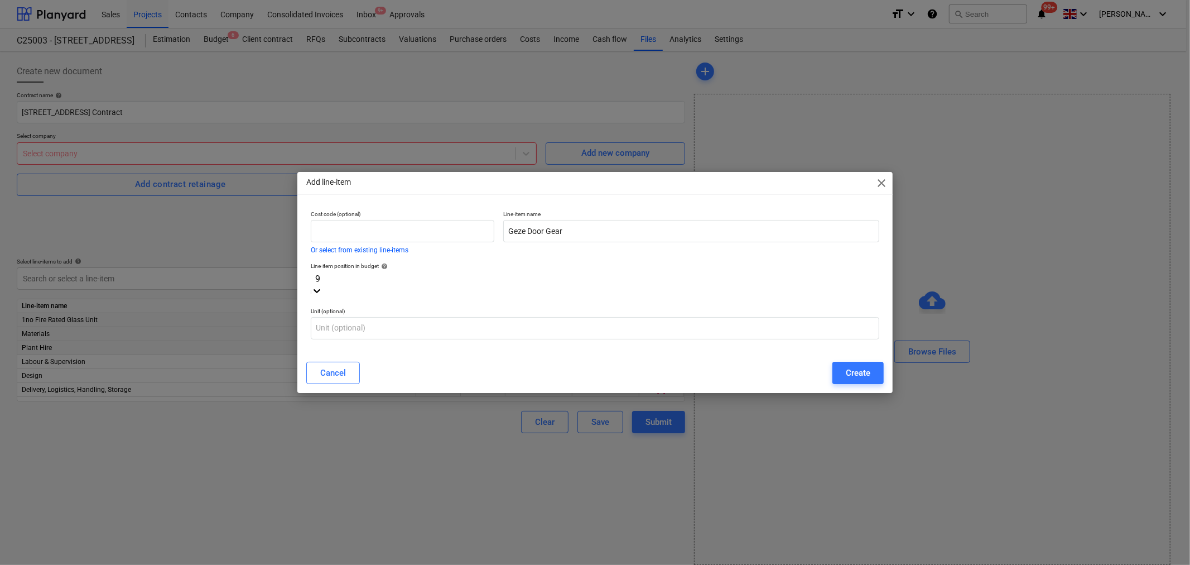
type input "91"
click at [871, 367] on div "Create" at bounding box center [858, 372] width 25 height 15
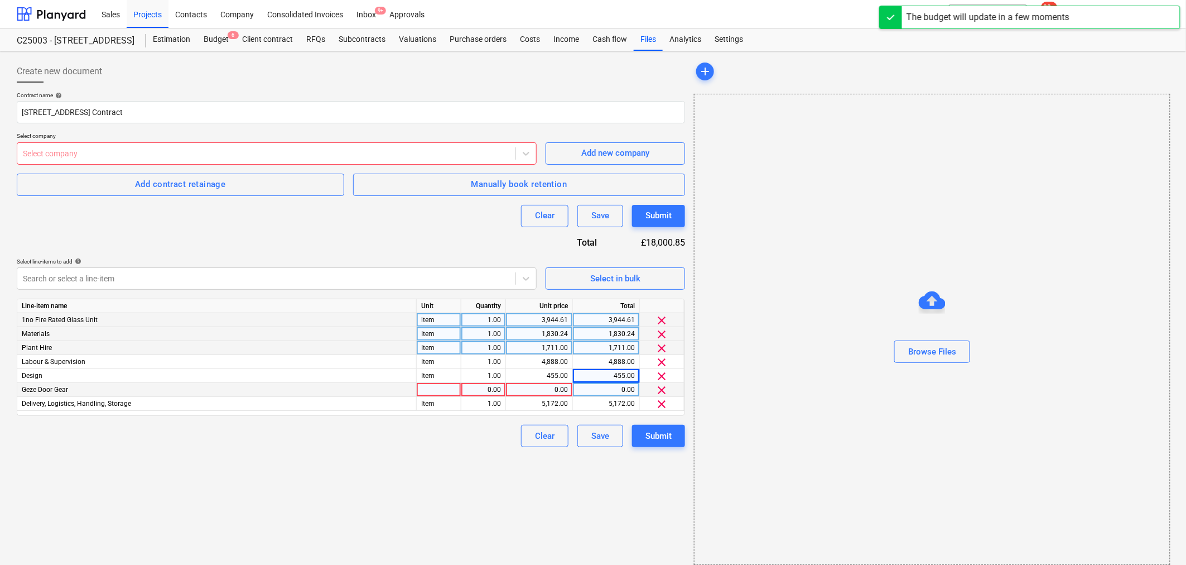
click at [435, 386] on div at bounding box center [439, 390] width 45 height 14
type input "Item"
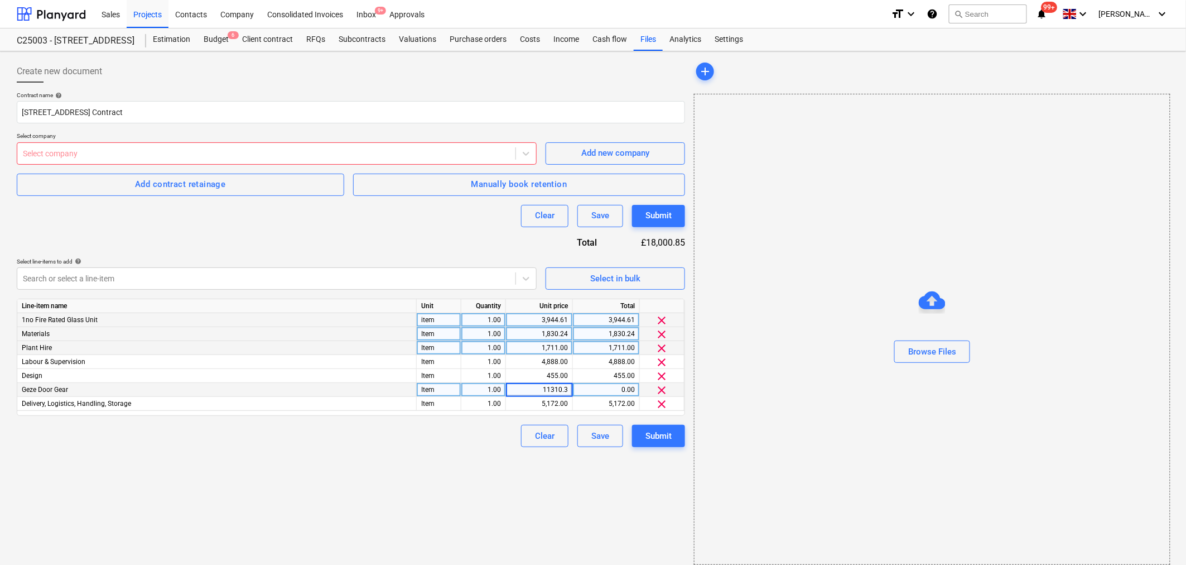
type input "11310.30"
click at [528, 278] on icon at bounding box center [526, 279] width 7 height 4
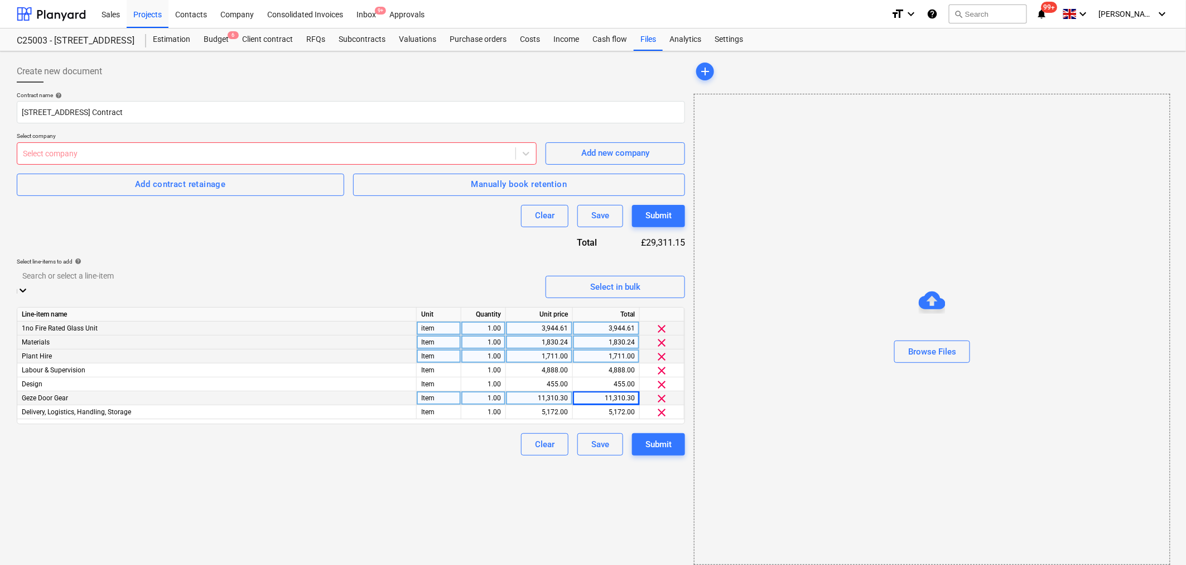
click at [487, 516] on div "Add new line-item" at bounding box center [593, 571] width 1186 height 9
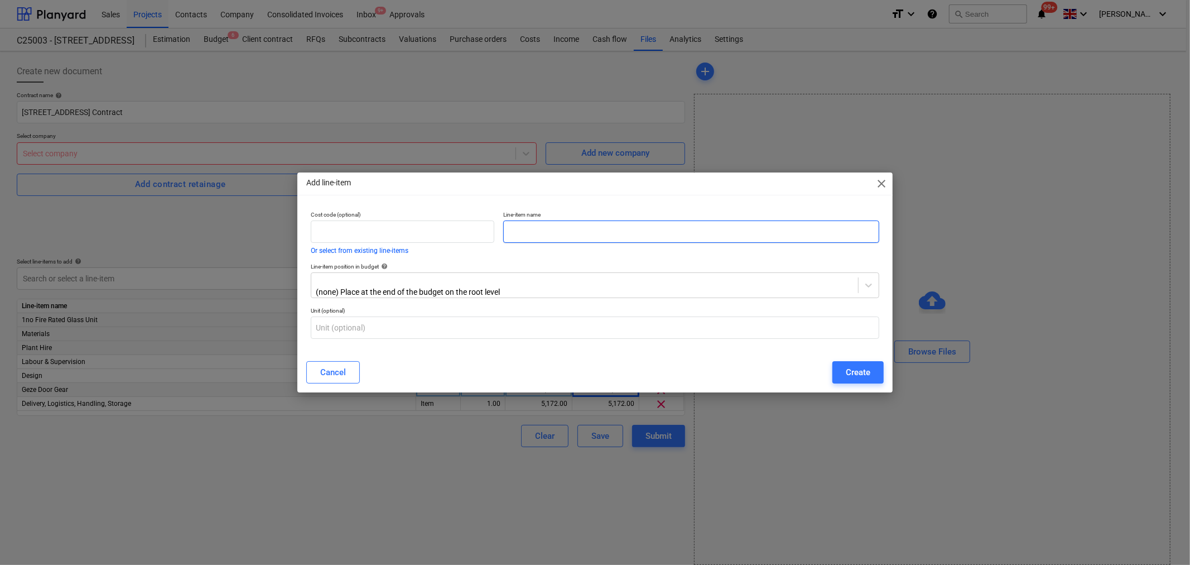
click at [527, 238] on input "text" at bounding box center [691, 231] width 376 height 22
click at [529, 235] on input "Warrenties" at bounding box center [691, 231] width 376 height 22
type input "Warranties"
click at [523, 280] on div at bounding box center [585, 280] width 536 height 11
type input "91"
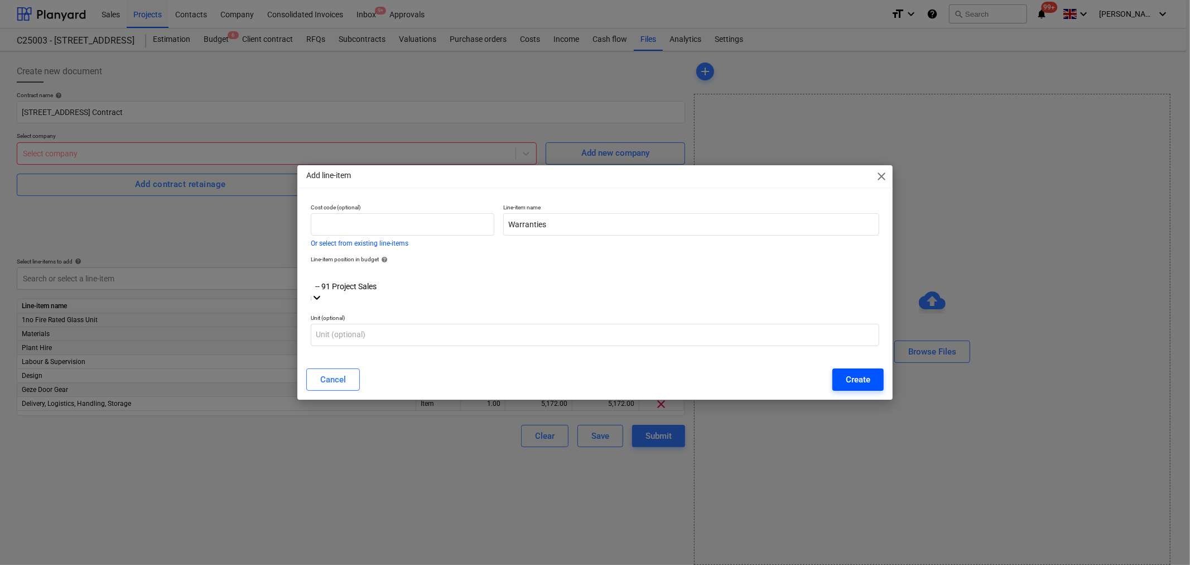
click at [862, 372] on div "Create" at bounding box center [858, 379] width 25 height 15
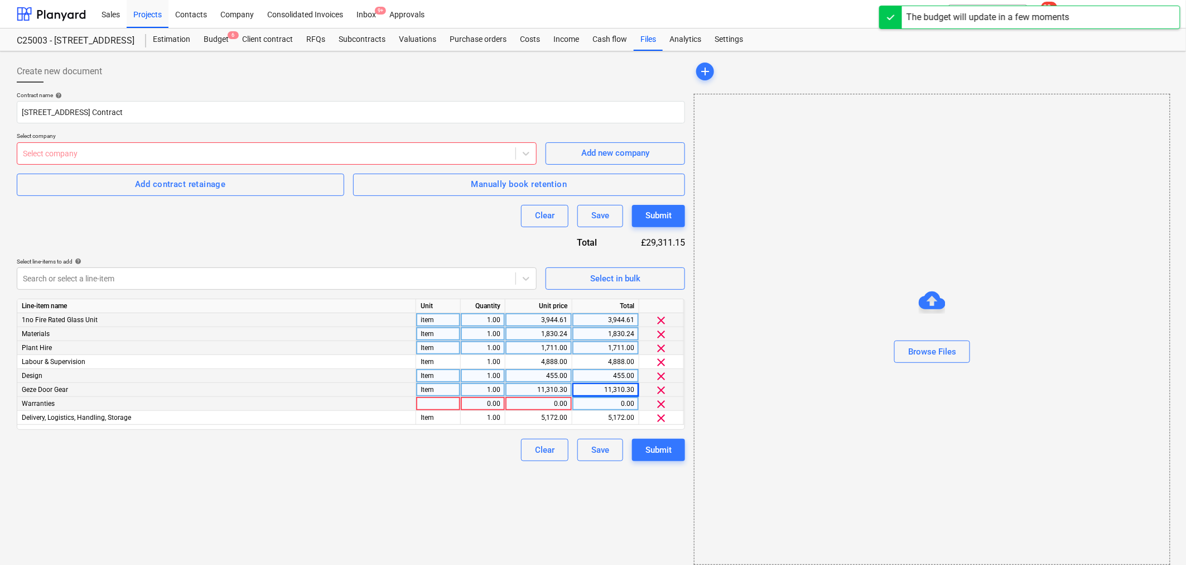
click at [448, 404] on div at bounding box center [438, 404] width 45 height 14
type input "Item"
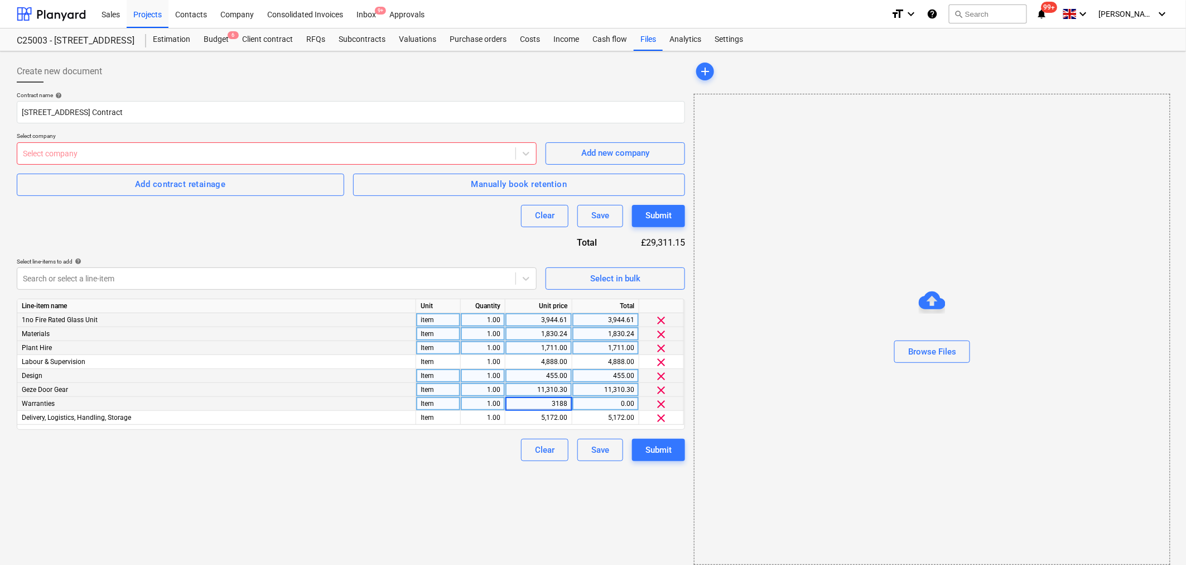
type input "31889"
click at [402, 150] on div at bounding box center [266, 153] width 487 height 11
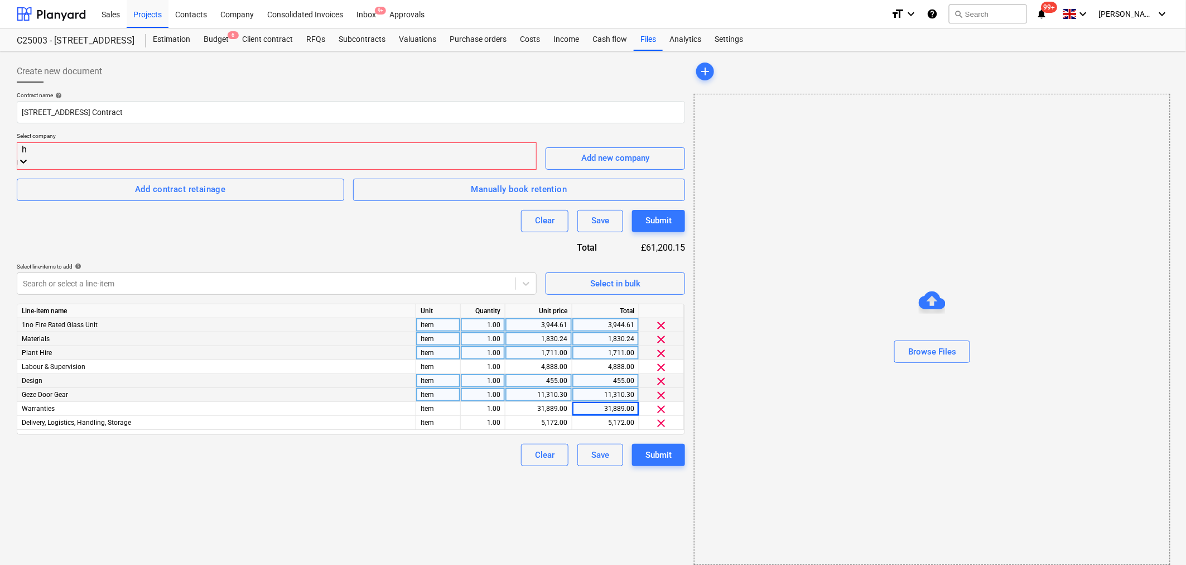
type input "hp"
click at [264, 516] on div "HPREF WOOLWORTHS INVESTMENT S.À [PERSON_NAME]" at bounding box center [593, 569] width 1186 height 9
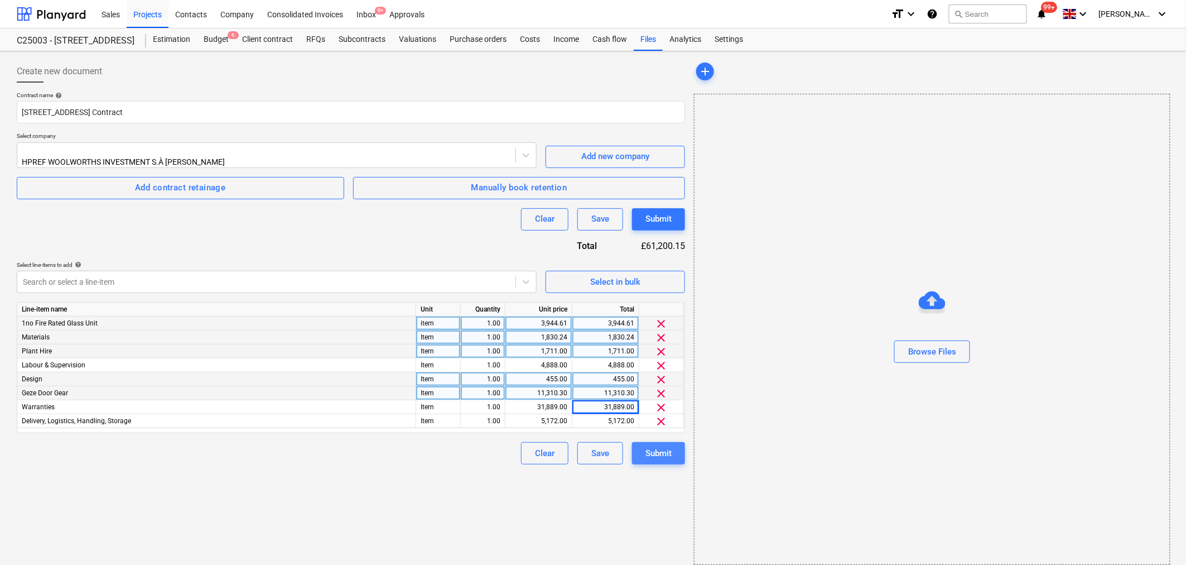
click at [657, 451] on div "Submit" at bounding box center [659, 453] width 26 height 15
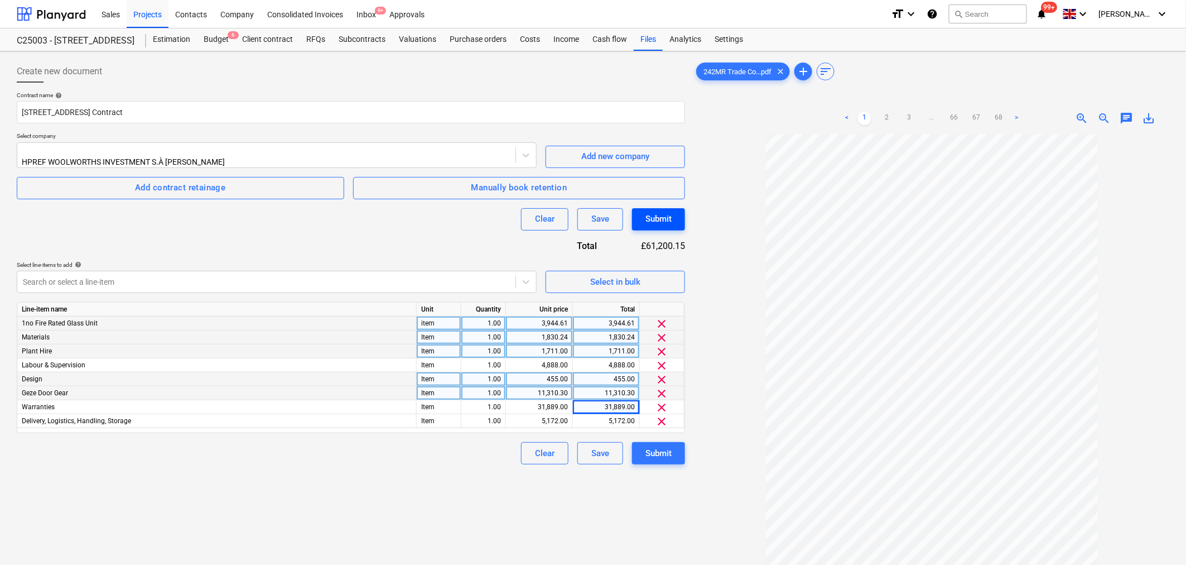
click at [663, 218] on div "Submit" at bounding box center [659, 219] width 26 height 15
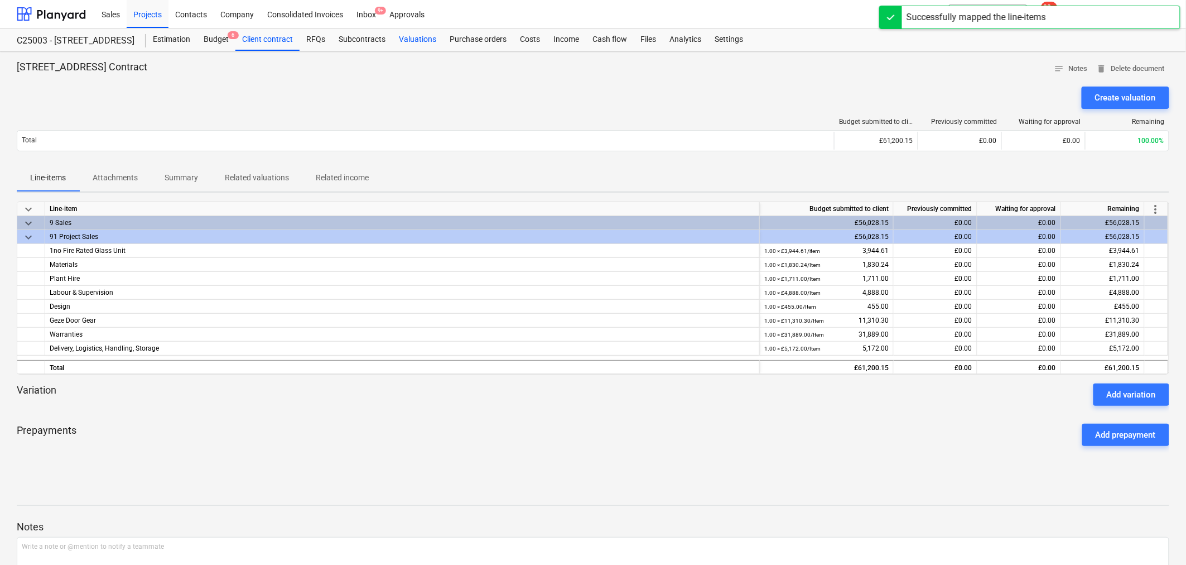
click at [421, 35] on div "Valuations" at bounding box center [417, 39] width 51 height 22
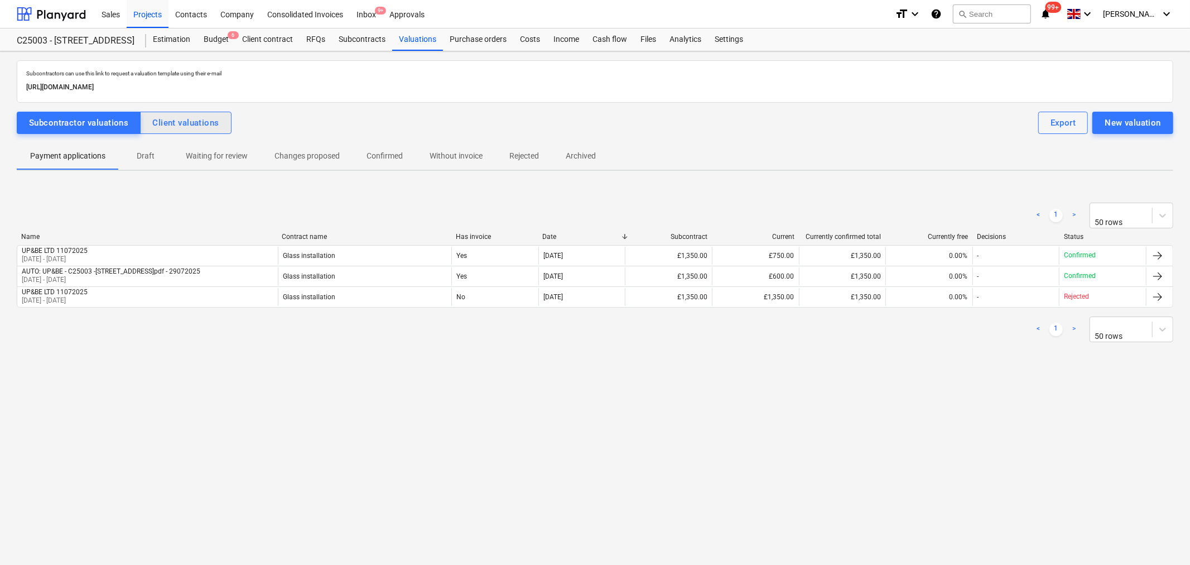
click at [207, 123] on div "Client valuations" at bounding box center [185, 123] width 66 height 15
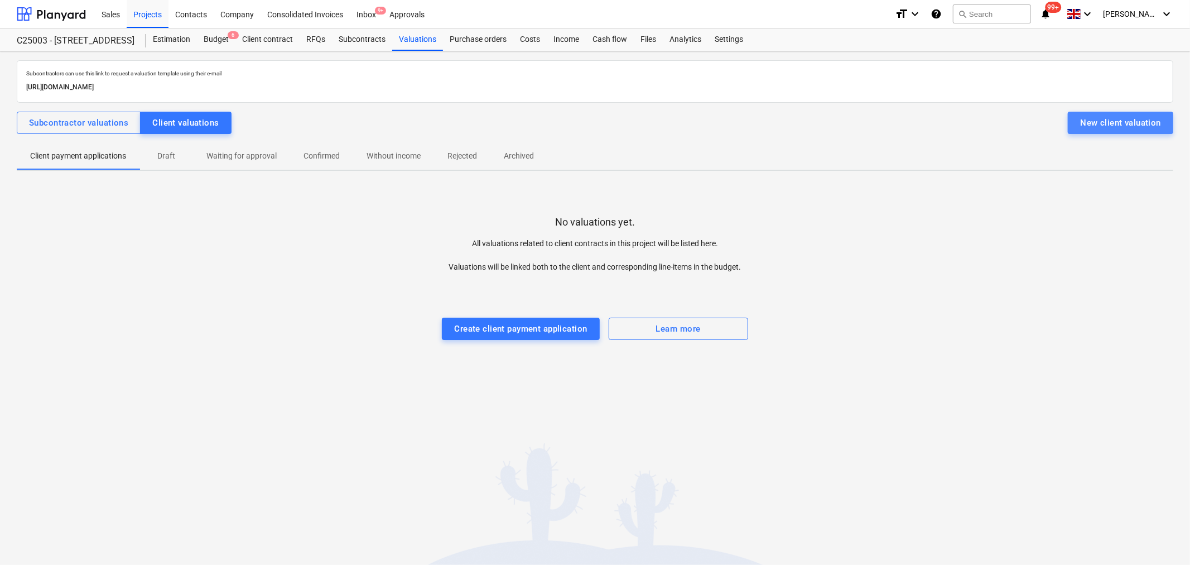
click at [932, 121] on div "New client valuation" at bounding box center [1120, 123] width 81 height 15
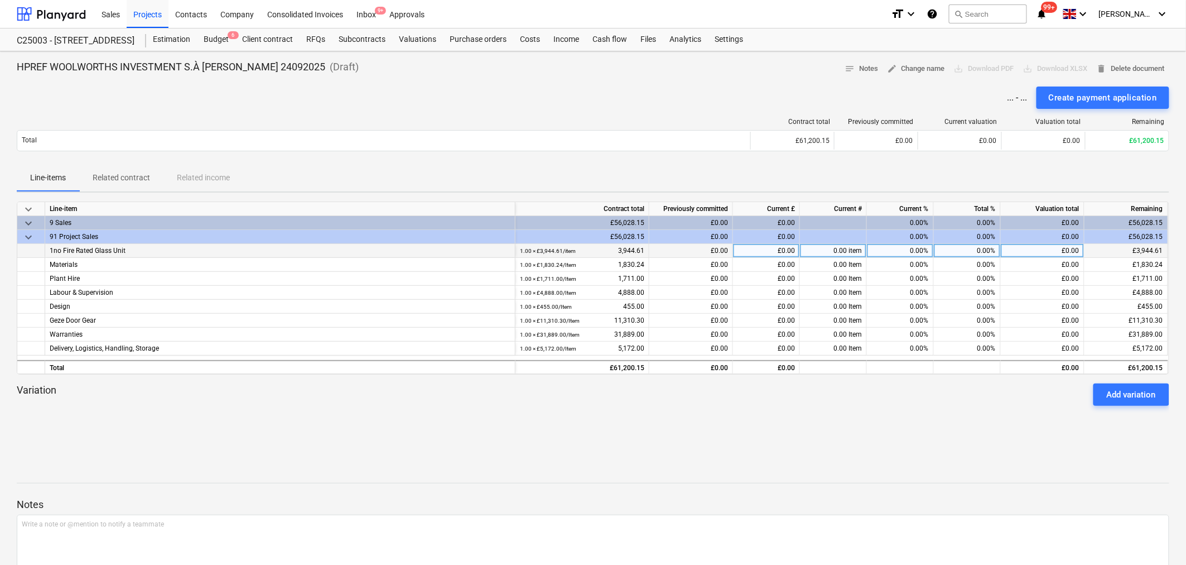
click at [886, 250] on div "0.00%" at bounding box center [900, 251] width 67 height 14
type input "100"
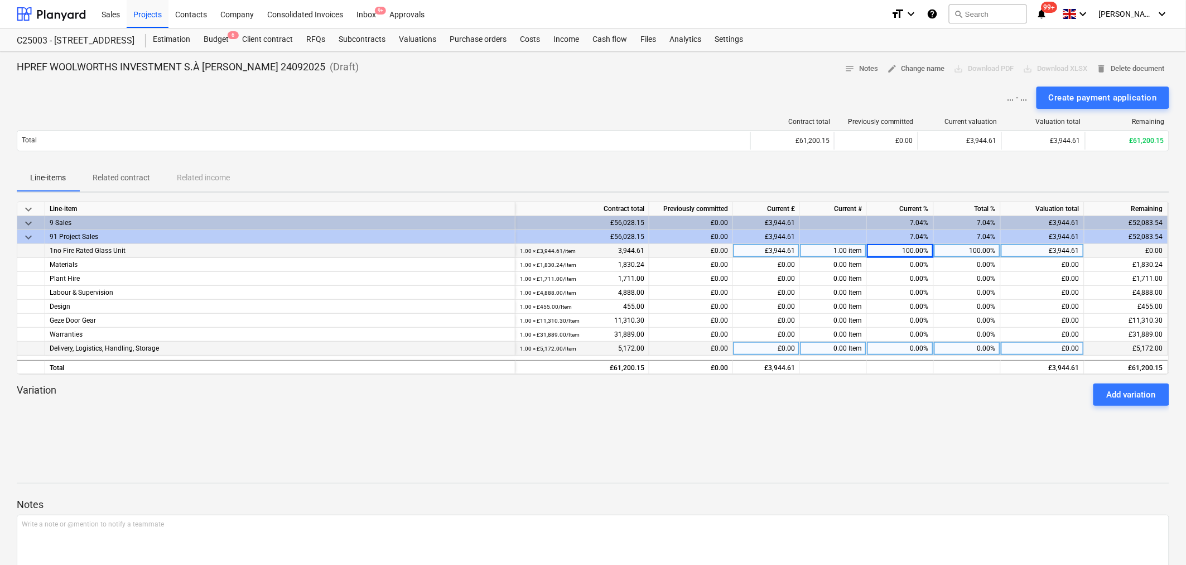
click at [901, 348] on div "0.00%" at bounding box center [900, 349] width 67 height 14
type input "100"
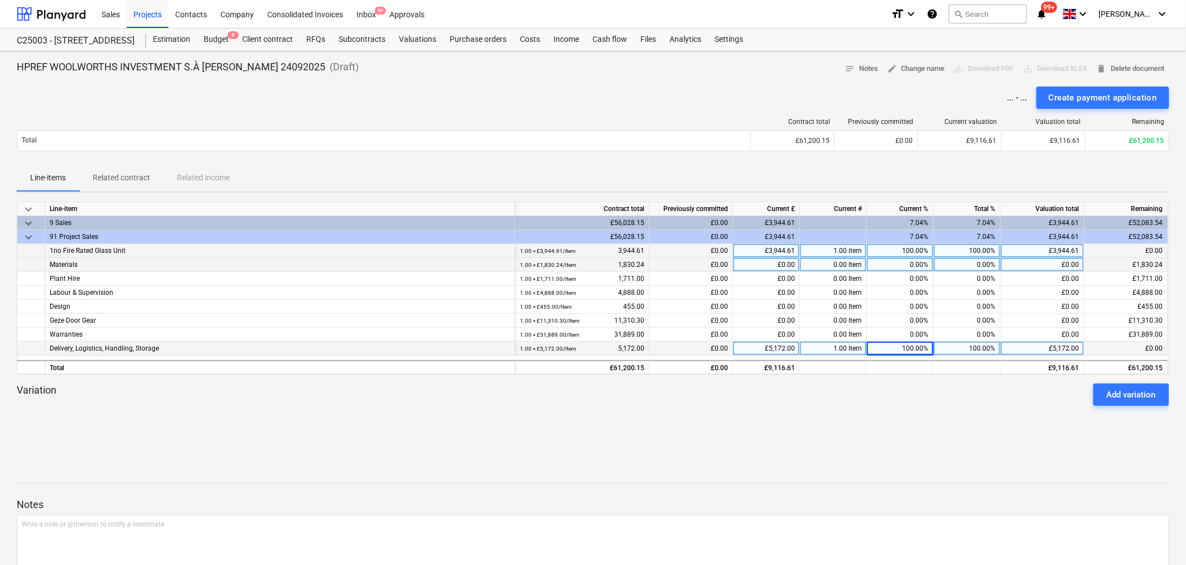
click at [893, 263] on div "0.00%" at bounding box center [900, 265] width 67 height 14
type input "100"
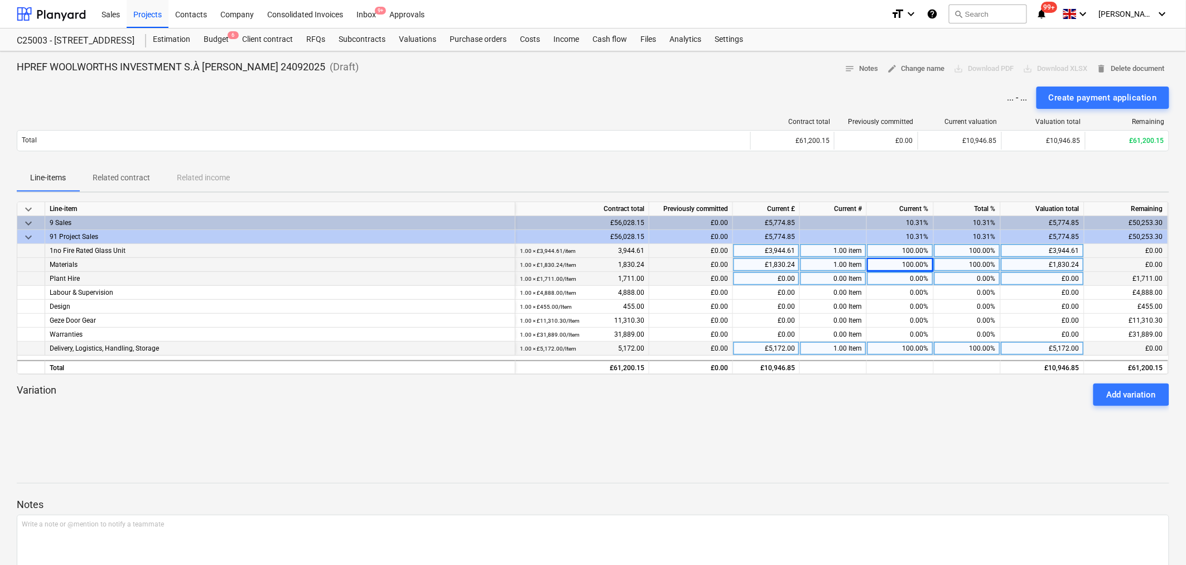
click at [882, 279] on div "0.00%" at bounding box center [900, 279] width 67 height 14
type input "100"
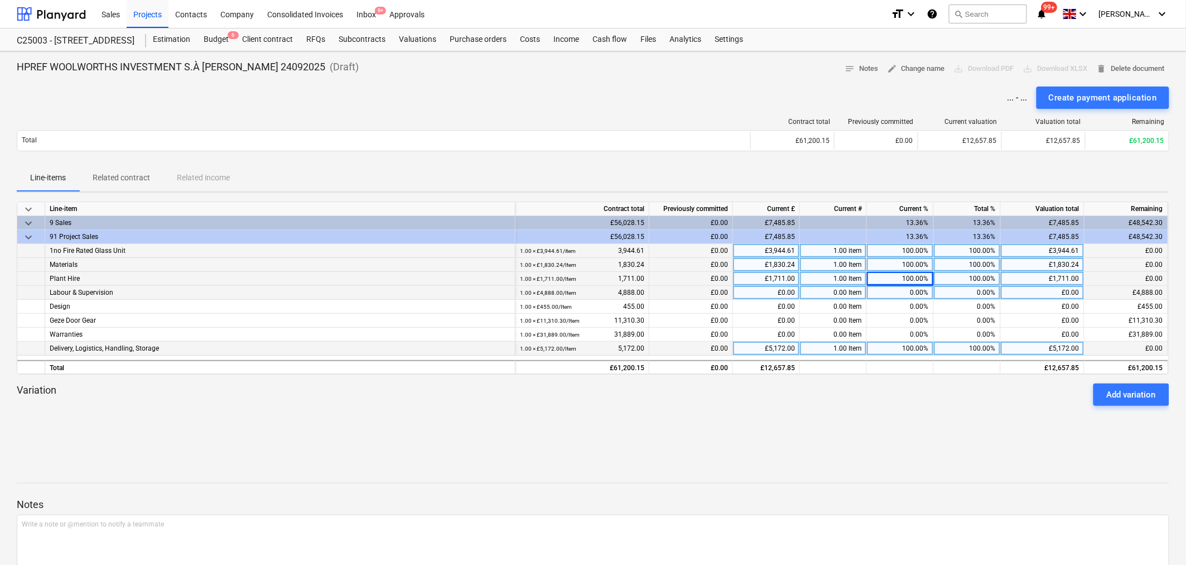
click at [911, 293] on div "0.00%" at bounding box center [900, 293] width 67 height 14
type input "75"
click at [902, 308] on div "0.00%" at bounding box center [900, 307] width 67 height 14
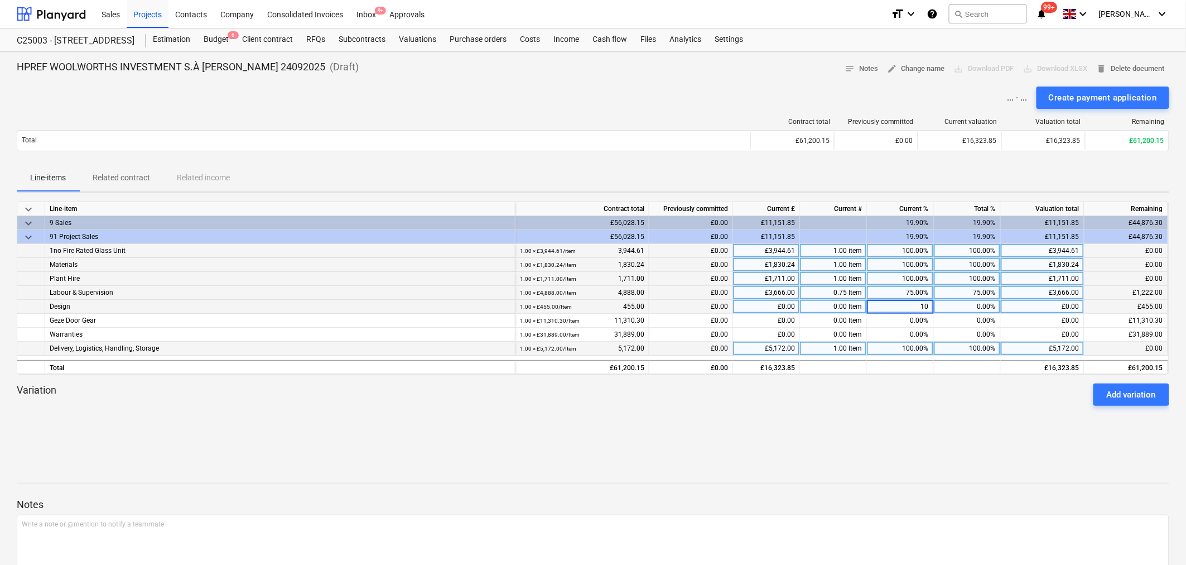
type input "100"
click at [932, 103] on div "Create payment application" at bounding box center [1103, 97] width 108 height 15
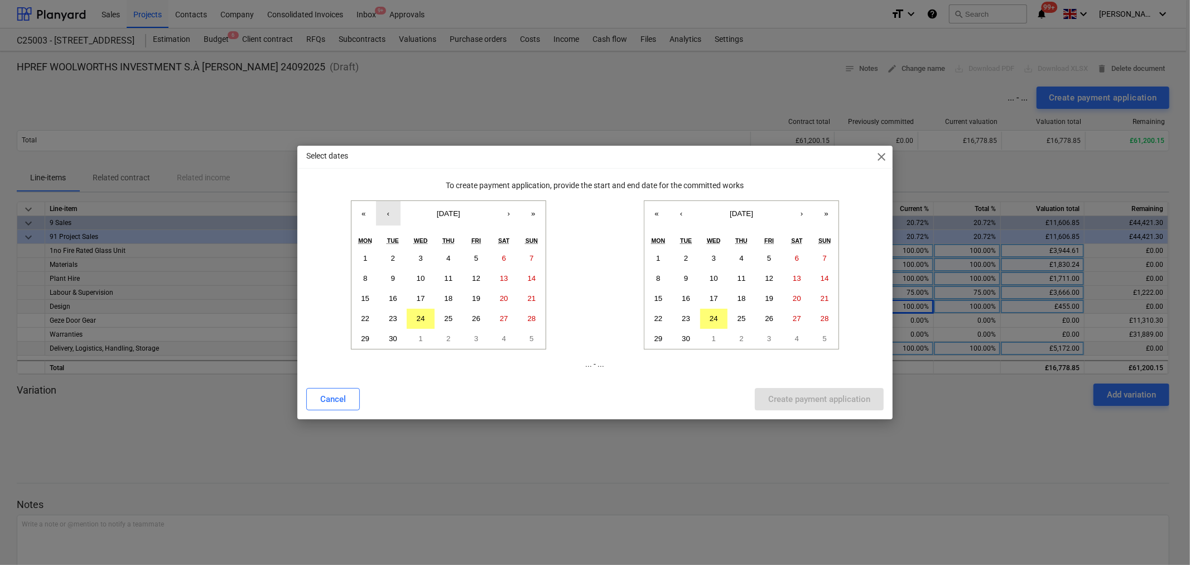
click at [390, 214] on button "‹" at bounding box center [388, 213] width 25 height 25
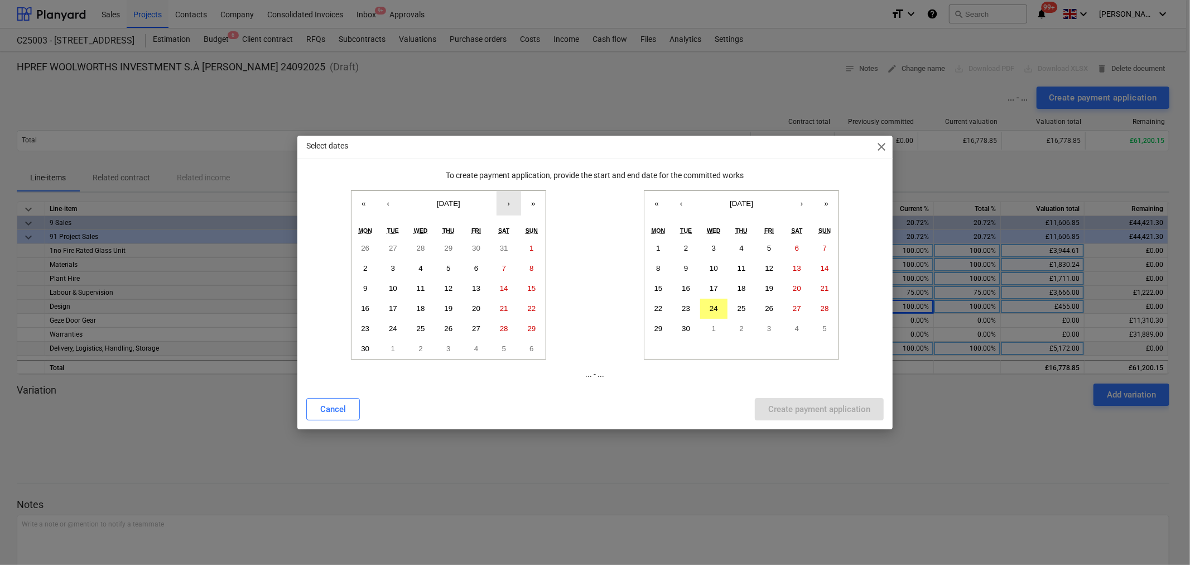
click at [510, 202] on button "›" at bounding box center [509, 203] width 25 height 25
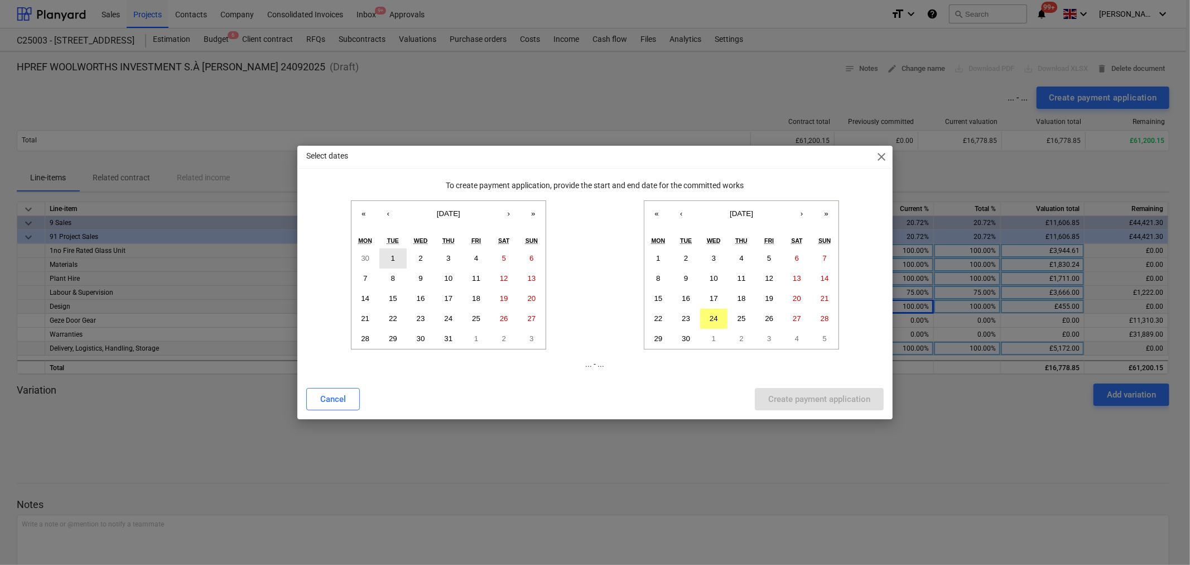
click at [394, 254] on abbr "1" at bounding box center [393, 258] width 4 height 8
click at [684, 214] on button "‹" at bounding box center [681, 213] width 25 height 25
click at [741, 332] on button "31" at bounding box center [742, 339] width 28 height 20
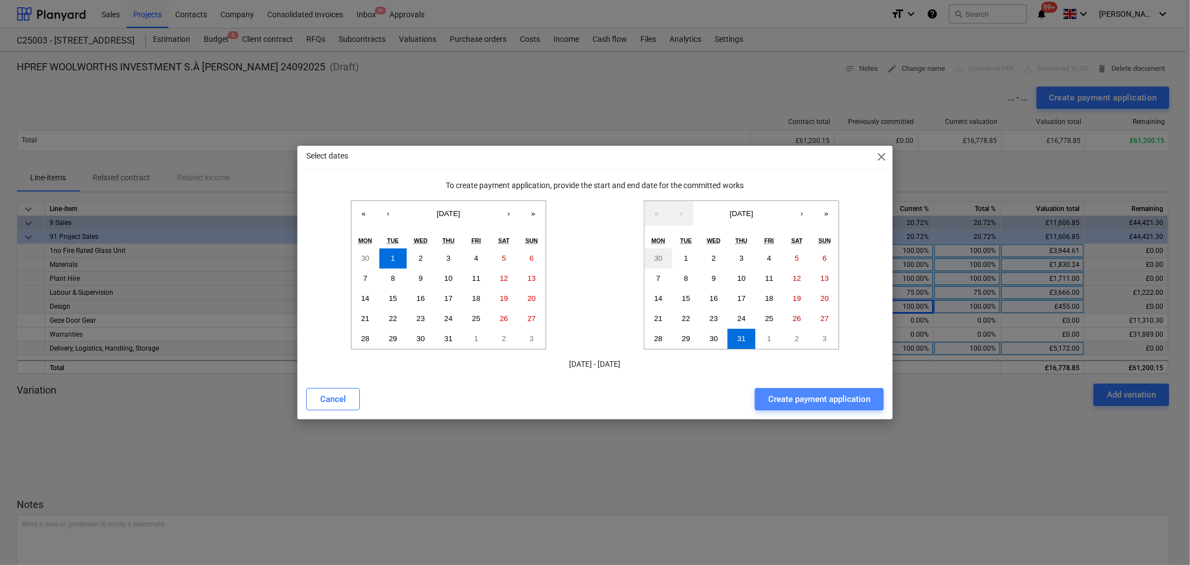
click at [828, 402] on div "Create payment application" at bounding box center [819, 399] width 102 height 15
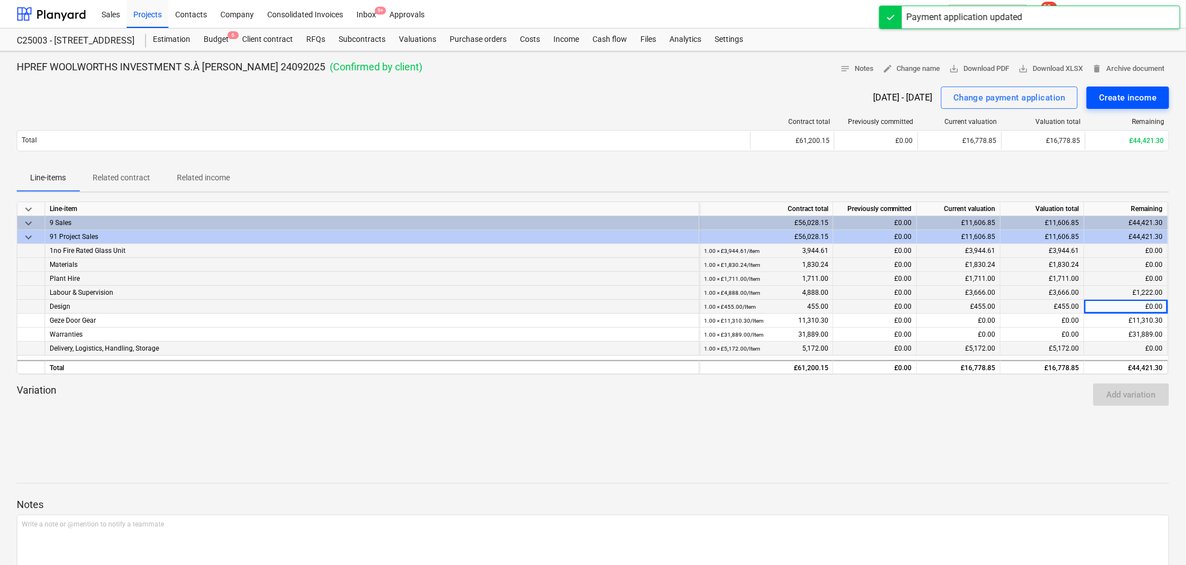
click at [932, 94] on div "Create income" at bounding box center [1128, 97] width 58 height 15
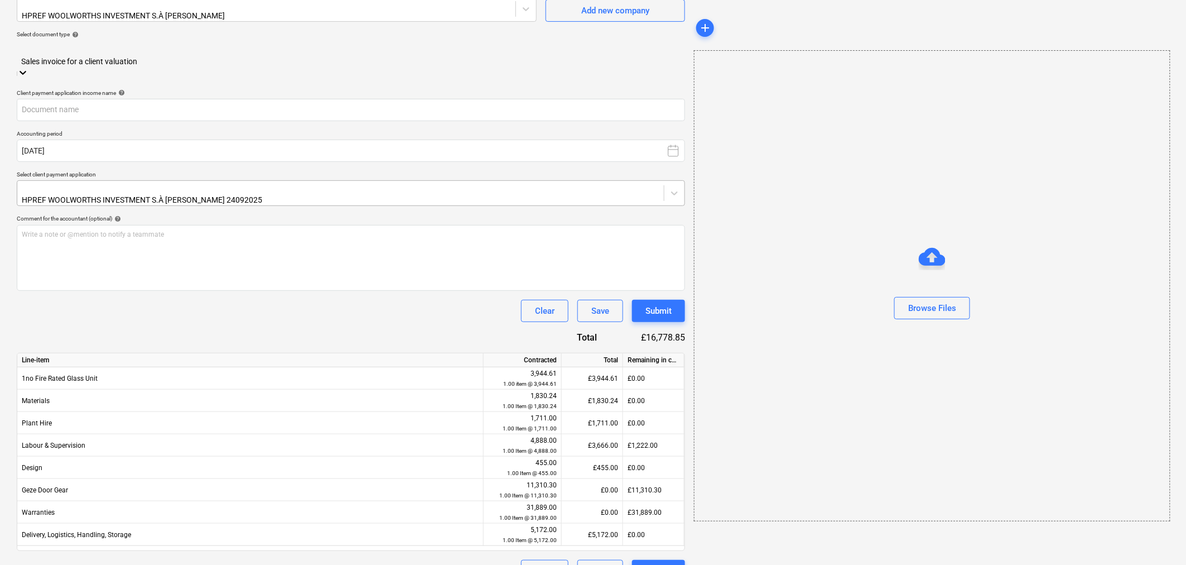
scroll to position [107, 0]
type input "242MR - Valuation Statement Certificate [DATE] - Vitrine.pdf"
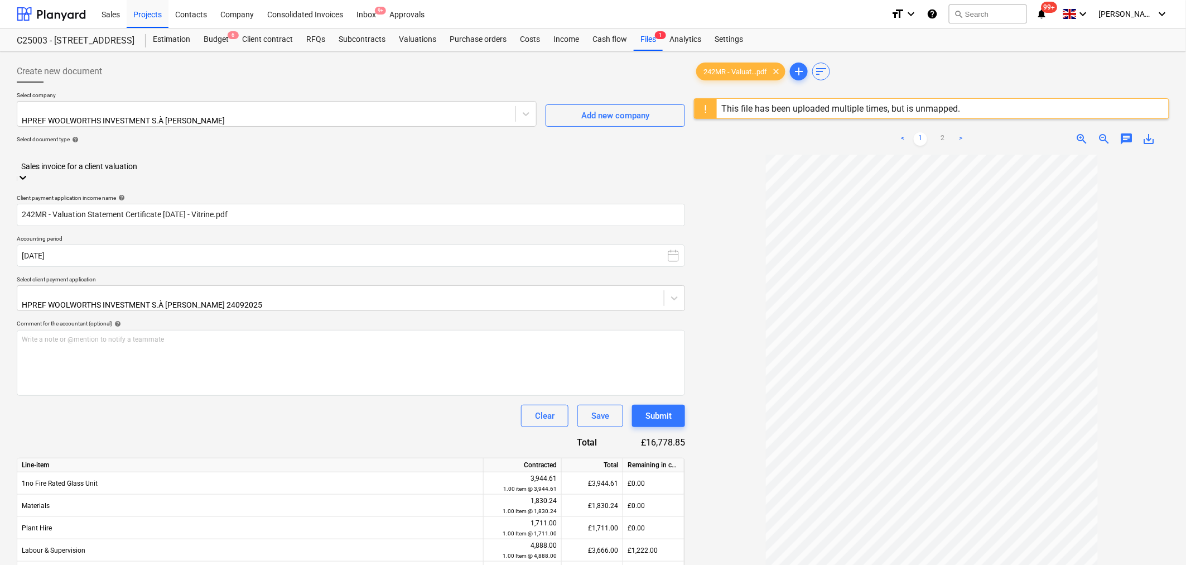
click at [932, 140] on link ">" at bounding box center [960, 138] width 13 height 13
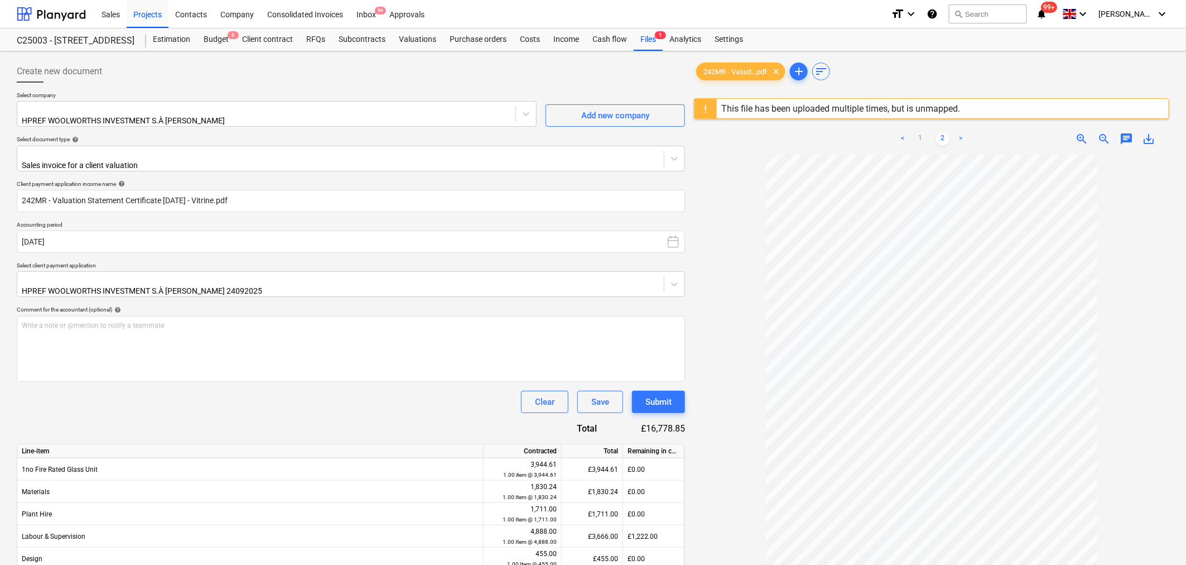
click at [932, 141] on span "zoom_in" at bounding box center [1082, 138] width 13 height 13
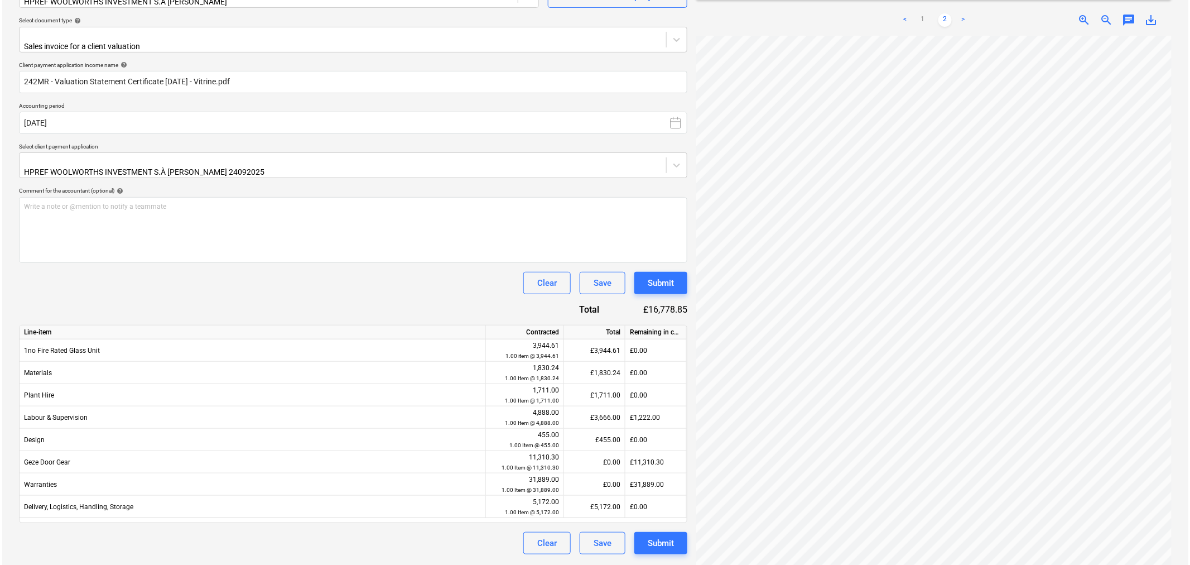
scroll to position [132, 0]
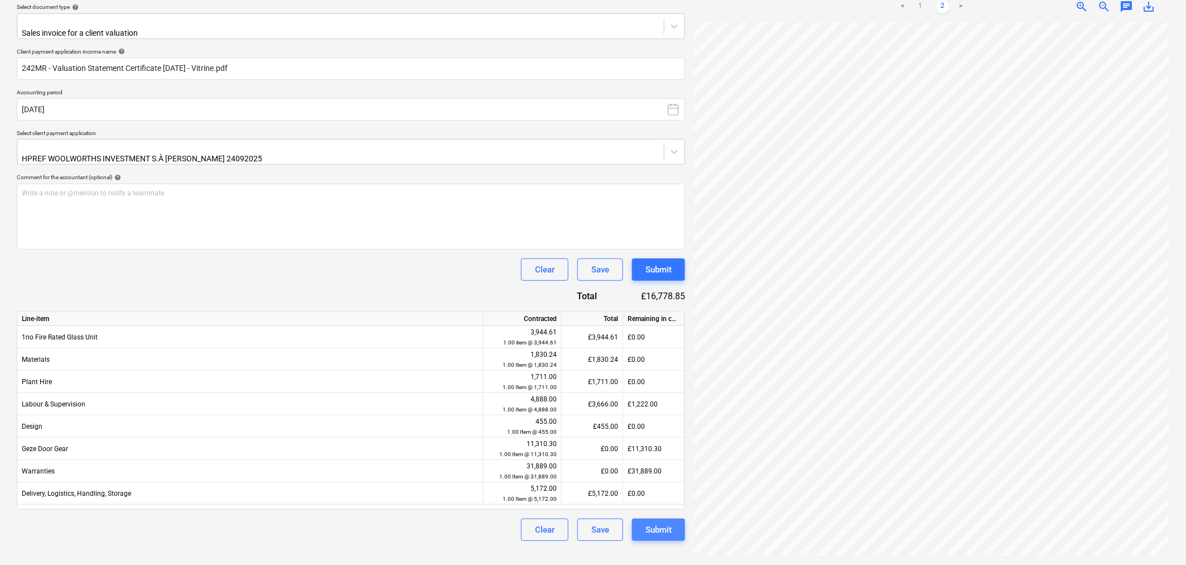
click at [654, 516] on div "Submit" at bounding box center [659, 529] width 26 height 15
